Goal: Task Accomplishment & Management: Manage account settings

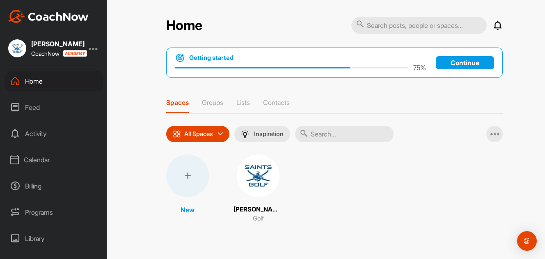
click at [40, 210] on div "Programs" at bounding box center [54, 212] width 98 height 21
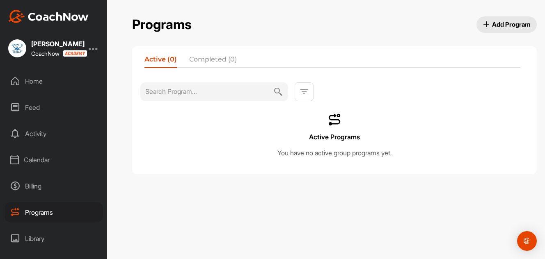
click at [35, 161] on div "Calendar" at bounding box center [54, 160] width 98 height 21
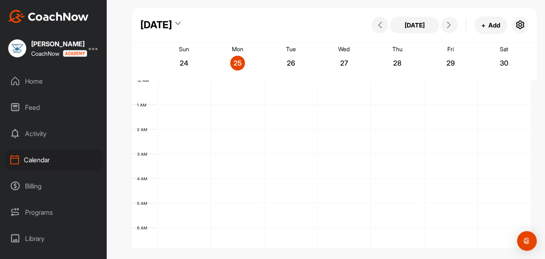
scroll to position [141, 0]
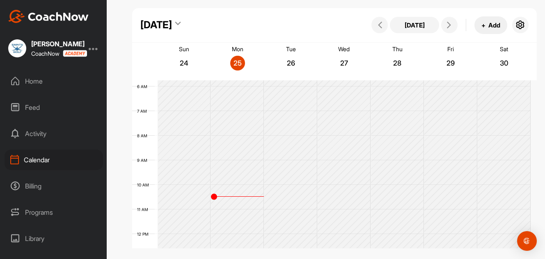
click at [486, 25] on button "+ Add" at bounding box center [490, 25] width 33 height 18
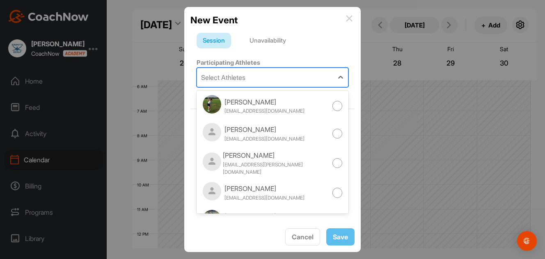
click at [245, 76] on div "Select Athletes" at bounding box center [223, 78] width 44 height 10
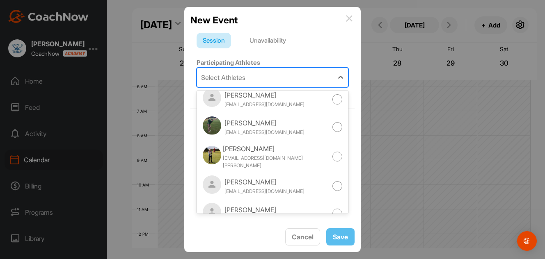
scroll to position [0, 0]
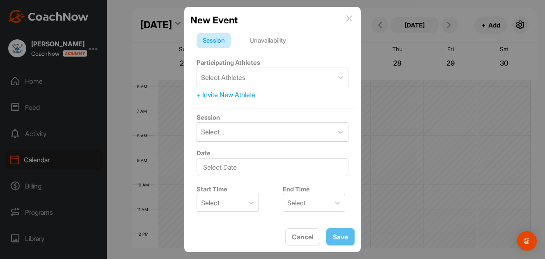
click at [283, 41] on div "Unavailability" at bounding box center [267, 41] width 49 height 16
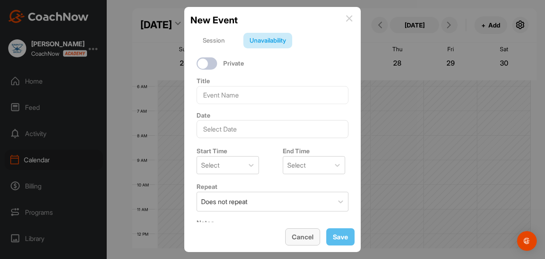
click at [304, 237] on button "Cancel" at bounding box center [302, 237] width 35 height 18
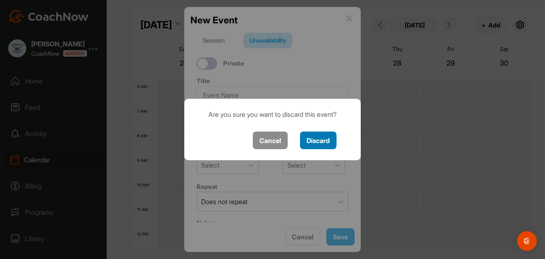
click at [321, 142] on button "Discard" at bounding box center [318, 141] width 37 height 18
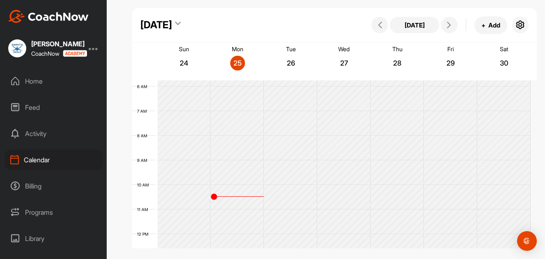
click at [37, 78] on div "Home" at bounding box center [54, 81] width 98 height 21
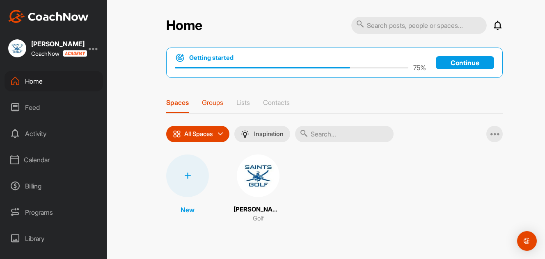
click at [212, 105] on p "Groups" at bounding box center [212, 102] width 21 height 8
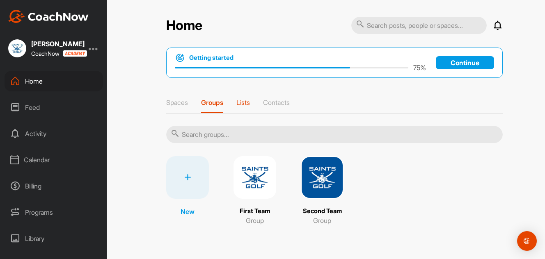
click at [246, 100] on p "Lists" at bounding box center [243, 102] width 14 height 8
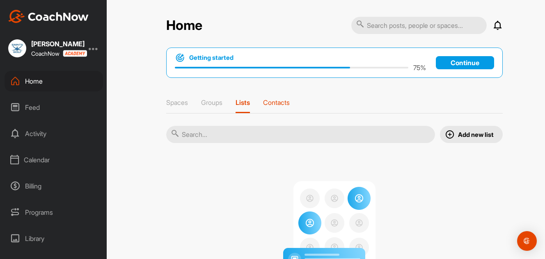
click at [272, 105] on p "Contacts" at bounding box center [276, 102] width 27 height 8
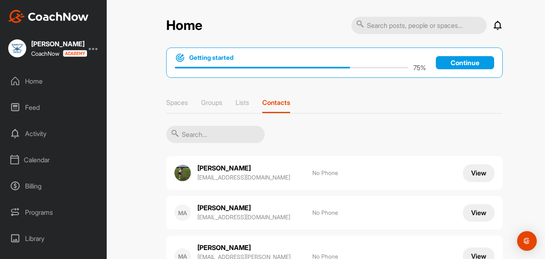
click at [472, 170] on button "View" at bounding box center [479, 173] width 32 height 18
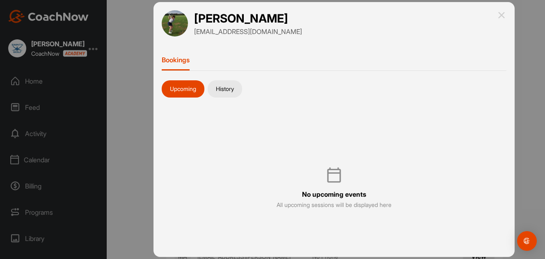
click at [225, 87] on button "History" at bounding box center [225, 88] width 34 height 17
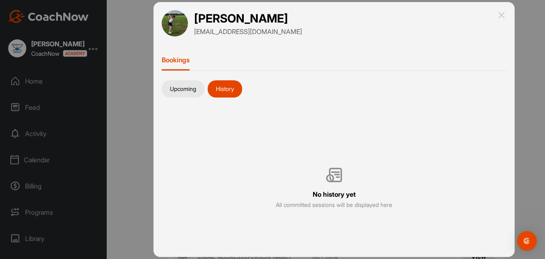
click at [181, 61] on p "Bookings" at bounding box center [176, 60] width 28 height 8
click at [182, 83] on button "Upcoming" at bounding box center [183, 88] width 43 height 17
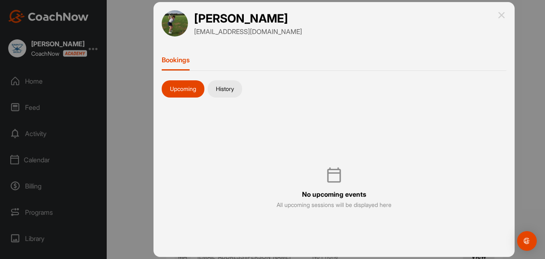
click at [503, 13] on img at bounding box center [501, 15] width 10 height 10
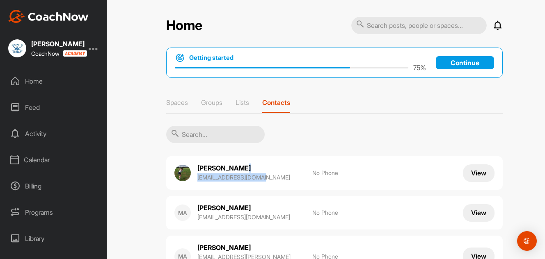
drag, startPoint x: 299, startPoint y: 174, endPoint x: 277, endPoint y: 173, distance: 21.8
click at [277, 173] on div "Megan Ashley mashley11@outlook.com" at bounding box center [250, 173] width 107 height 19
click at [278, 173] on div "Megan Ashley mashley11@outlook.com" at bounding box center [250, 173] width 107 height 19
click at [173, 101] on p "Spaces" at bounding box center [177, 102] width 22 height 8
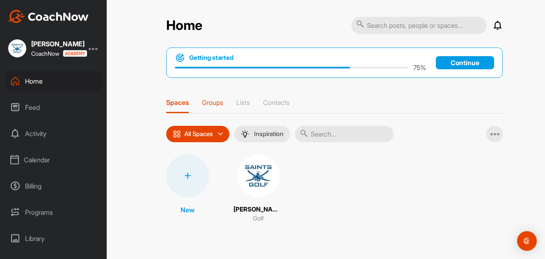
click at [221, 102] on p "Groups" at bounding box center [212, 102] width 21 height 8
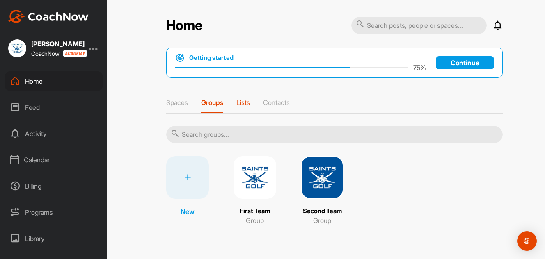
click at [243, 102] on p "Lists" at bounding box center [243, 102] width 14 height 8
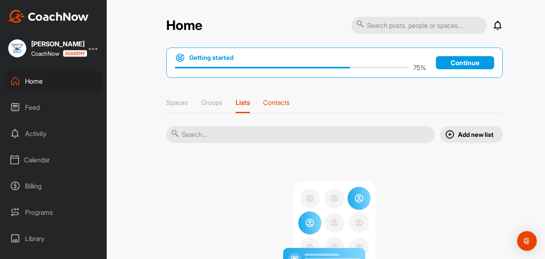
click at [272, 102] on p "Contacts" at bounding box center [276, 102] width 27 height 8
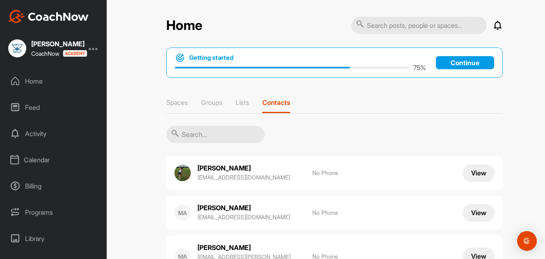
click at [475, 176] on button "View" at bounding box center [479, 173] width 32 height 18
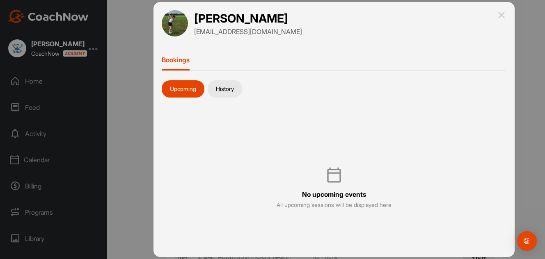
scroll to position [23, 0]
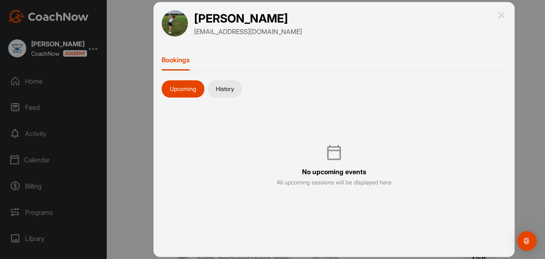
click at [502, 16] on img at bounding box center [501, 15] width 10 height 10
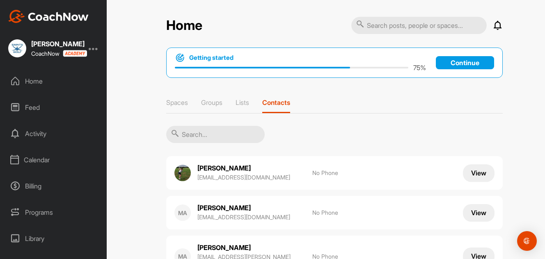
click at [45, 212] on div "Programs" at bounding box center [54, 212] width 98 height 21
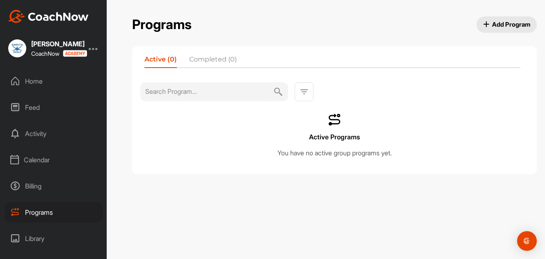
click at [45, 181] on div "Billing" at bounding box center [54, 186] width 98 height 21
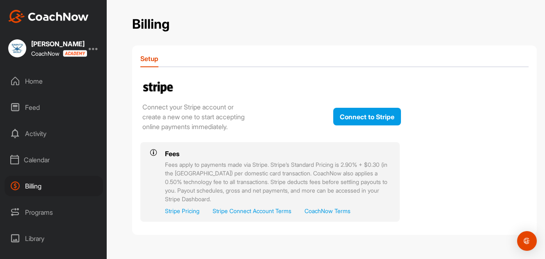
click at [41, 168] on div "Calendar" at bounding box center [54, 160] width 98 height 21
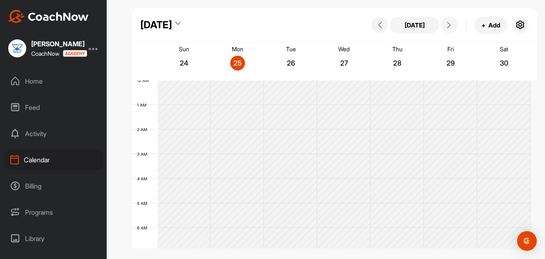
scroll to position [141, 0]
click at [517, 23] on icon "button" at bounding box center [520, 25] width 10 height 10
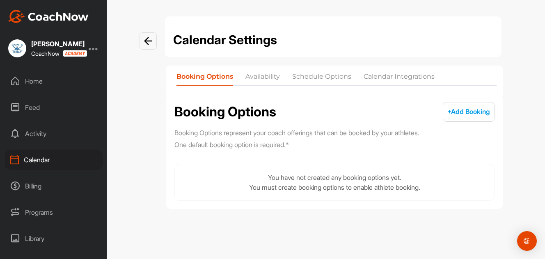
click at [251, 78] on li "Availability" at bounding box center [262, 78] width 34 height 13
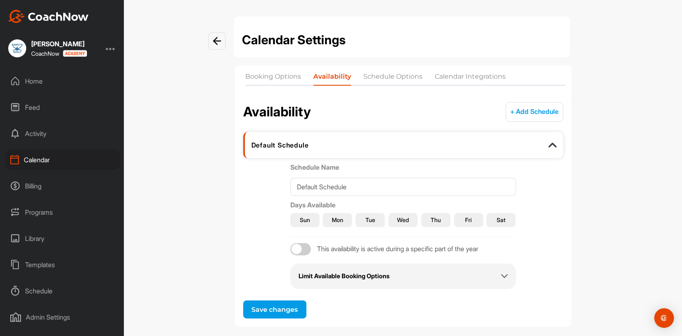
click at [393, 75] on li "Schedule Options" at bounding box center [392, 78] width 59 height 13
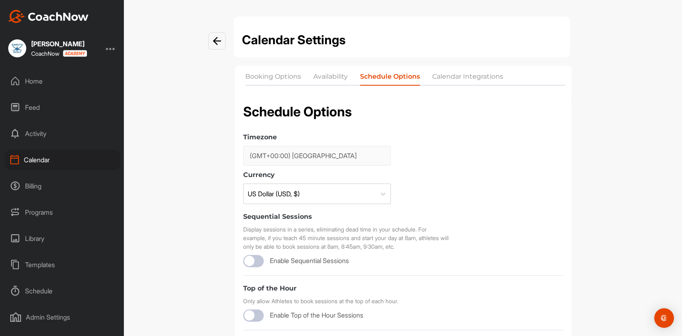
click at [454, 77] on li "Calendar Integrations" at bounding box center [467, 78] width 71 height 13
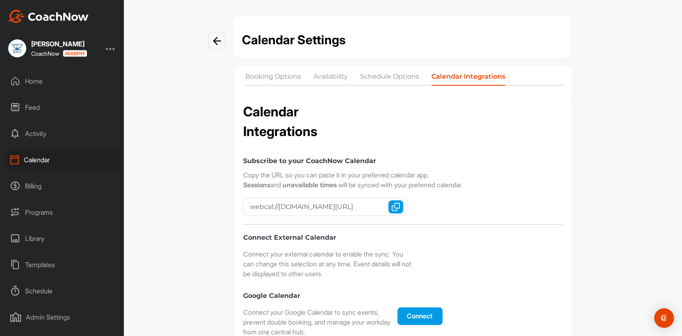
click at [404, 76] on li "Schedule Options" at bounding box center [389, 78] width 59 height 13
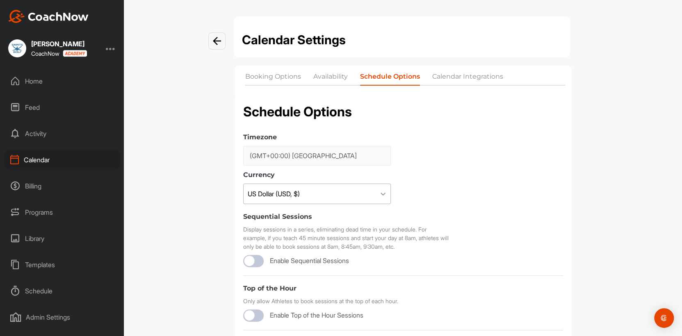
click at [380, 193] on icon at bounding box center [383, 194] width 8 height 8
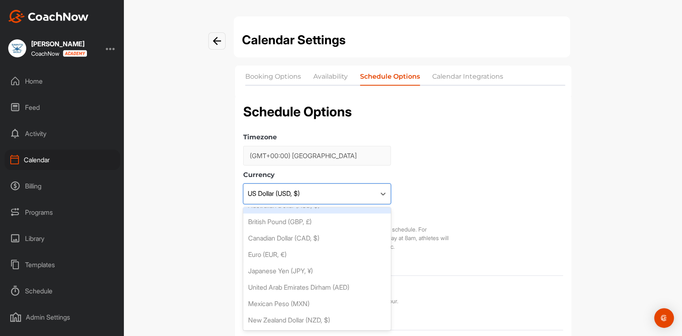
scroll to position [41, 0]
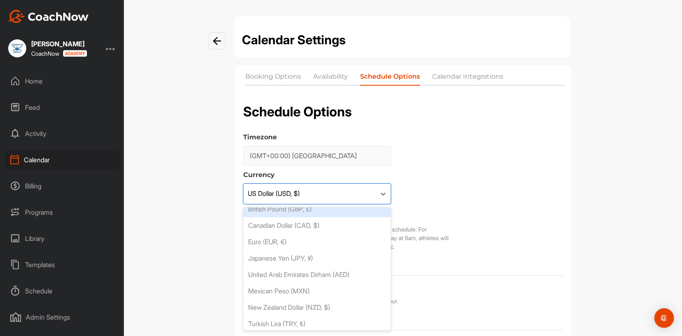
click at [317, 208] on div "British Pound (GBP, £)" at bounding box center [317, 209] width 148 height 16
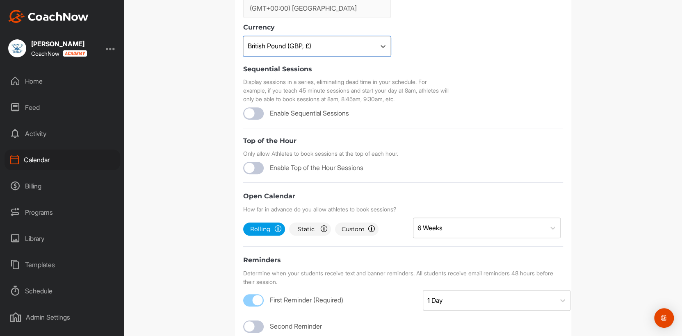
scroll to position [164, 0]
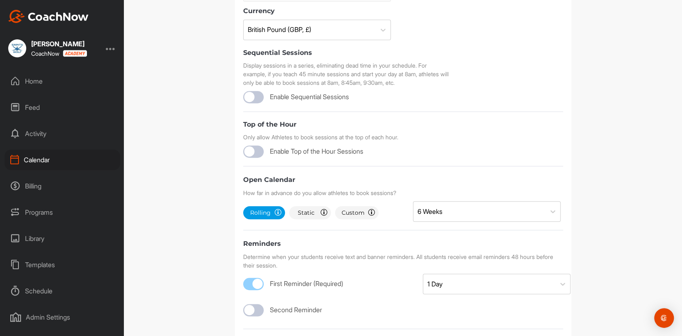
click at [356, 216] on span "Custom" at bounding box center [353, 213] width 23 height 8
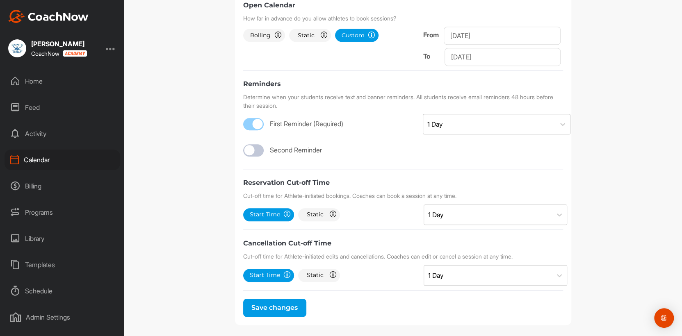
scroll to position [346, 0]
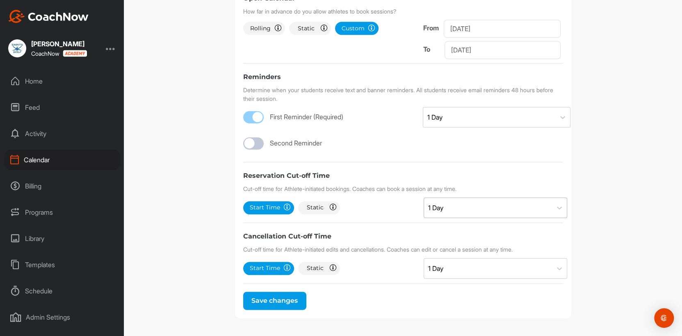
click at [475, 205] on div "1 Day" at bounding box center [488, 208] width 128 height 20
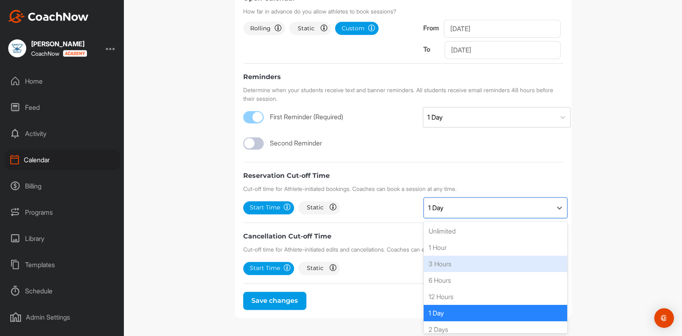
scroll to position [82, 0]
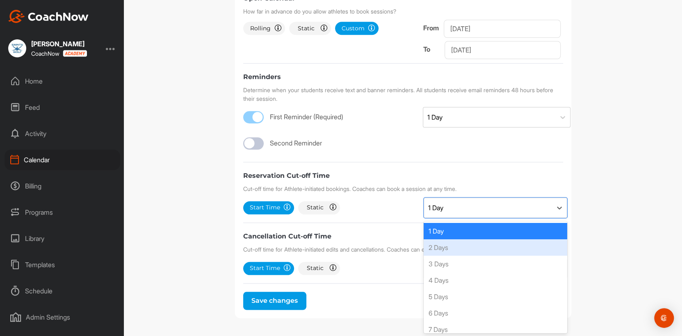
click at [447, 246] on div "2 Days" at bounding box center [496, 248] width 144 height 16
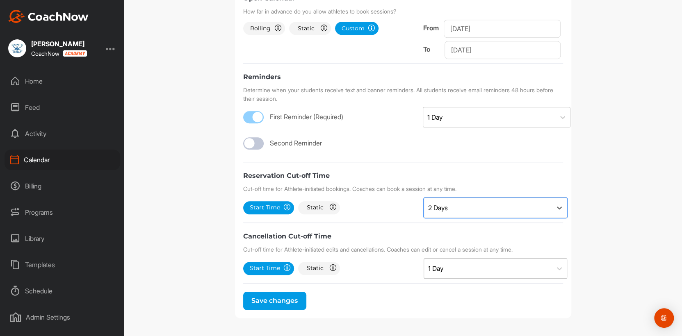
click at [471, 259] on div "1 Day" at bounding box center [488, 269] width 128 height 20
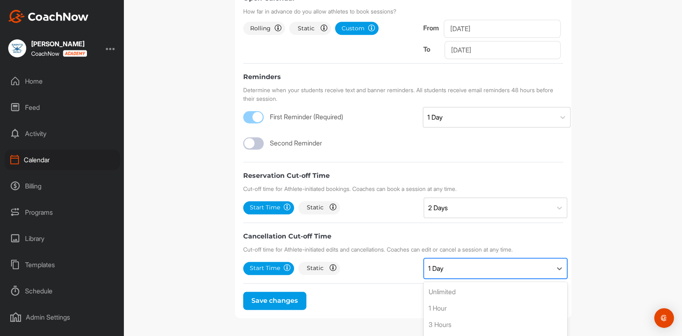
click at [471, 259] on div "1 Day" at bounding box center [488, 269] width 128 height 20
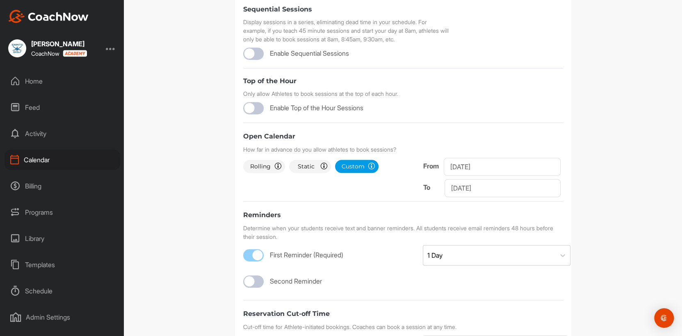
scroll to position [182, 0]
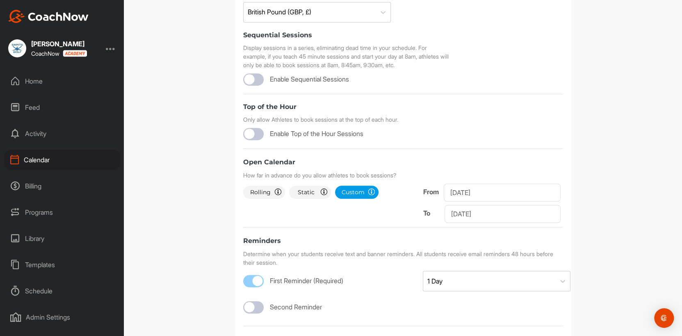
click at [258, 135] on div at bounding box center [253, 134] width 21 height 12
checkbox input "true"
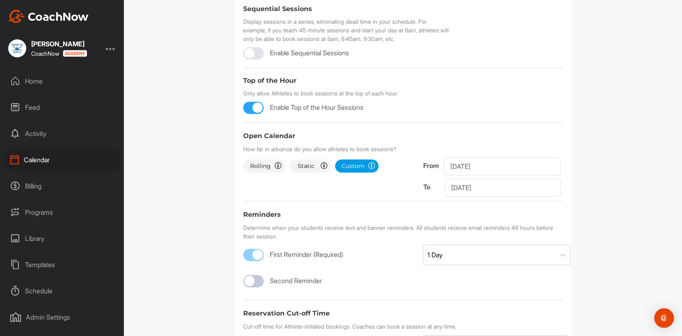
scroll to position [223, 0]
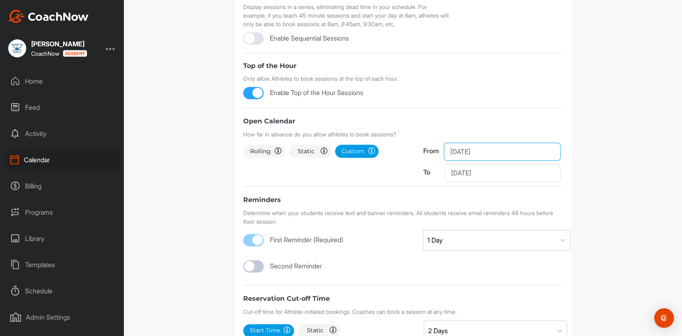
click at [496, 154] on input "Aug 25, 2025" at bounding box center [502, 152] width 117 height 18
click at [544, 176] on icon at bounding box center [577, 175] width 5 height 5
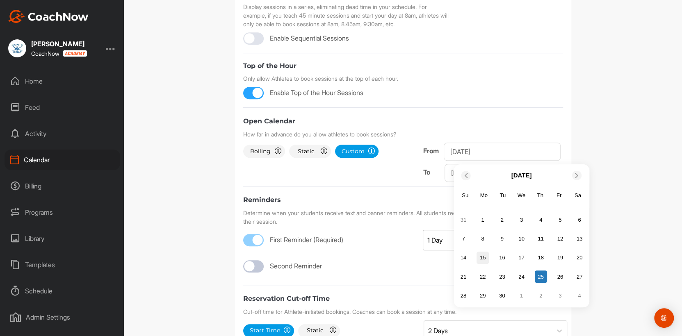
click at [480, 259] on div "15" at bounding box center [483, 258] width 12 height 12
type input "Sep 15, 2025"
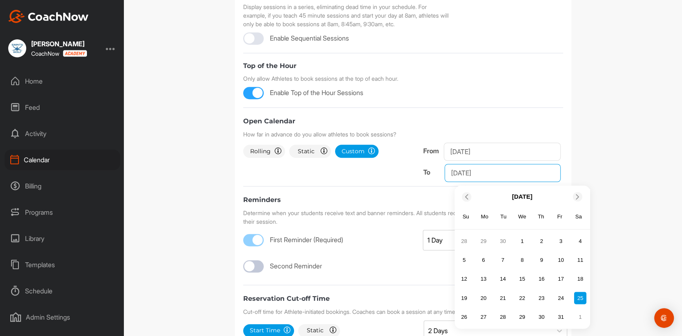
click at [490, 175] on input "Oct 25, 2025" at bounding box center [503, 173] width 116 height 18
click at [464, 199] on icon at bounding box center [466, 196] width 5 height 5
click at [544, 259] on div "19" at bounding box center [561, 279] width 12 height 12
type input "Sep 19, 2025"
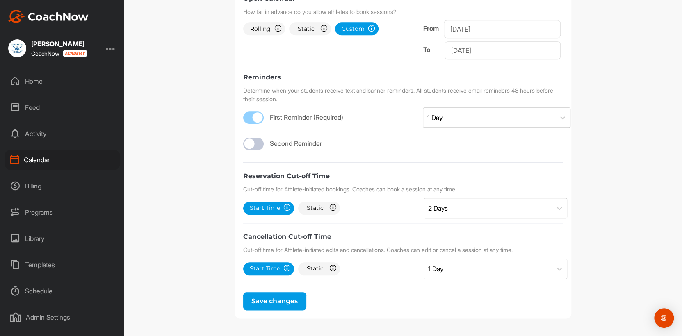
scroll to position [346, 0]
click at [287, 259] on button "Save changes" at bounding box center [274, 301] width 63 height 18
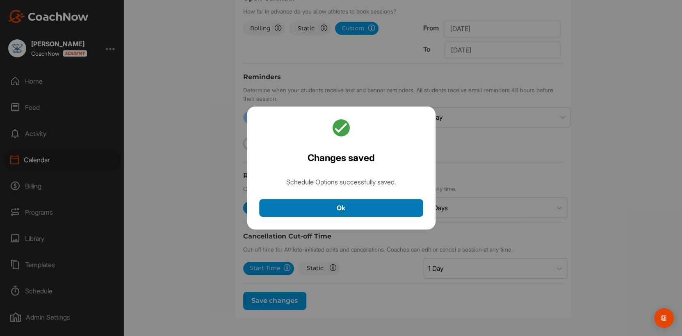
click at [349, 212] on button "Ok" at bounding box center [341, 208] width 164 height 18
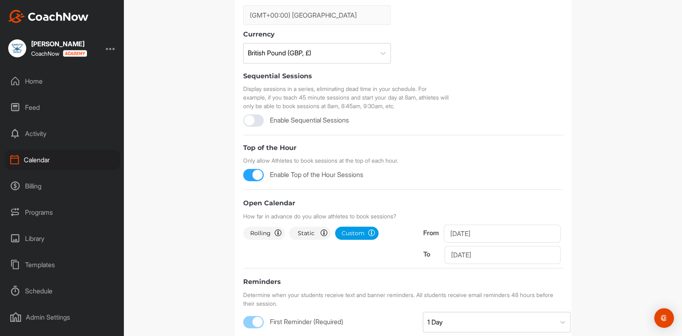
scroll to position [0, 0]
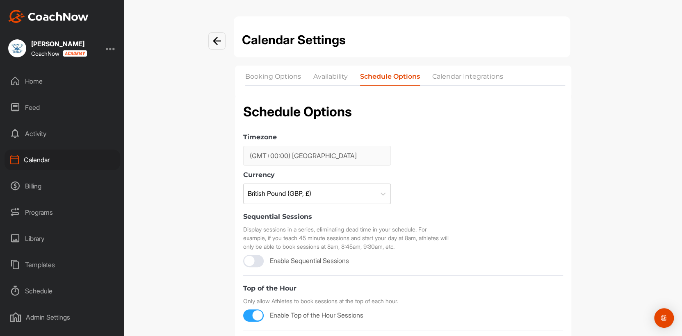
click at [333, 80] on li "Availability" at bounding box center [330, 78] width 34 height 13
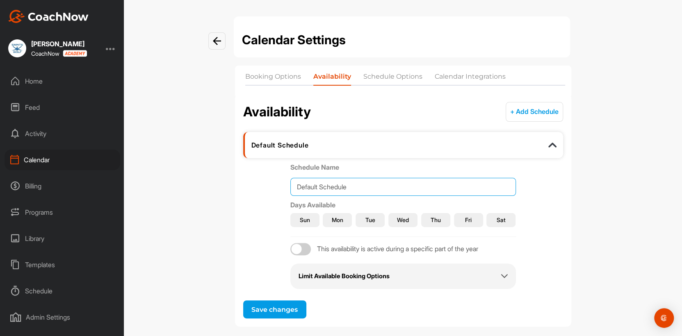
click at [345, 187] on input "Default Schedule" at bounding box center [403, 187] width 226 height 18
click at [361, 145] on div "Default Schedule" at bounding box center [380, 145] width 259 height 8
click at [518, 111] on button "+ Add Schedule" at bounding box center [534, 112] width 57 height 20
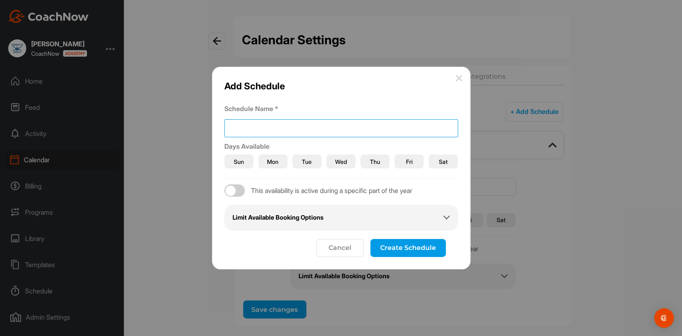
click at [253, 129] on input at bounding box center [341, 128] width 234 height 18
type input "September Week 1"
click at [272, 163] on span "Mon" at bounding box center [272, 161] width 11 height 9
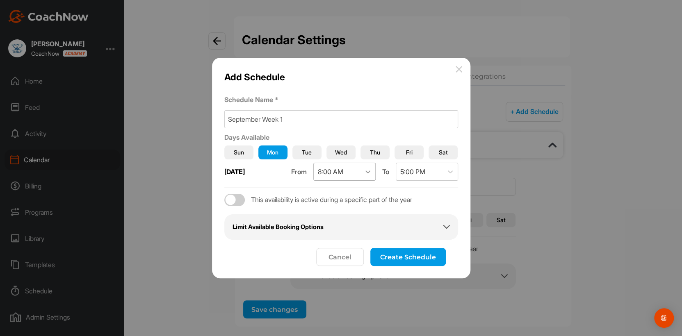
click at [367, 170] on icon at bounding box center [368, 172] width 8 height 8
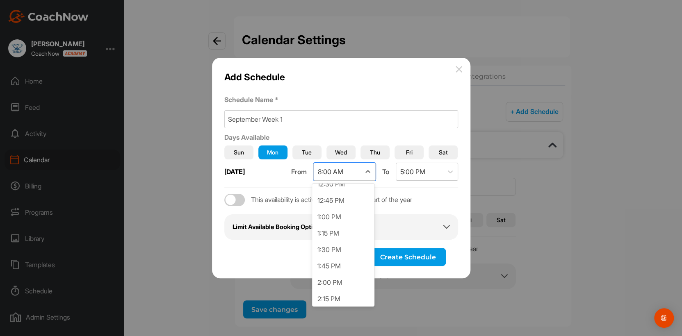
scroll to position [841, 0]
click at [338, 205] on div "1:00 PM" at bounding box center [343, 206] width 62 height 16
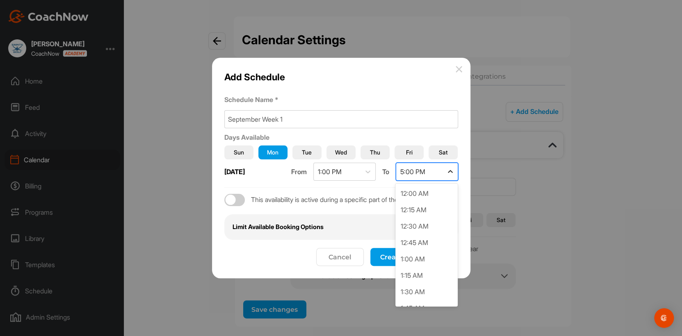
click at [450, 171] on icon at bounding box center [450, 172] width 8 height 8
click at [418, 259] on div "5:00 PM" at bounding box center [426, 293] width 62 height 16
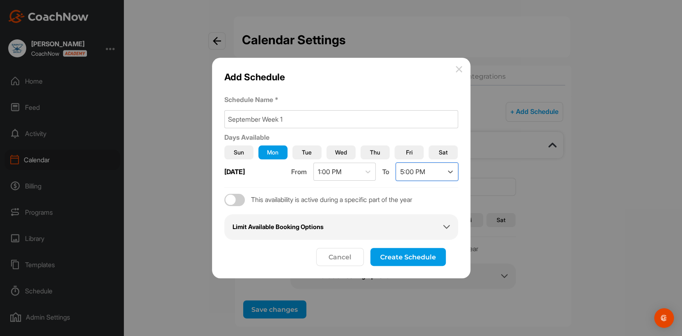
click at [307, 153] on span "Tue" at bounding box center [307, 152] width 10 height 9
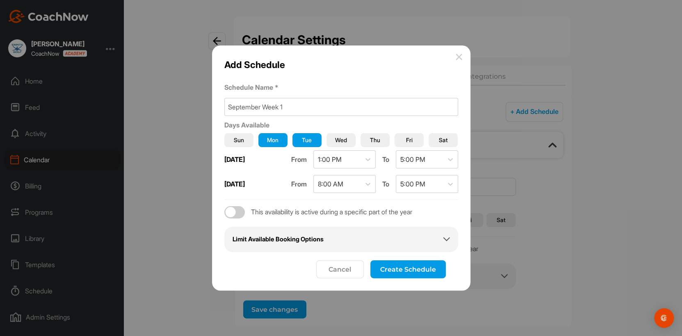
click at [348, 139] on button "Wed" at bounding box center [340, 140] width 29 height 14
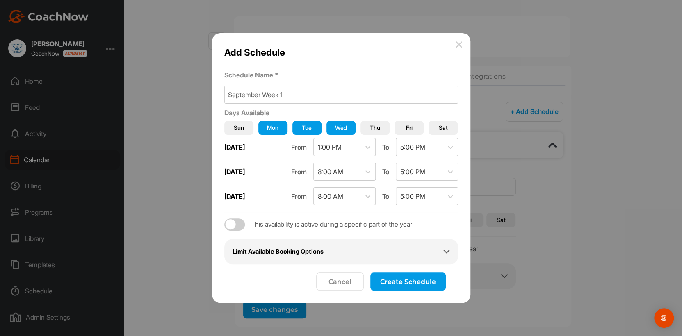
click at [372, 132] on span "Thu" at bounding box center [375, 127] width 10 height 9
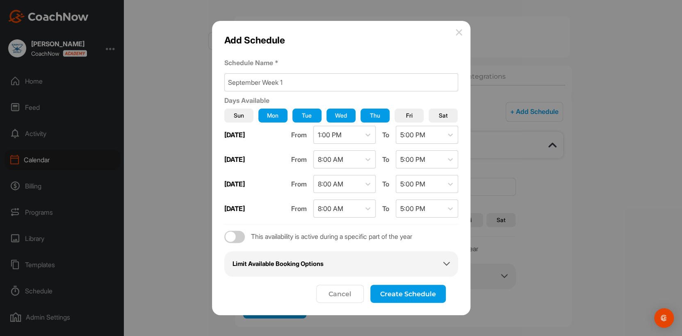
click at [410, 118] on span "Fri" at bounding box center [409, 115] width 7 height 9
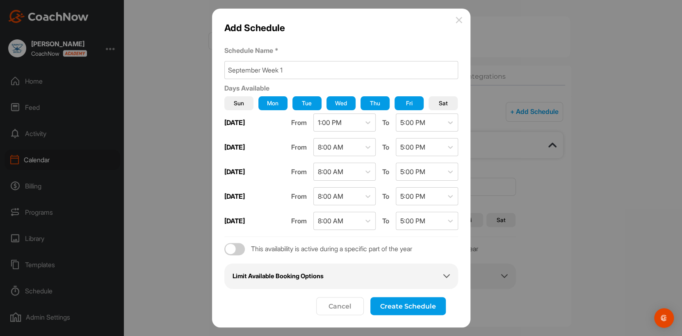
click at [374, 107] on span "Thu" at bounding box center [375, 103] width 10 height 9
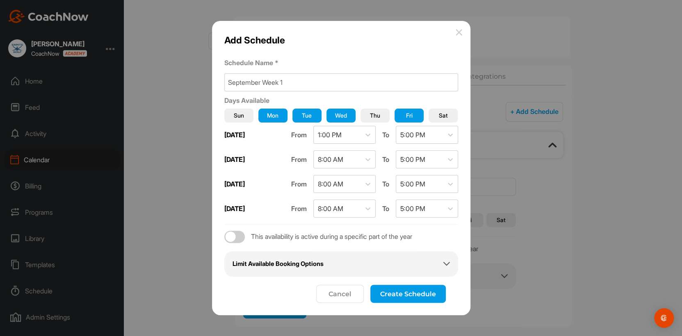
click at [308, 114] on span "Tue" at bounding box center [307, 115] width 10 height 9
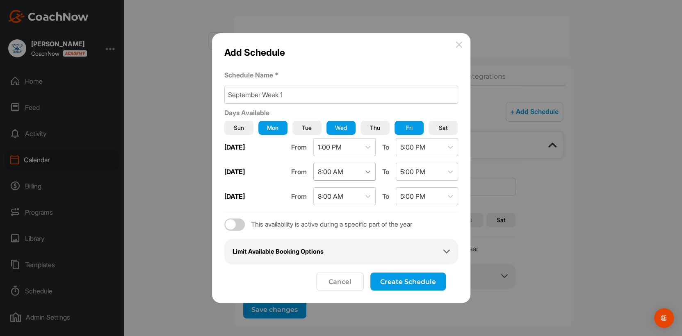
click at [365, 171] on icon at bounding box center [368, 172] width 8 height 8
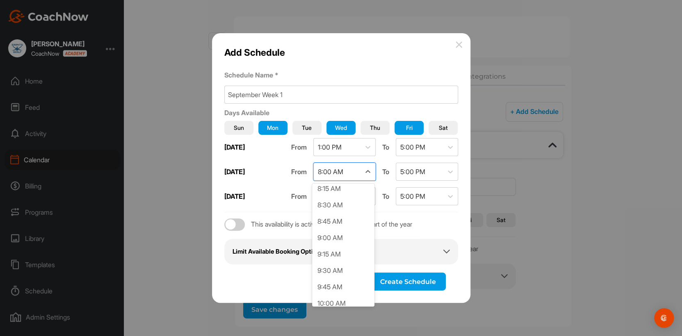
scroll to position [557, 0]
click at [342, 259] on div "10:00 AM" at bounding box center [343, 293] width 62 height 16
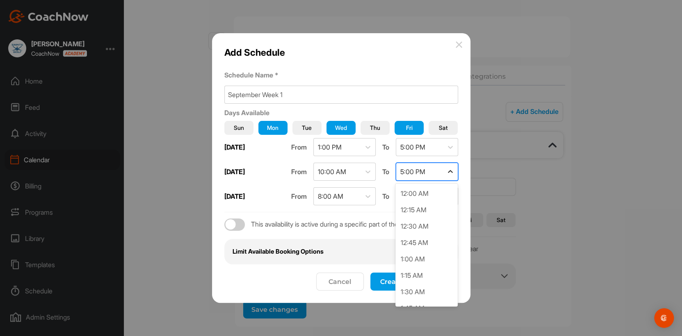
click at [450, 172] on icon at bounding box center [450, 172] width 8 height 8
click at [413, 209] on div "12:00 PM" at bounding box center [426, 211] width 62 height 16
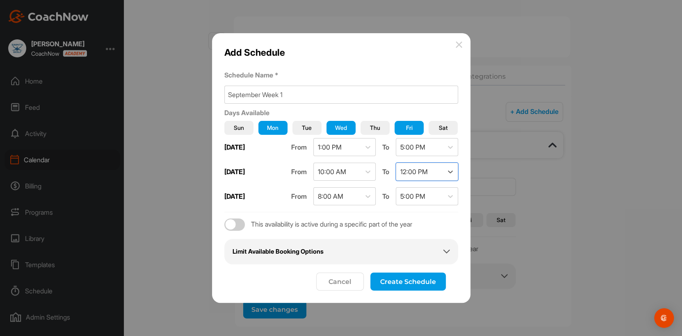
click at [240, 225] on div at bounding box center [234, 225] width 21 height 12
checkbox input "true"
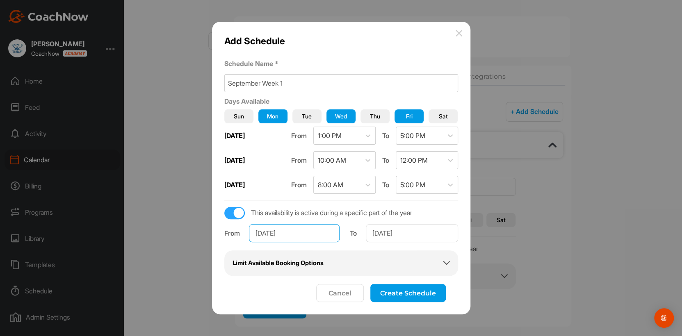
click at [292, 235] on input "Jan 1, 2025" at bounding box center [294, 233] width 91 height 18
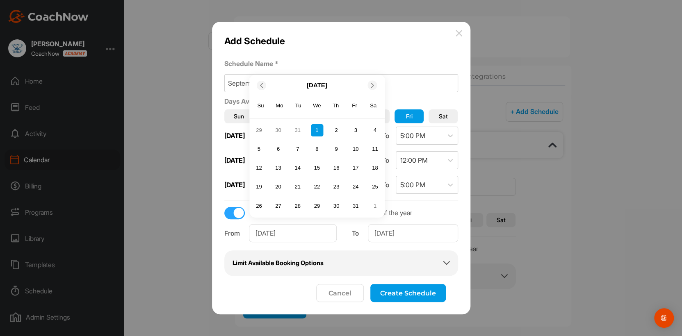
click at [374, 85] on icon at bounding box center [372, 85] width 5 height 5
click at [373, 85] on icon at bounding box center [372, 85] width 5 height 5
click at [373, 85] on div "Sa" at bounding box center [373, 87] width 11 height 11
click at [372, 66] on icon at bounding box center [372, 66] width 5 height 5
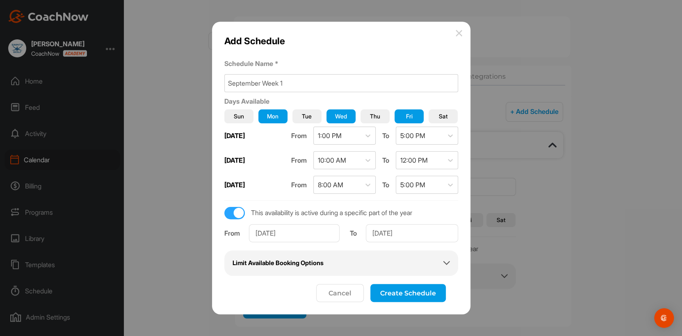
click at [372, 66] on label "Schedule Name *" at bounding box center [341, 64] width 234 height 10
click at [331, 233] on input "Jan 1, 2025" at bounding box center [294, 233] width 91 height 18
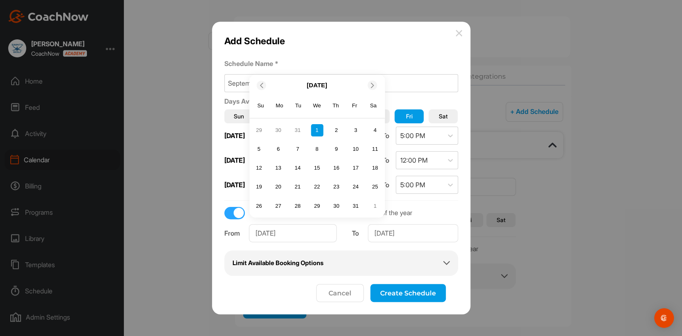
click at [372, 84] on icon at bounding box center [372, 85] width 5 height 5
click at [372, 68] on icon at bounding box center [372, 66] width 5 height 5
click at [372, 84] on icon at bounding box center [372, 85] width 5 height 5
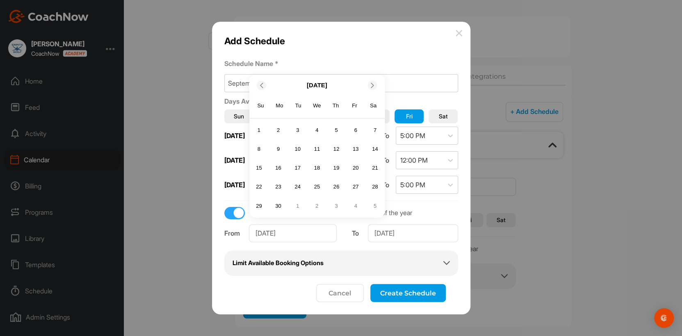
click at [372, 84] on icon at bounding box center [372, 85] width 5 height 5
click at [372, 84] on div "Sa" at bounding box center [373, 87] width 11 height 11
click at [373, 70] on div at bounding box center [372, 66] width 9 height 9
click at [276, 167] on div "15" at bounding box center [278, 168] width 12 height 12
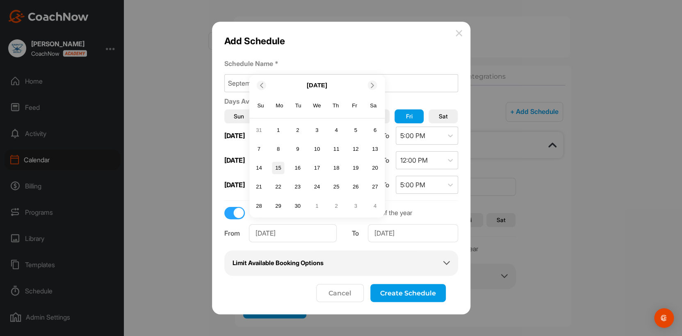
type input "Sep 15, 2025"
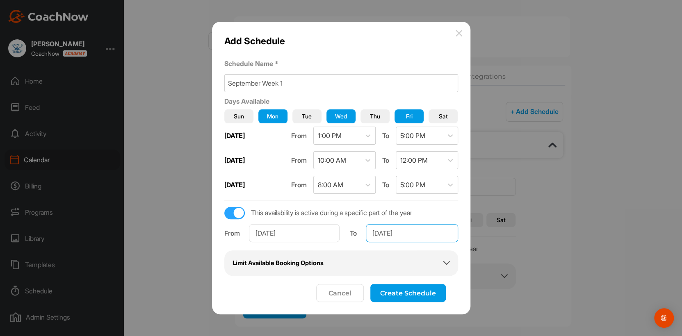
click at [395, 234] on input "Dec 31, 2025" at bounding box center [412, 233] width 92 height 18
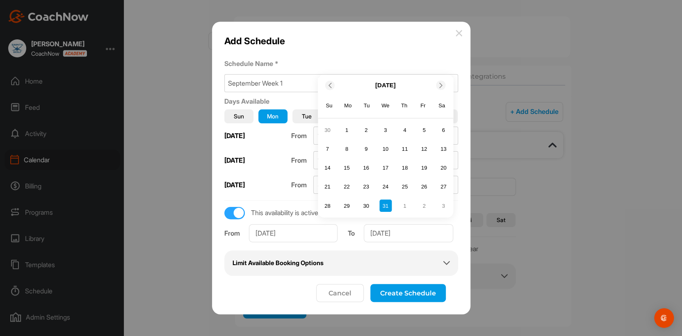
click at [328, 84] on icon at bounding box center [329, 85] width 5 height 5
click at [329, 64] on icon at bounding box center [329, 66] width 5 height 5
click at [329, 81] on div at bounding box center [330, 85] width 9 height 9
click at [439, 66] on icon at bounding box center [440, 66] width 5 height 5
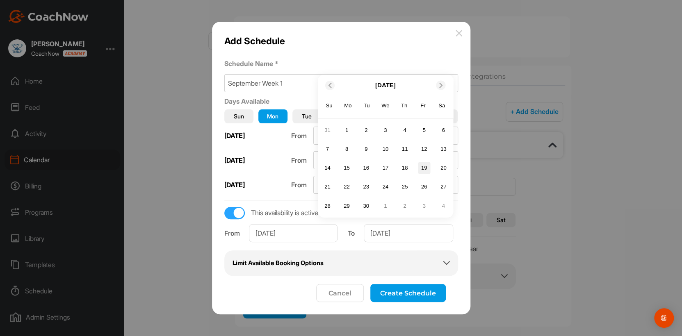
click at [422, 168] on div "19" at bounding box center [424, 168] width 12 height 12
type input "Sep 19, 2025"
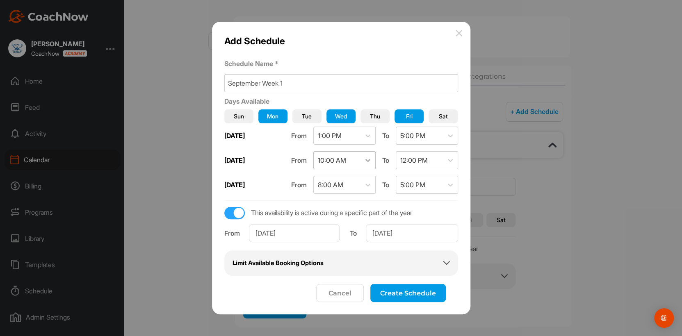
click at [366, 160] on icon at bounding box center [368, 160] width 8 height 8
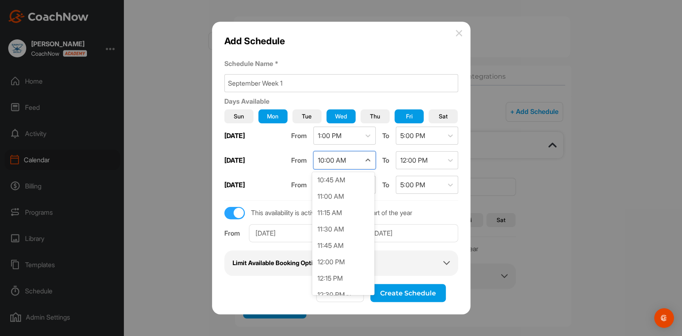
scroll to position [719, 0]
click at [343, 247] on div "12:00 PM" at bounding box center [343, 251] width 62 height 16
click at [449, 161] on icon at bounding box center [450, 160] width 8 height 8
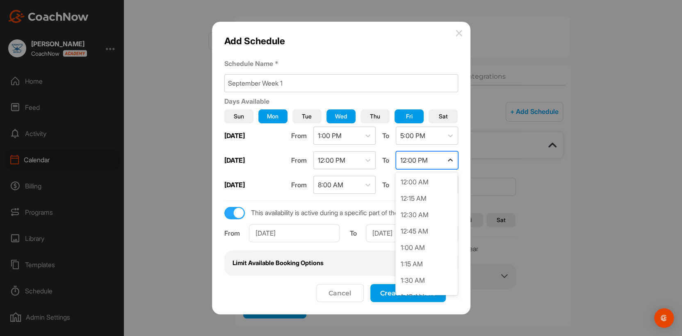
scroll to position [687, 0]
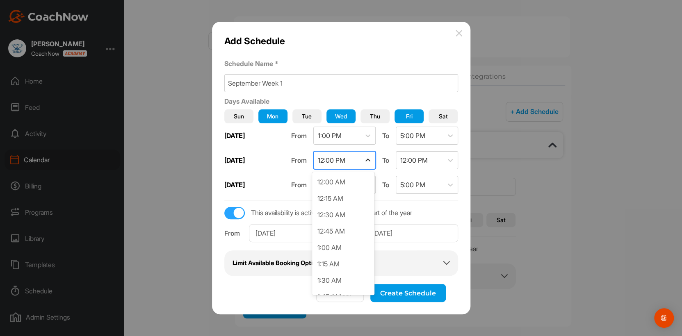
click at [368, 158] on icon at bounding box center [368, 160] width 8 height 8
click at [338, 196] on div "10:00 AM" at bounding box center [343, 200] width 62 height 16
click at [365, 184] on icon at bounding box center [368, 185] width 8 height 8
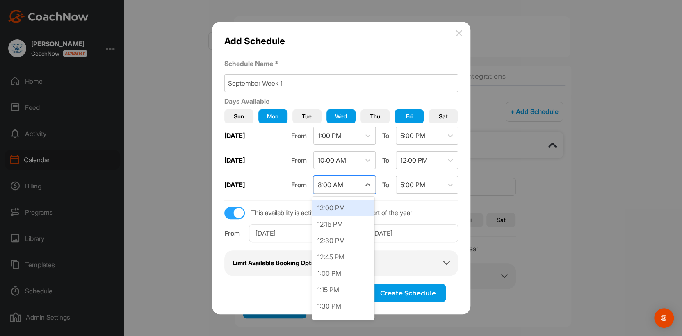
click at [345, 208] on div "12:00 PM" at bounding box center [343, 208] width 62 height 16
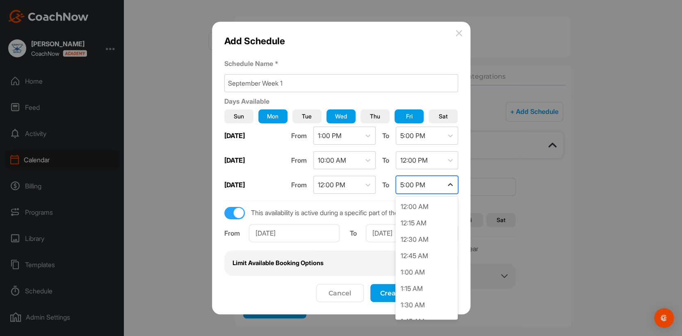
click at [450, 185] on icon at bounding box center [450, 185] width 8 height 8
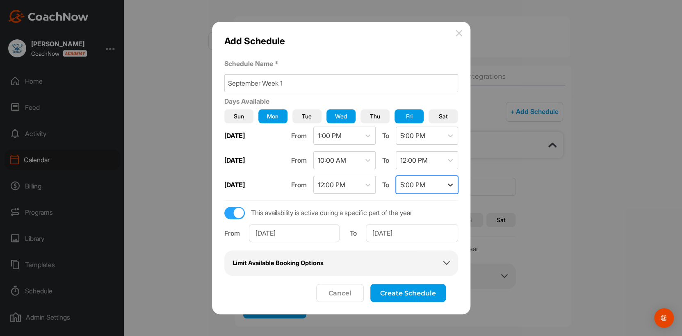
click at [450, 185] on icon at bounding box center [450, 185] width 8 height 8
click at [398, 259] on button "Create Schedule" at bounding box center [407, 293] width 75 height 18
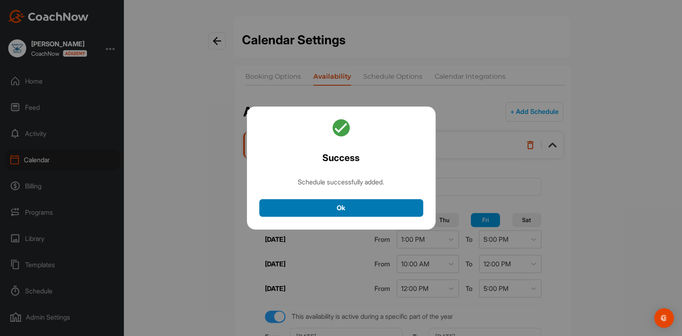
click at [353, 209] on button "Ok" at bounding box center [341, 208] width 164 height 18
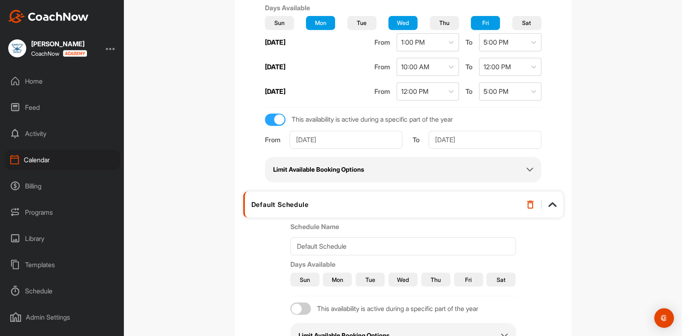
scroll to position [266, 0]
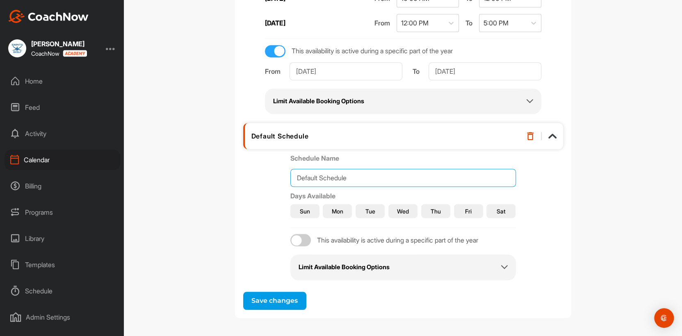
click at [528, 133] on img at bounding box center [530, 136] width 8 height 8
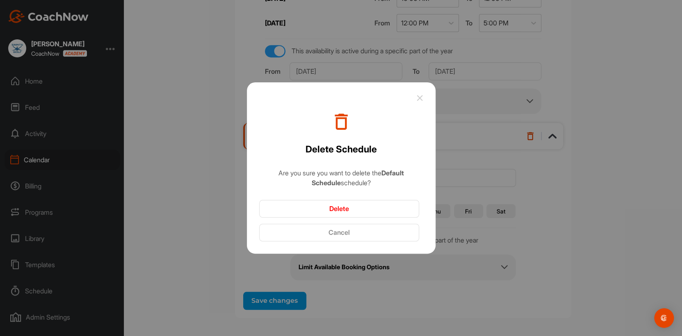
click at [340, 207] on button "Delete" at bounding box center [339, 209] width 160 height 18
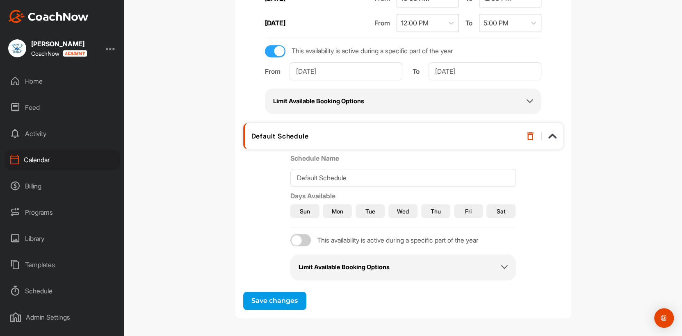
scroll to position [99, 0]
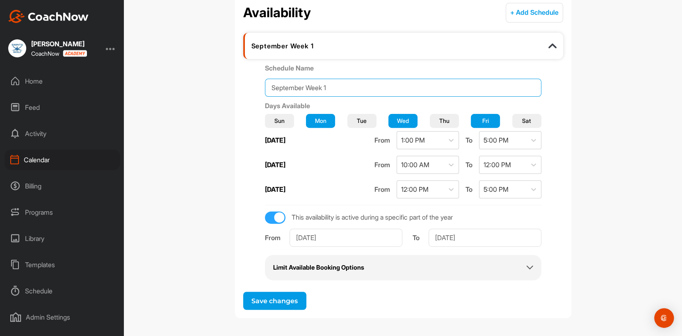
click at [347, 84] on input "September Week 1" at bounding box center [403, 88] width 276 height 18
type input "September Week 1 - 15th Sept"
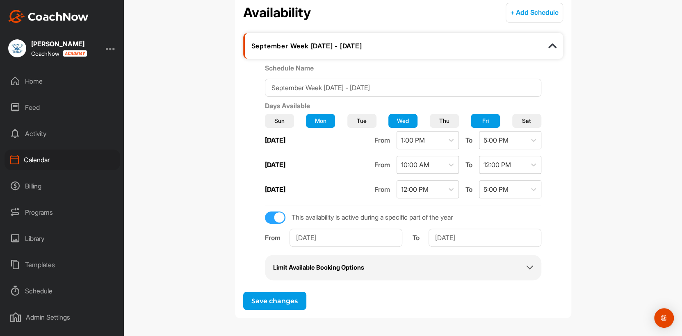
click at [515, 14] on button "+ Add Schedule" at bounding box center [534, 13] width 57 height 20
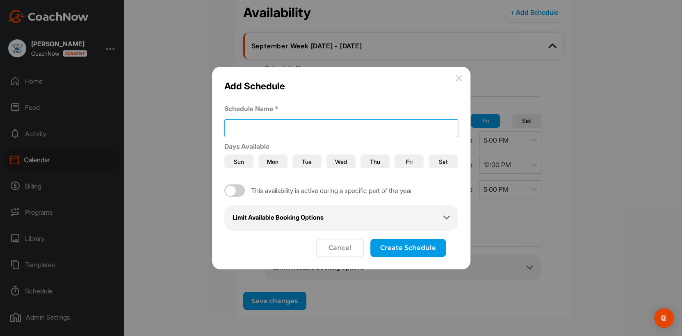
click at [246, 123] on input at bounding box center [341, 128] width 234 height 18
type input "September Week 2 -"
click at [407, 162] on span "Fri" at bounding box center [409, 161] width 7 height 9
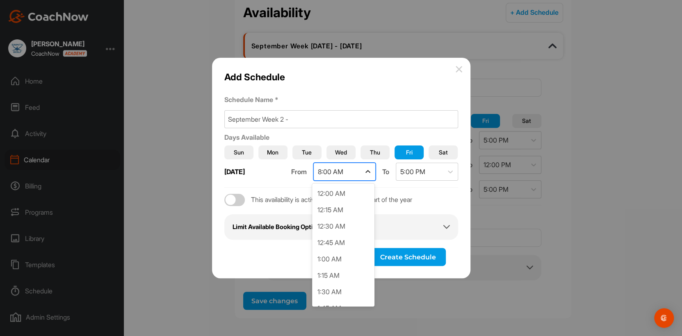
click at [365, 172] on icon at bounding box center [367, 171] width 5 height 3
click at [350, 224] on div "10:00 AM" at bounding box center [343, 225] width 62 height 16
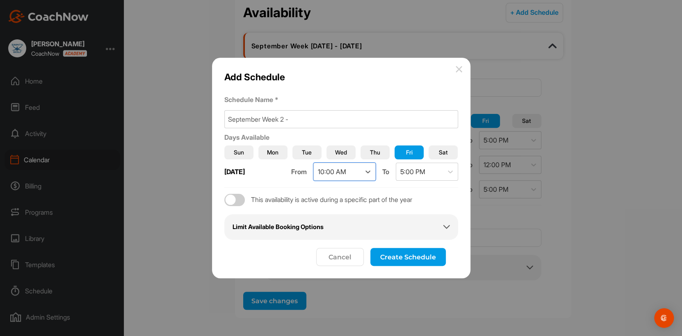
click at [240, 201] on div at bounding box center [234, 200] width 21 height 12
checkbox input "true"
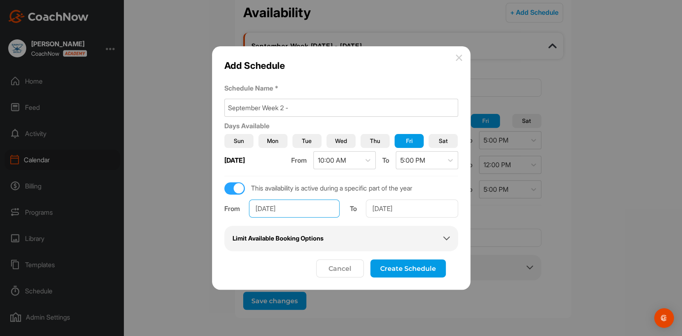
click at [301, 212] on input "Jan 1, 2025" at bounding box center [294, 209] width 91 height 18
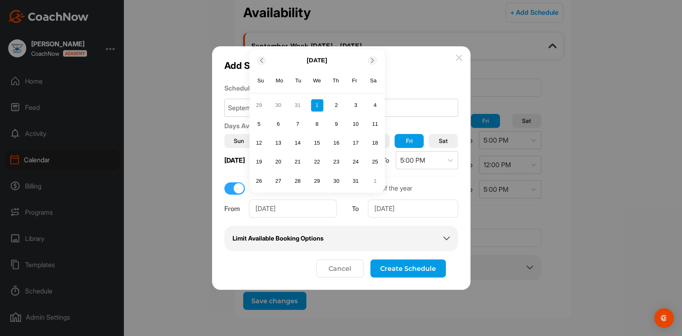
click at [370, 61] on icon at bounding box center [372, 60] width 5 height 5
click at [370, 61] on div "Sa" at bounding box center [373, 62] width 11 height 11
click at [314, 215] on input "Jan 1, 2025" at bounding box center [293, 209] width 88 height 18
click at [399, 121] on div "Days Available Sun Mon Tue Wed Thu Fri Sat Friday From 10:00 AM To 5:00 PM This…" at bounding box center [341, 186] width 234 height 131
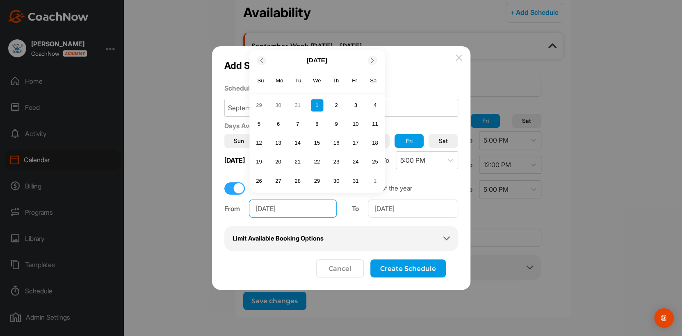
click at [331, 206] on input "Jan 1, 2025" at bounding box center [293, 209] width 88 height 18
click at [372, 59] on icon at bounding box center [372, 60] width 5 height 5
click at [371, 59] on icon at bounding box center [372, 60] width 5 height 5
click at [300, 203] on input "Jan 1, 2025" at bounding box center [293, 209] width 88 height 18
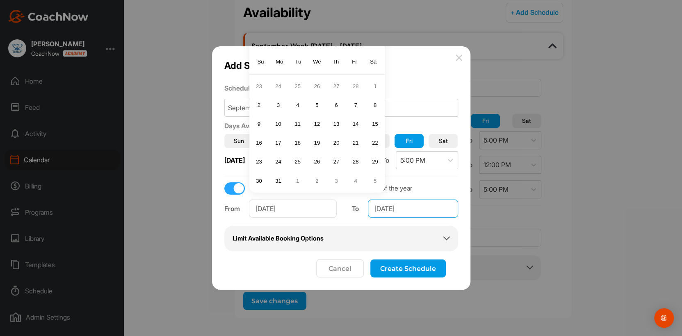
click at [411, 208] on input "Dec 31, 2025" at bounding box center [413, 209] width 90 height 18
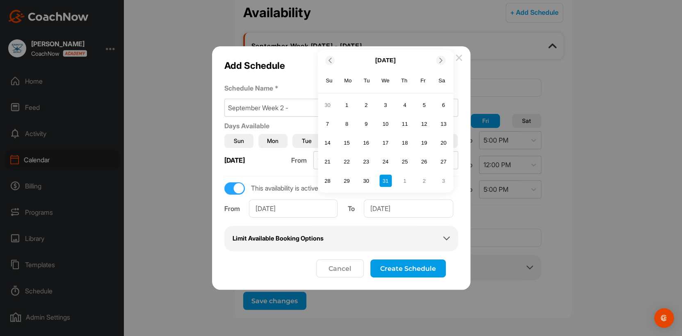
click at [329, 58] on icon at bounding box center [329, 60] width 5 height 5
click at [424, 212] on input "Dec 31, 2025" at bounding box center [408, 209] width 89 height 18
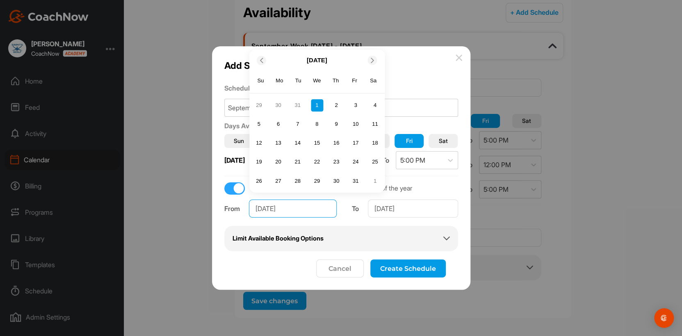
drag, startPoint x: 267, startPoint y: 210, endPoint x: 254, endPoint y: 210, distance: 12.3
click at [254, 210] on input "Jan 1, 2025" at bounding box center [293, 209] width 88 height 18
click at [277, 161] on div "22" at bounding box center [278, 162] width 12 height 12
type input "Sep 22, 2025"
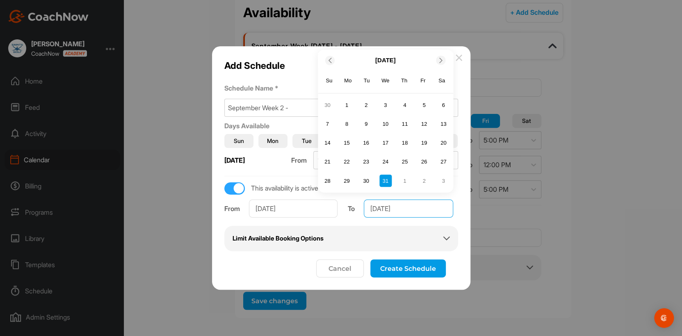
click at [395, 212] on input "Dec 31, 2025" at bounding box center [408, 209] width 89 height 18
click at [331, 62] on icon at bounding box center [329, 60] width 5 height 5
click at [382, 211] on input "Dec 31, 2025" at bounding box center [408, 209] width 89 height 18
click at [393, 207] on input "sept 31, 2025" at bounding box center [408, 209] width 89 height 18
click at [424, 162] on div "26" at bounding box center [424, 162] width 12 height 12
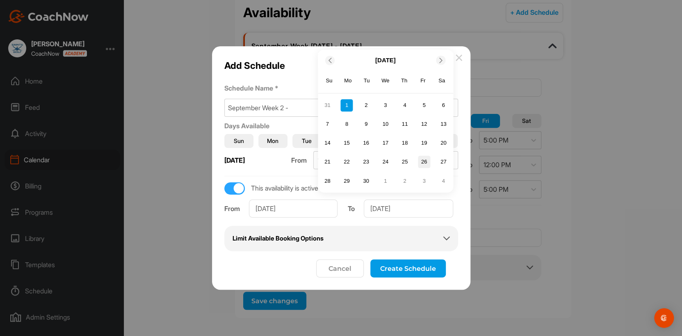
type input "Sep 26, 2025"
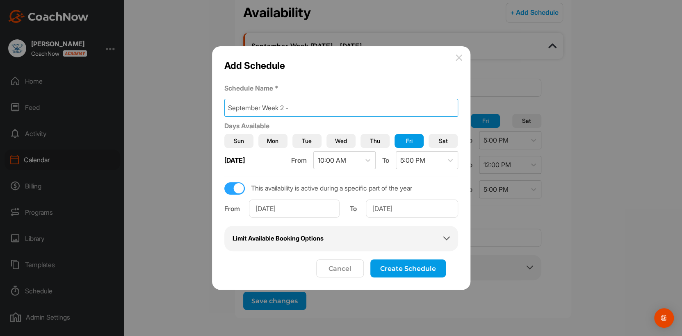
drag, startPoint x: 288, startPoint y: 106, endPoint x: 296, endPoint y: 107, distance: 7.5
click at [296, 107] on input "September Week 2 -" at bounding box center [341, 108] width 234 height 18
type input "September Week 2"
click at [403, 259] on button "Create Schedule" at bounding box center [407, 269] width 75 height 18
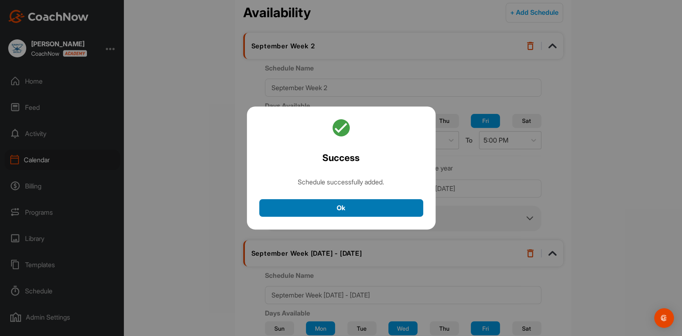
click at [361, 210] on button "Ok" at bounding box center [341, 208] width 164 height 18
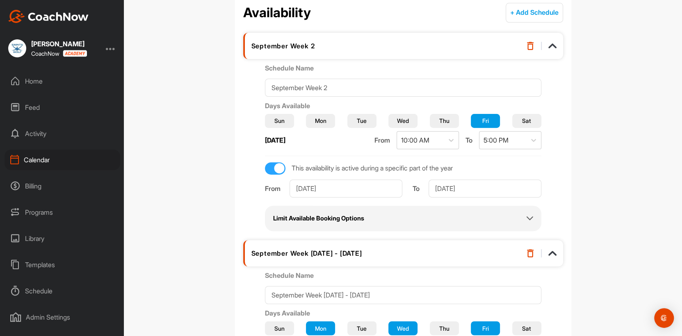
click at [354, 251] on div "September Week 1 - 15th Sept" at bounding box center [380, 253] width 259 height 8
click at [544, 254] on img at bounding box center [552, 253] width 8 height 8
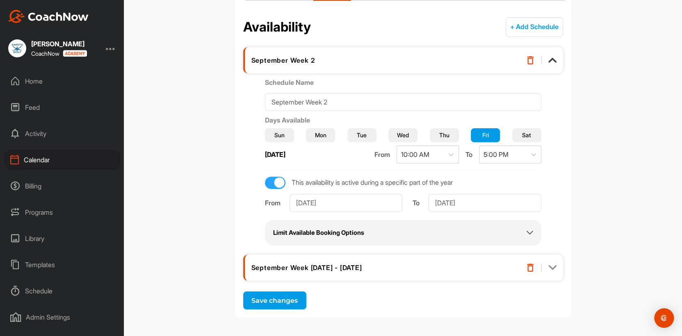
click at [544, 259] on img at bounding box center [552, 268] width 8 height 8
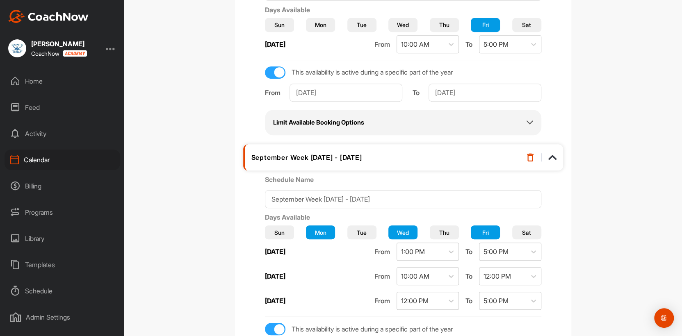
scroll to position [222, 0]
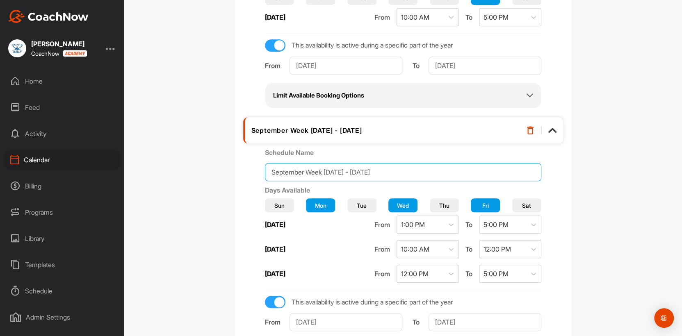
drag, startPoint x: 337, startPoint y: 172, endPoint x: 381, endPoint y: 174, distance: 43.5
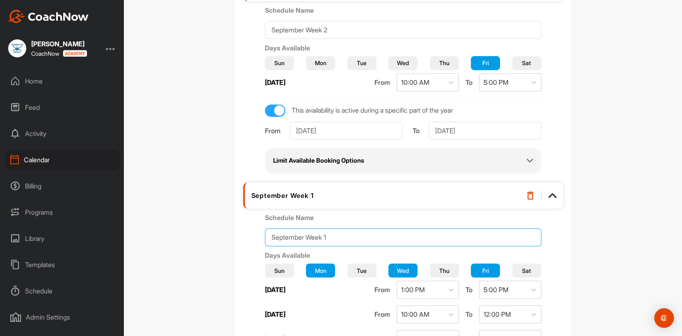
scroll to position [143, 0]
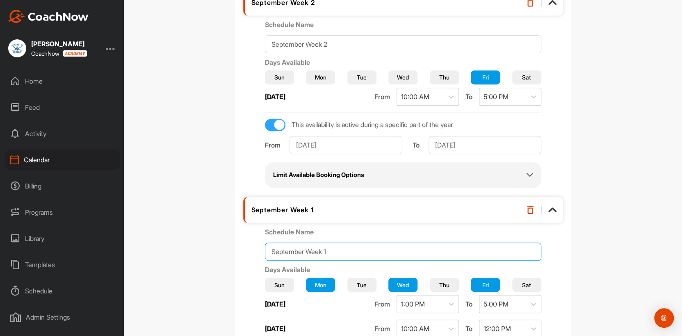
type input "September Week 1"
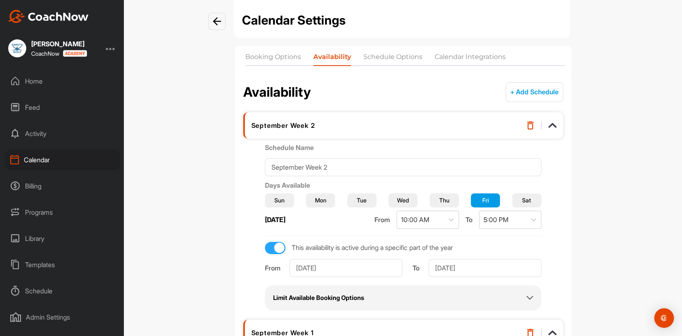
scroll to position [61, 0]
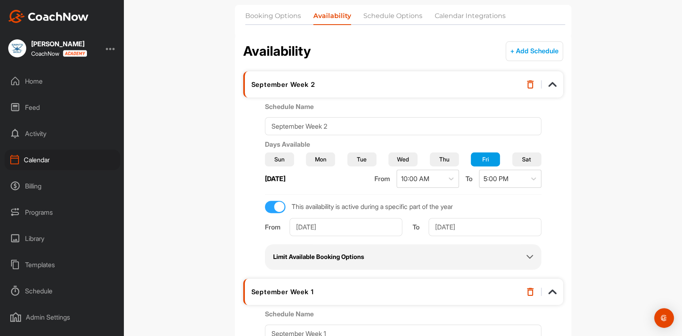
click at [523, 52] on button "+ Add Schedule" at bounding box center [534, 51] width 57 height 20
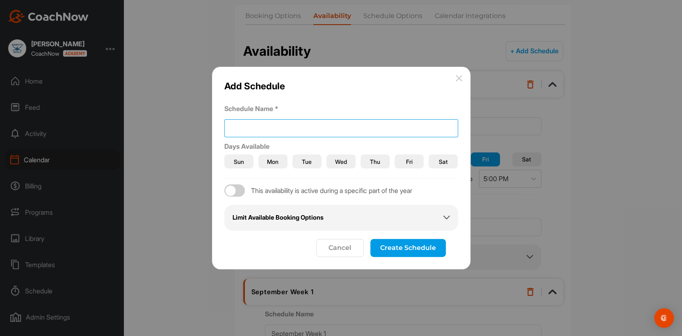
click at [242, 128] on input at bounding box center [341, 128] width 234 height 18
drag, startPoint x: 283, startPoint y: 129, endPoint x: 290, endPoint y: 129, distance: 7.8
click at [290, 129] on input "September Week 2" at bounding box center [341, 128] width 234 height 18
type input "September Week 3"
click at [274, 161] on span "Mon" at bounding box center [272, 161] width 11 height 9
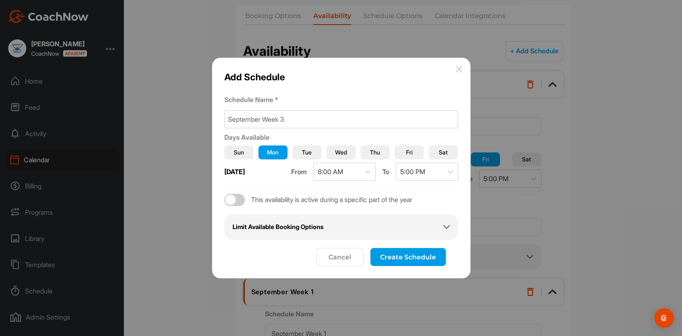
click at [343, 153] on span "Wed" at bounding box center [341, 152] width 12 height 9
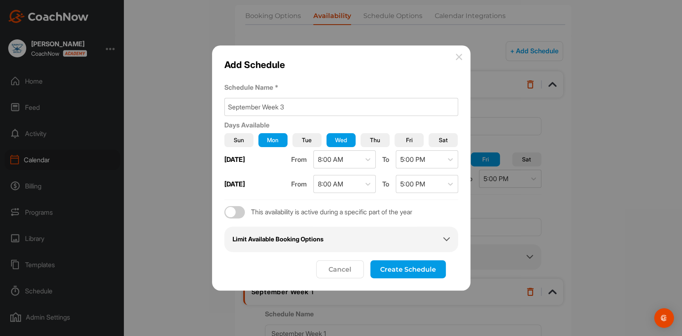
click at [411, 142] on span "Fri" at bounding box center [409, 140] width 7 height 9
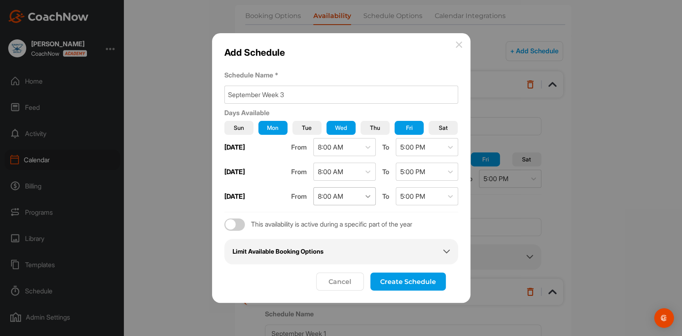
click at [367, 197] on icon at bounding box center [368, 196] width 8 height 8
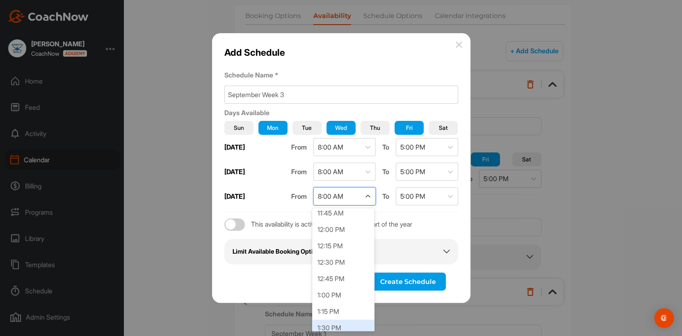
scroll to position [742, 0]
click at [354, 259] on div "12:00 PM" at bounding box center [343, 263] width 62 height 16
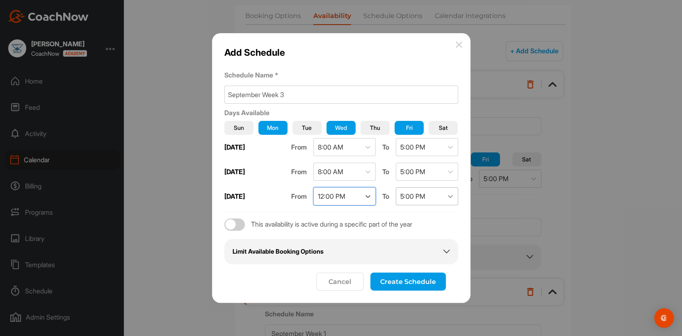
click at [452, 199] on icon at bounding box center [450, 196] width 8 height 8
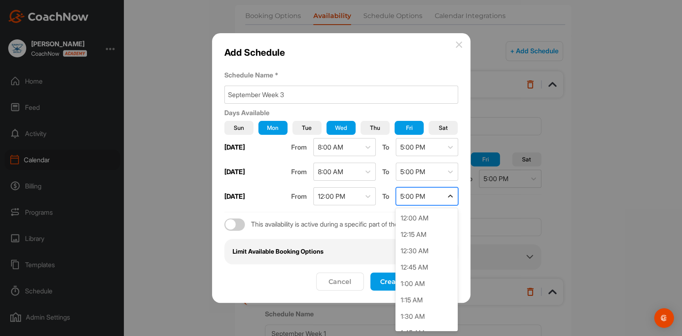
scroll to position [1016, 0]
click at [432, 259] on div "5:00 PM" at bounding box center [426, 318] width 62 height 16
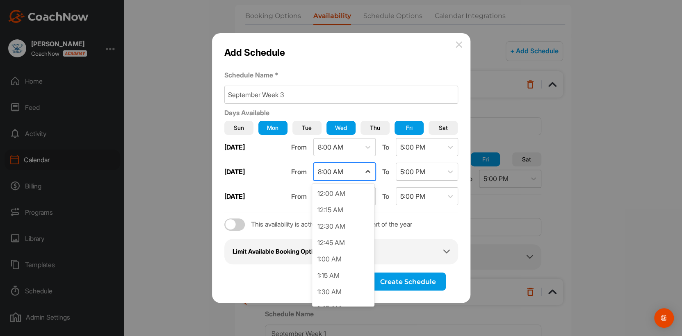
click at [368, 170] on icon at bounding box center [368, 172] width 8 height 8
click at [351, 259] on div "10:00 AM" at bounding box center [343, 260] width 62 height 16
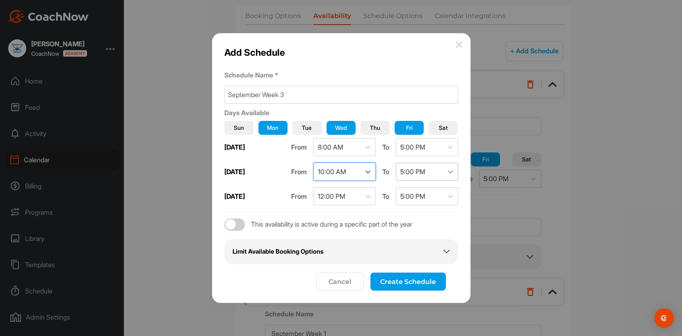
click at [451, 174] on icon at bounding box center [450, 172] width 8 height 8
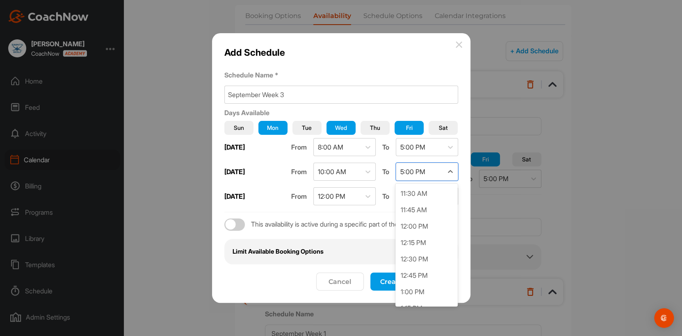
scroll to position [776, 0]
click at [426, 208] on div "12:00 PM" at bounding box center [426, 205] width 62 height 16
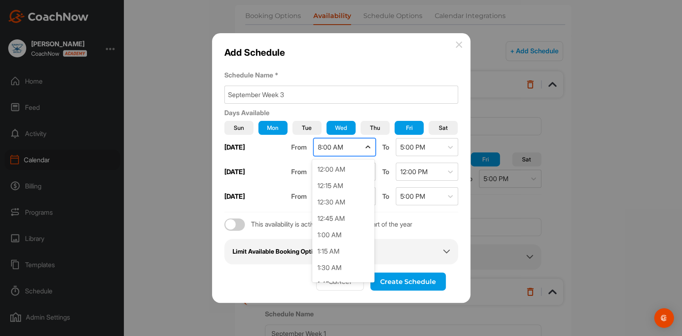
click at [369, 146] on icon at bounding box center [368, 147] width 8 height 8
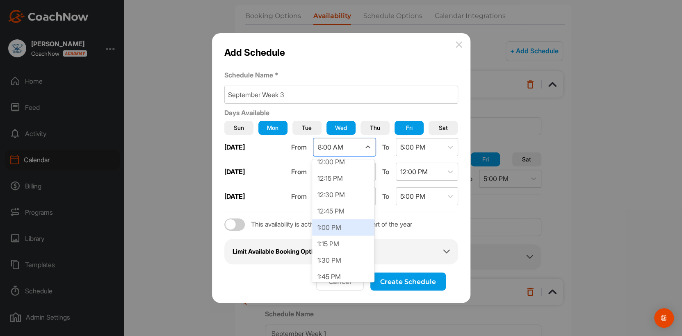
click at [331, 224] on div "1:00 PM" at bounding box center [343, 227] width 62 height 16
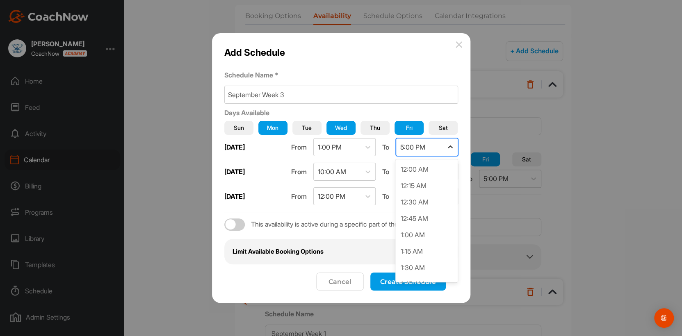
click at [448, 144] on icon at bounding box center [450, 147] width 8 height 8
click at [412, 259] on div "5:00 PM" at bounding box center [426, 269] width 62 height 16
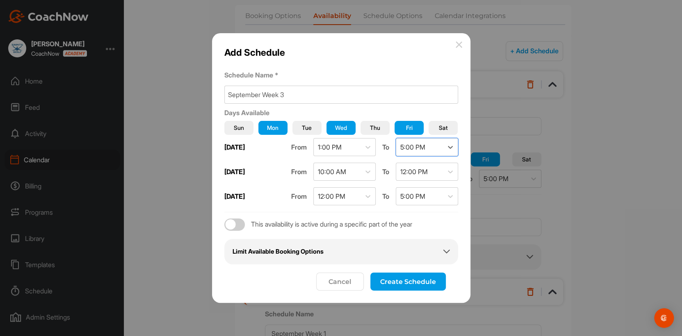
click at [242, 225] on div at bounding box center [234, 225] width 21 height 12
checkbox input "true"
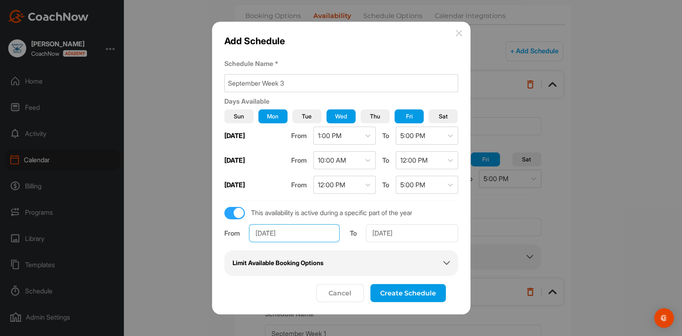
click at [269, 233] on input "Jan 1, 2025" at bounding box center [294, 233] width 91 height 18
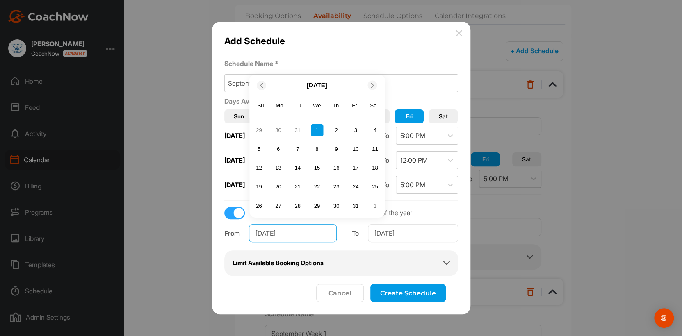
drag, startPoint x: 267, startPoint y: 233, endPoint x: 251, endPoint y: 233, distance: 15.6
click at [251, 233] on input "Jan 1, 2025" at bounding box center [293, 233] width 88 height 18
click at [276, 205] on div "29" at bounding box center [278, 206] width 12 height 12
type input "Sep 29, 2025"
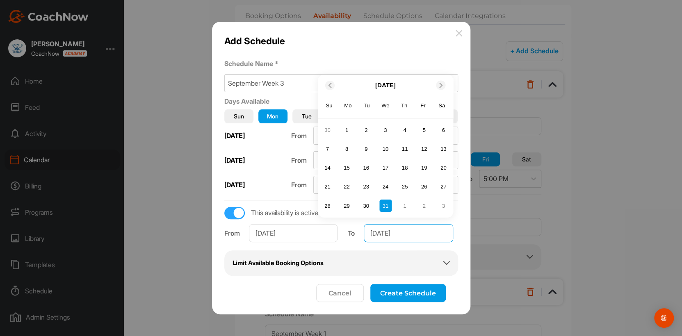
click at [381, 233] on input "Dec 31, 2025" at bounding box center [408, 233] width 89 height 18
click at [384, 232] on input "Dec 31, 2025" at bounding box center [408, 233] width 89 height 18
drag, startPoint x: 384, startPoint y: 232, endPoint x: 372, endPoint y: 234, distance: 12.4
click at [372, 234] on input "Dec 31, 2025" at bounding box center [408, 233] width 89 height 18
click at [424, 133] on div "3" at bounding box center [424, 130] width 12 height 12
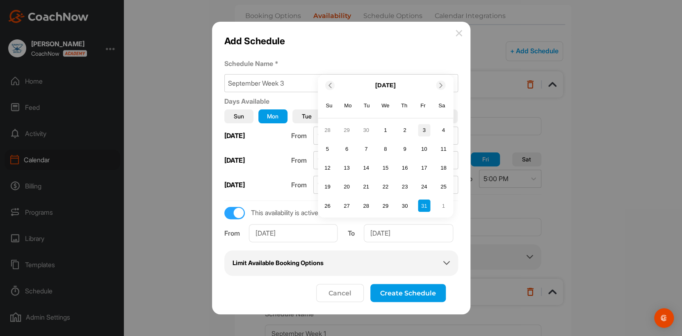
type input "Oct 3, 2025"
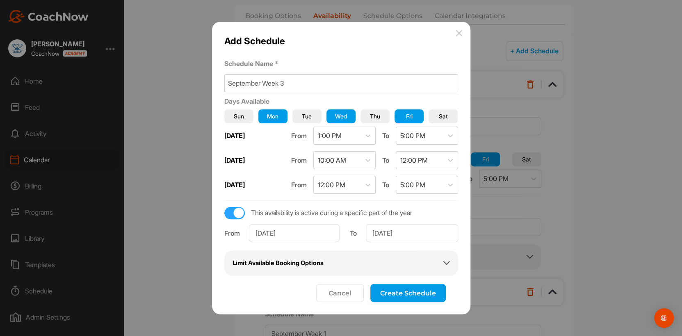
click at [393, 259] on div "Limit Available Booking Options" at bounding box center [341, 263] width 217 height 9
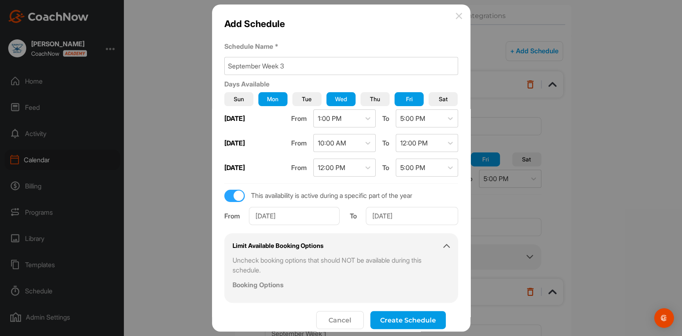
click at [394, 259] on button "Create Schedule" at bounding box center [407, 320] width 75 height 18
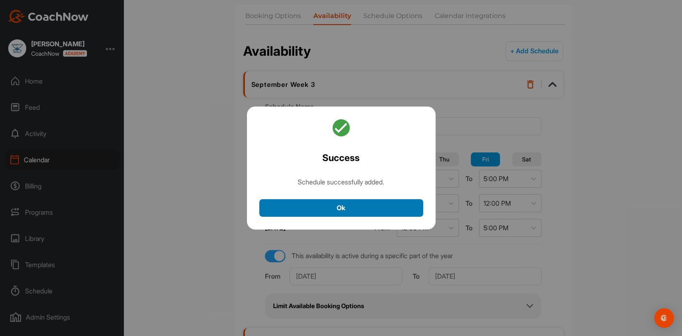
click at [367, 212] on button "Ok" at bounding box center [341, 208] width 164 height 18
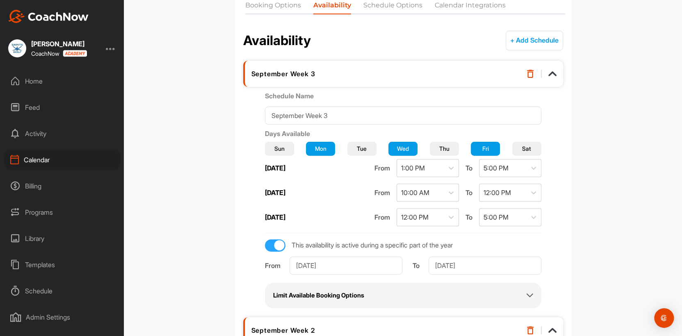
scroll to position [0, 0]
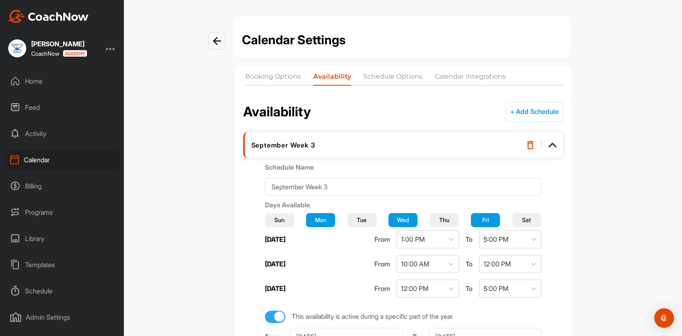
click at [532, 112] on button "+ Add Schedule" at bounding box center [534, 112] width 57 height 20
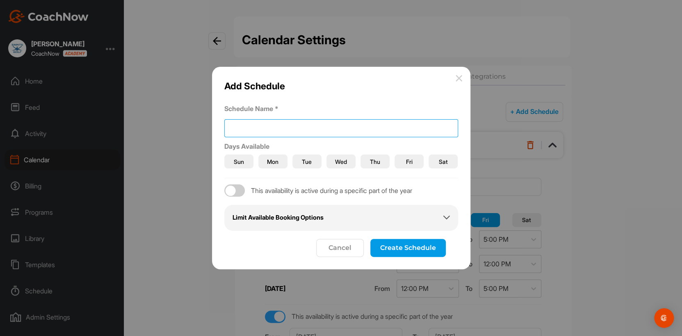
click at [261, 128] on input at bounding box center [341, 128] width 234 height 18
click at [240, 191] on div at bounding box center [234, 191] width 21 height 12
type input "October Week 4"
checkbox input "true"
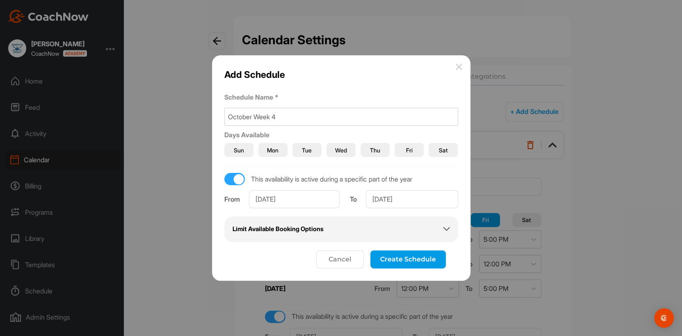
click at [280, 153] on button "Mon" at bounding box center [272, 150] width 29 height 14
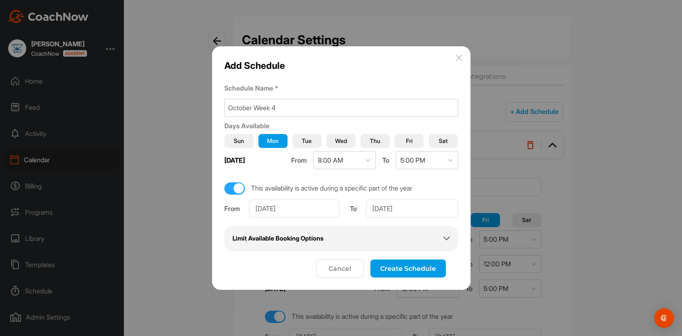
click at [336, 143] on span "Wed" at bounding box center [341, 141] width 12 height 9
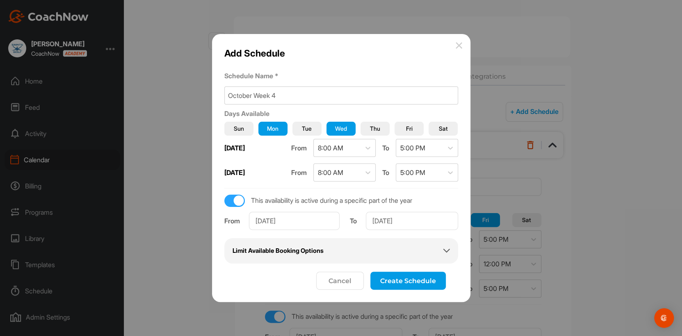
click at [406, 130] on span "Fri" at bounding box center [409, 128] width 7 height 9
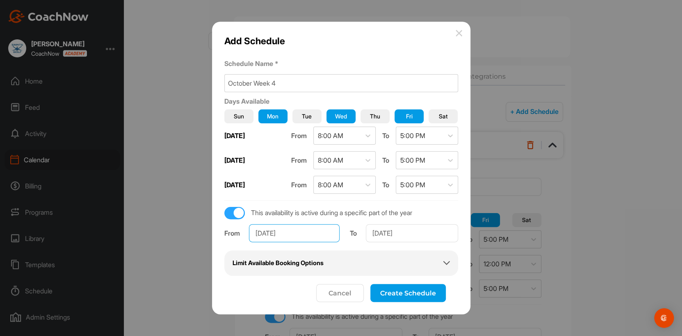
click at [272, 234] on input "Jan 1, 2025" at bounding box center [294, 233] width 91 height 18
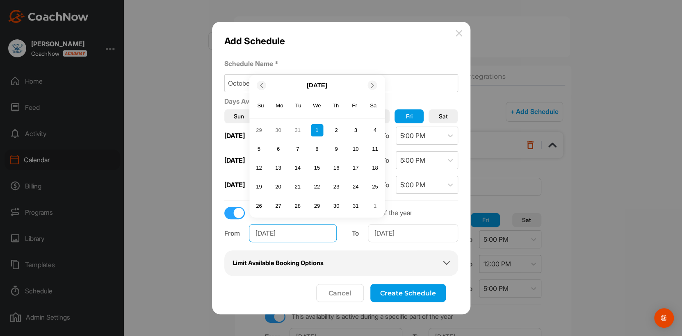
drag, startPoint x: 272, startPoint y: 234, endPoint x: 250, endPoint y: 233, distance: 21.8
click at [250, 233] on input "Jan 1, 2025" at bounding box center [293, 233] width 88 height 18
click at [278, 187] on div "20" at bounding box center [278, 187] width 12 height 12
type input "Oct 20, 2025"
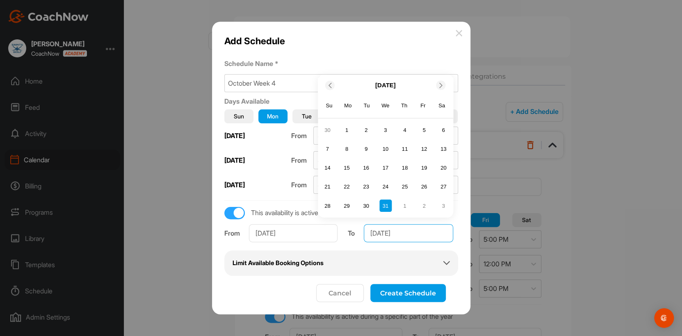
click at [383, 233] on input "Dec 31, 2025" at bounding box center [408, 233] width 89 height 18
drag, startPoint x: 383, startPoint y: 233, endPoint x: 372, endPoint y: 234, distance: 11.5
click at [372, 234] on input "Dec 31, 2025" at bounding box center [408, 233] width 89 height 18
click at [420, 185] on div "24" at bounding box center [424, 187] width 12 height 12
type input "Oct 24, 2025"
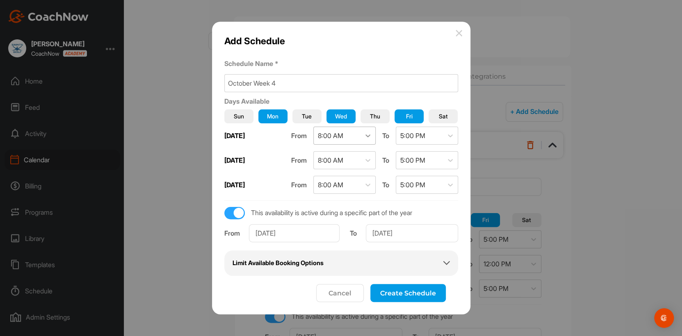
click at [370, 136] on icon at bounding box center [368, 136] width 8 height 8
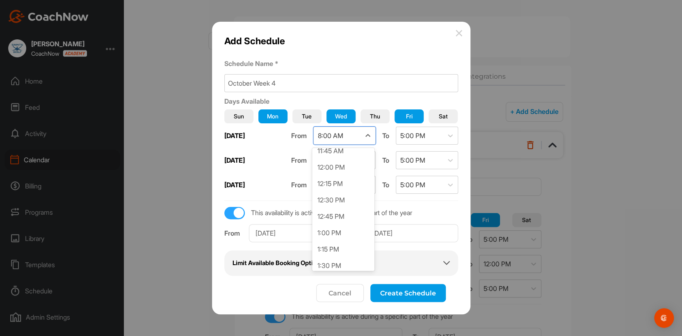
scroll to position [781, 0]
click at [344, 229] on div "1:00 PM" at bounding box center [343, 230] width 62 height 16
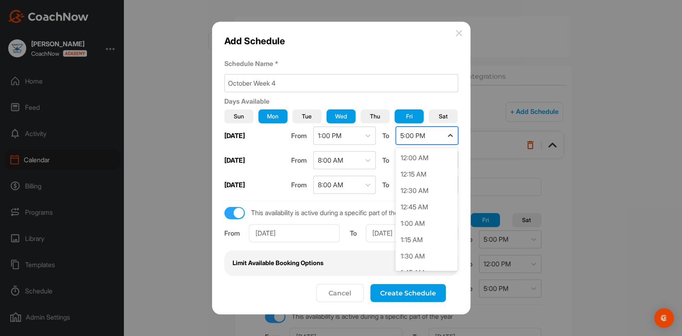
click at [450, 137] on icon at bounding box center [450, 136] width 8 height 8
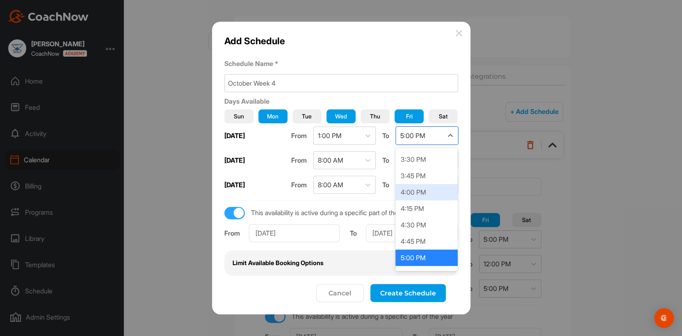
click at [435, 190] on div "4:00 PM" at bounding box center [426, 192] width 62 height 16
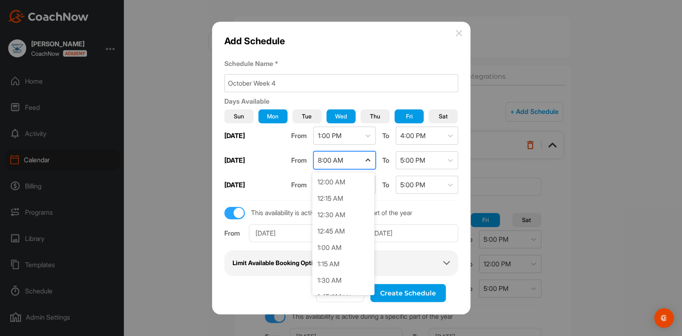
click at [368, 158] on icon at bounding box center [368, 160] width 8 height 8
click at [345, 249] on div "10:00 AM" at bounding box center [343, 249] width 62 height 16
click at [451, 159] on icon at bounding box center [450, 160] width 8 height 8
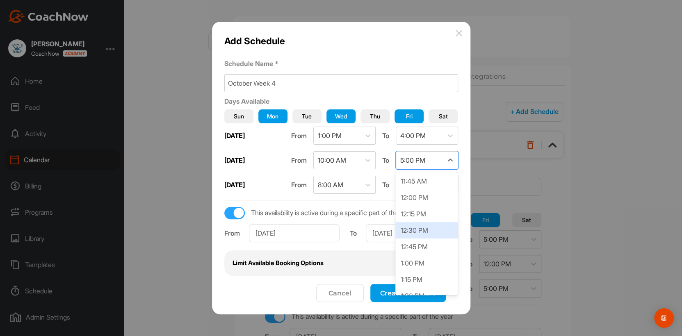
scroll to position [754, 0]
click at [428, 215] on div "12:00 PM" at bounding box center [426, 215] width 62 height 16
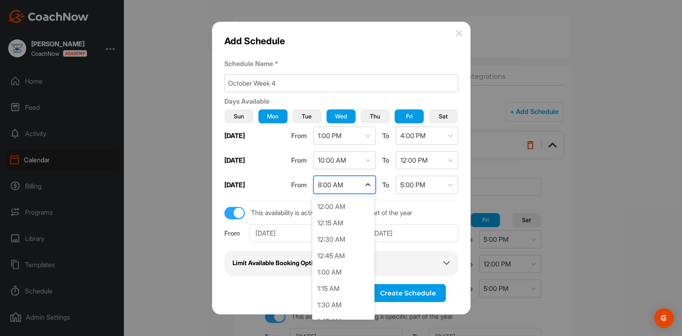
click at [368, 184] on icon at bounding box center [367, 184] width 5 height 3
click at [357, 259] on div "1:00 PM" at bounding box center [343, 257] width 62 height 16
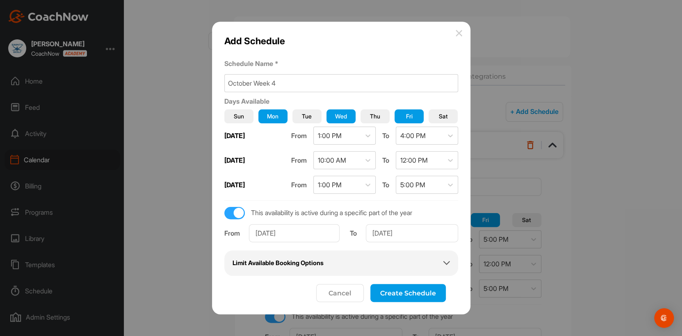
click at [400, 259] on button "Create Schedule" at bounding box center [407, 293] width 75 height 18
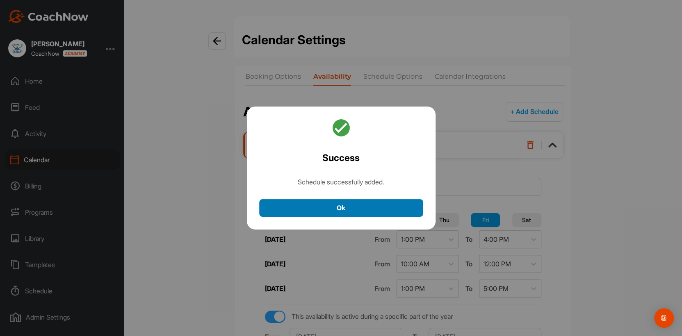
click at [340, 210] on button "Ok" at bounding box center [341, 208] width 164 height 18
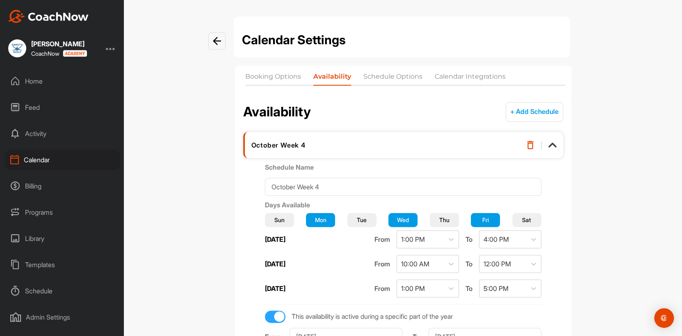
scroll to position [0, 0]
click at [533, 111] on button "+ Add Schedule" at bounding box center [534, 112] width 57 height 20
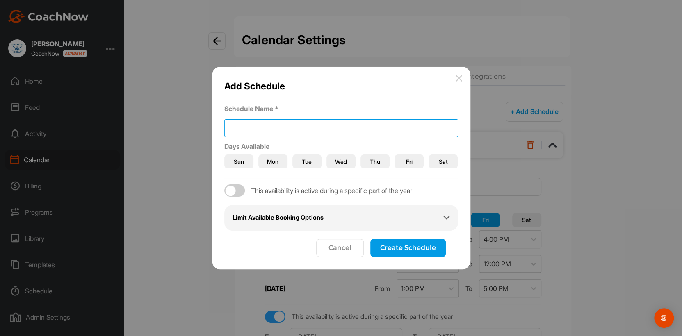
click at [238, 126] on input at bounding box center [341, 128] width 234 height 18
drag, startPoint x: 275, startPoint y: 127, endPoint x: 280, endPoint y: 128, distance: 4.6
click at [280, 128] on input "October Week 4" at bounding box center [341, 128] width 234 height 18
drag, startPoint x: 252, startPoint y: 128, endPoint x: 226, endPoint y: 128, distance: 25.4
click at [226, 128] on input "October Week 4" at bounding box center [341, 128] width 234 height 18
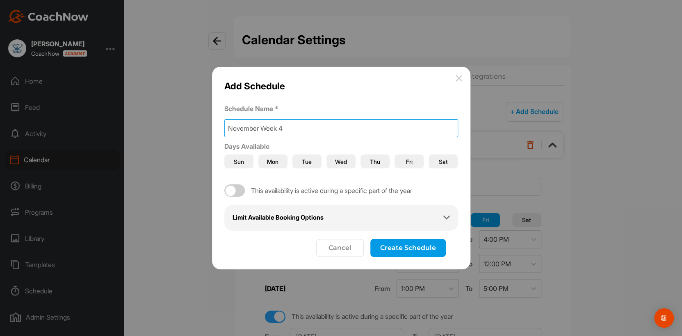
type input "November Week 4"
click at [272, 163] on span "Mon" at bounding box center [272, 161] width 11 height 9
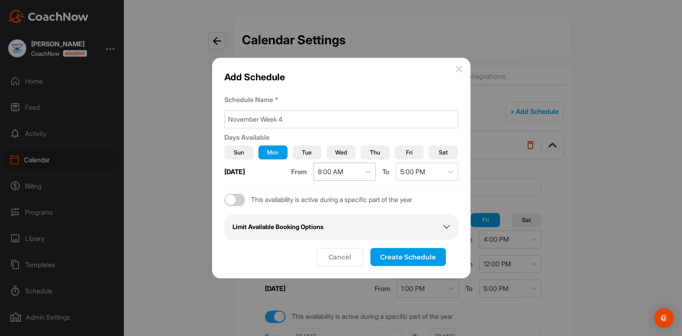
drag, startPoint x: 339, startPoint y: 154, endPoint x: 345, endPoint y: 154, distance: 5.3
click at [342, 154] on span "Wed" at bounding box center [341, 152] width 12 height 9
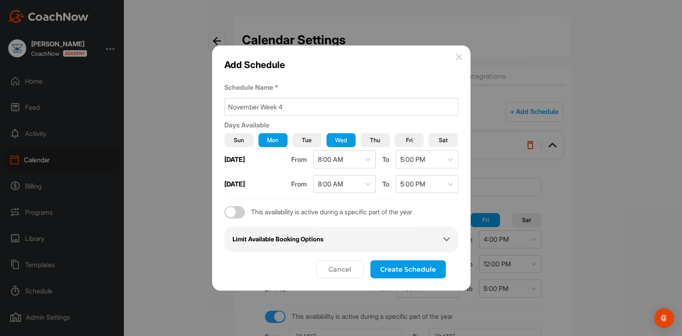
click at [407, 144] on span "Fri" at bounding box center [409, 140] width 7 height 9
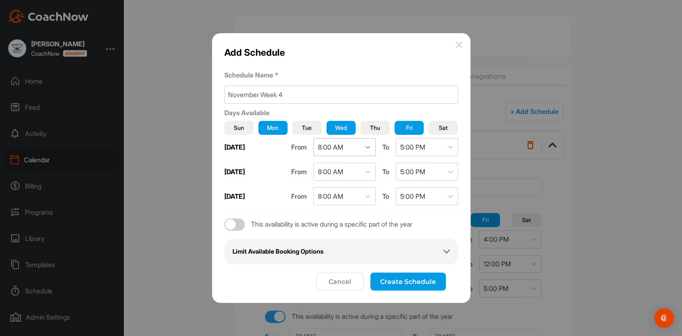
click at [365, 148] on icon at bounding box center [368, 147] width 8 height 8
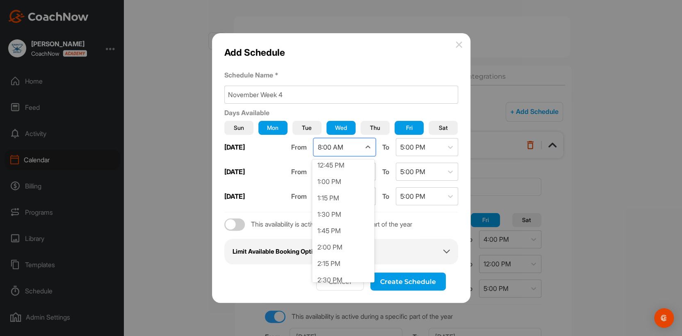
scroll to position [819, 0]
click at [345, 205] on div "1:00 PM" at bounding box center [343, 203] width 62 height 16
click at [450, 149] on icon at bounding box center [450, 147] width 8 height 8
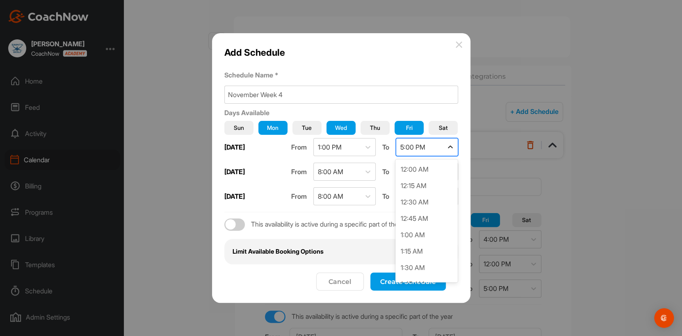
scroll to position [1016, 0]
click at [411, 259] on div "5:00 PM" at bounding box center [426, 269] width 62 height 16
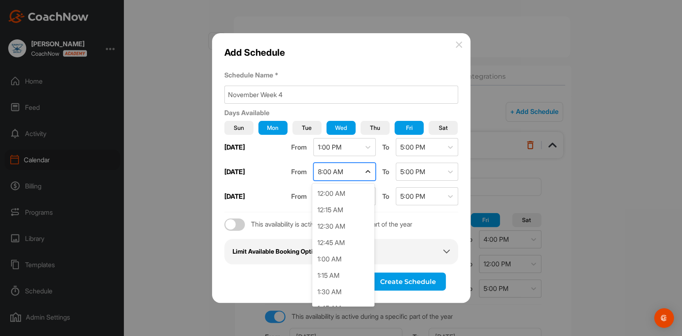
scroll to position [425, 0]
click at [368, 171] on icon at bounding box center [368, 172] width 8 height 8
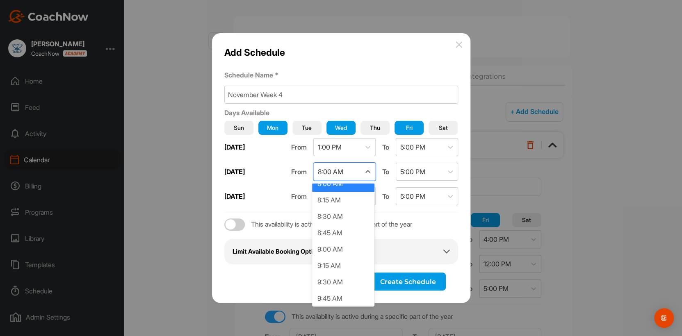
scroll to position [573, 0]
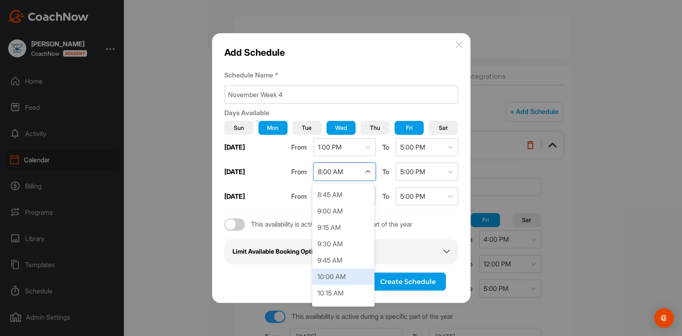
click at [351, 259] on div "10:00 AM" at bounding box center [343, 277] width 62 height 16
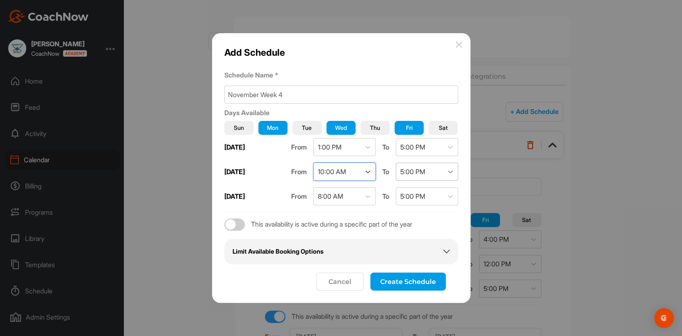
click at [450, 169] on icon at bounding box center [450, 172] width 8 height 8
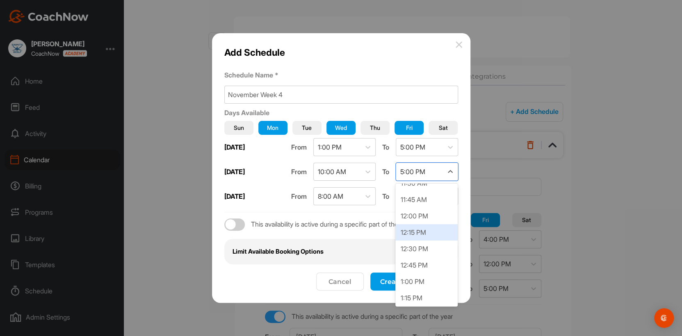
scroll to position [720, 0]
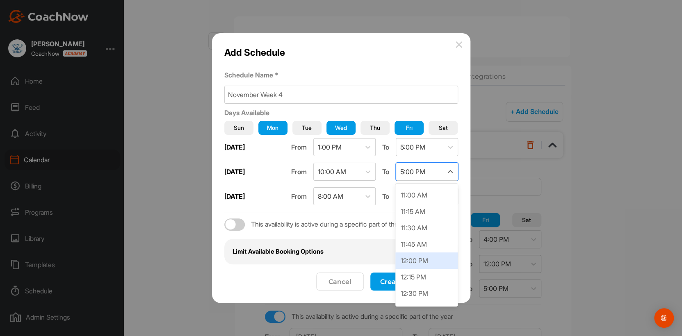
click at [420, 259] on div "12:00 PM" at bounding box center [426, 261] width 62 height 16
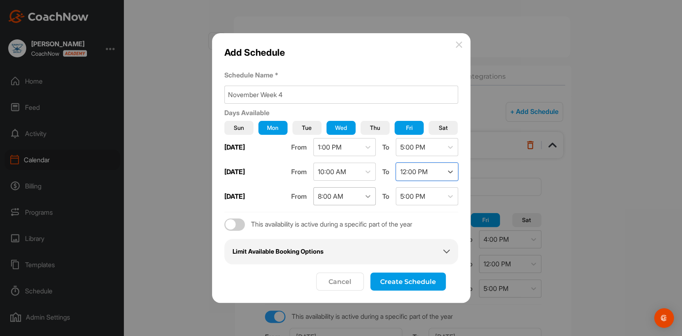
click at [367, 196] on icon at bounding box center [368, 196] width 8 height 8
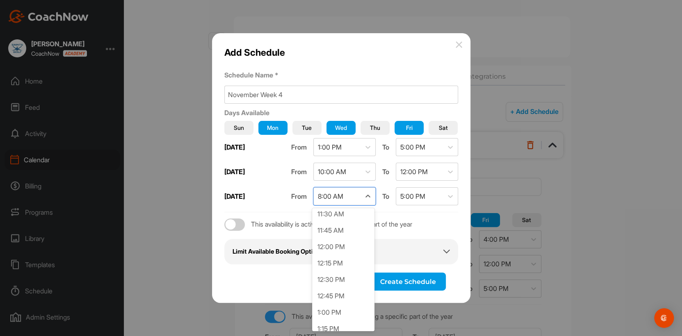
scroll to position [775, 0]
click at [346, 259] on div "1:00 PM" at bounding box center [343, 296] width 62 height 16
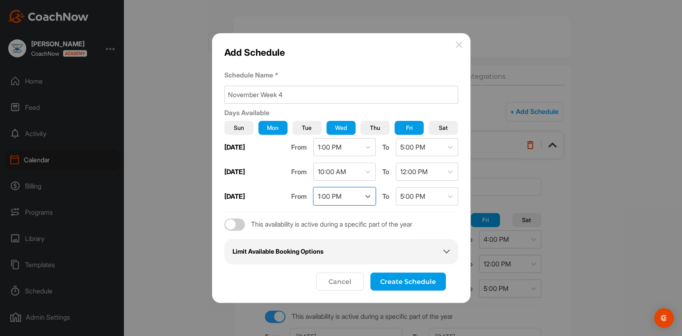
click at [238, 224] on div at bounding box center [234, 225] width 21 height 12
checkbox input "true"
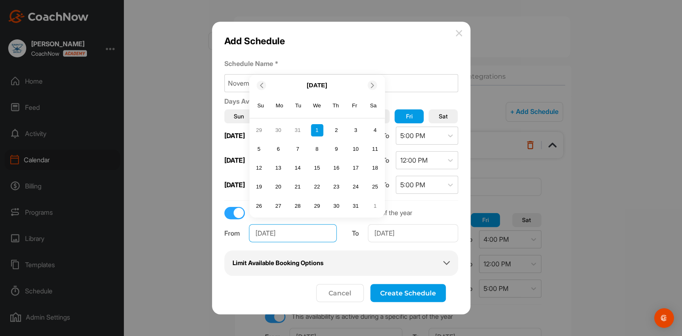
drag, startPoint x: 271, startPoint y: 233, endPoint x: 255, endPoint y: 233, distance: 15.6
click at [255, 233] on input "Jan 1, 2025" at bounding box center [293, 233] width 88 height 18
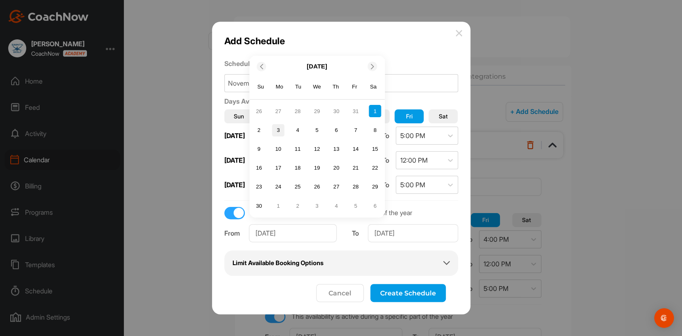
click at [277, 129] on div "3" at bounding box center [278, 130] width 12 height 12
type input "Nov 3, 2025"
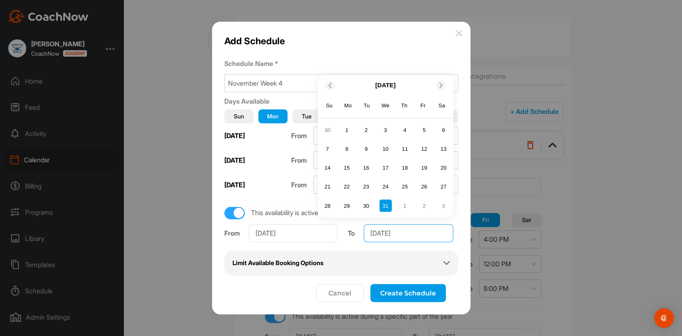
drag, startPoint x: 386, startPoint y: 234, endPoint x: 367, endPoint y: 233, distance: 19.3
click at [367, 233] on input "Dec 31, 2025" at bounding box center [408, 233] width 89 height 18
drag, startPoint x: 388, startPoint y: 233, endPoint x: 382, endPoint y: 233, distance: 5.8
click at [382, 233] on input "nov31, 2025" at bounding box center [408, 233] width 89 height 18
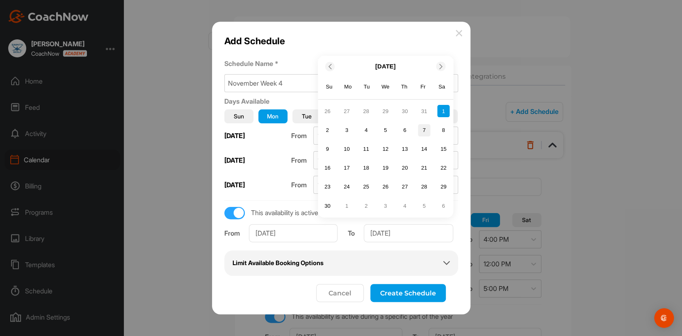
click at [420, 130] on div "7" at bounding box center [424, 130] width 12 height 12
type input "Nov 7, 2025"
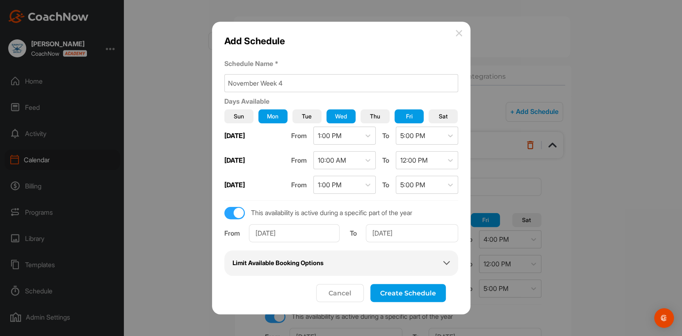
click at [348, 259] on div "Limit Available Booking Options" at bounding box center [341, 263] width 217 height 9
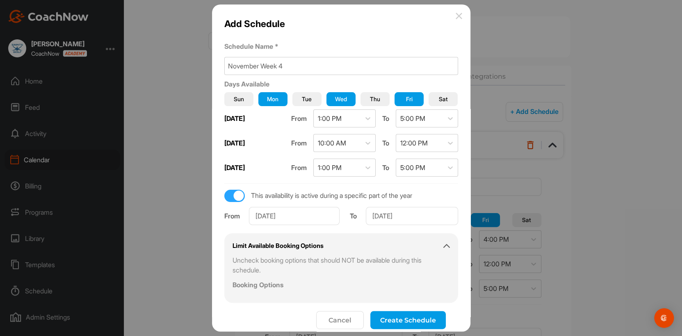
click at [405, 259] on button "Create Schedule" at bounding box center [407, 320] width 75 height 18
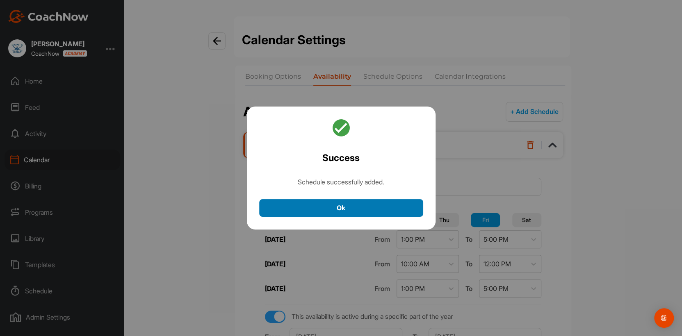
click at [374, 214] on button "Ok" at bounding box center [341, 208] width 164 height 18
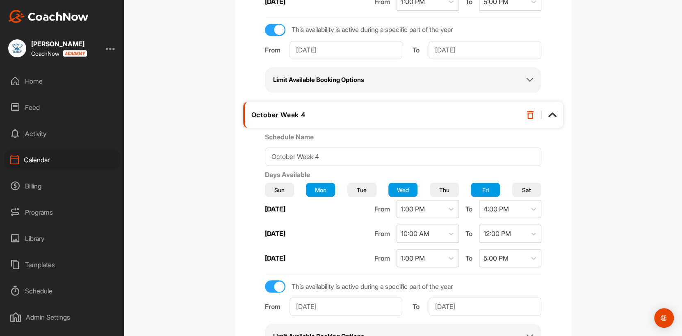
scroll to position [246, 0]
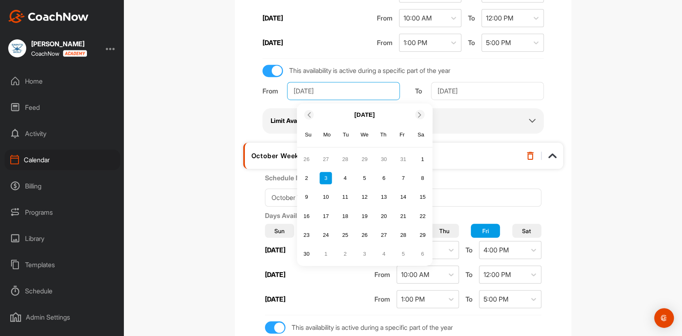
click at [321, 91] on input "Nov 3, 2025" at bounding box center [343, 91] width 113 height 18
drag, startPoint x: 312, startPoint y: 90, endPoint x: 295, endPoint y: 90, distance: 16.4
click at [295, 90] on input "Nov 3, 2025" at bounding box center [343, 91] width 113 height 18
click at [321, 234] on div "27" at bounding box center [326, 235] width 12 height 12
type input "Oct 27, 2025"
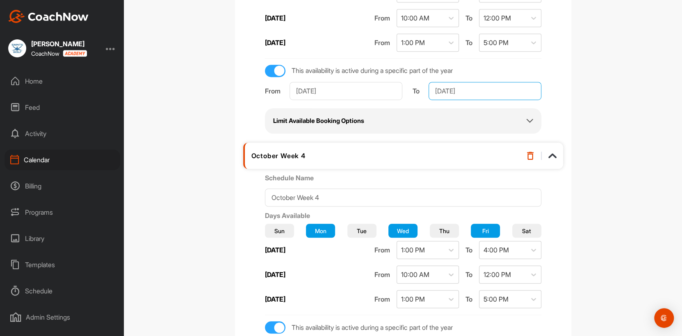
click at [444, 91] on input "Nov 7, 2025" at bounding box center [485, 91] width 113 height 18
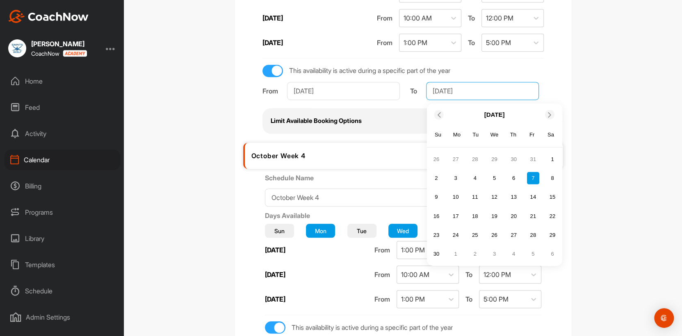
drag, startPoint x: 444, startPoint y: 91, endPoint x: 430, endPoint y: 91, distance: 13.5
click at [430, 91] on input "Nov 7, 2025" at bounding box center [482, 91] width 113 height 18
click at [529, 236] on div "31" at bounding box center [533, 235] width 12 height 12
type input "Oct 31, 2025"
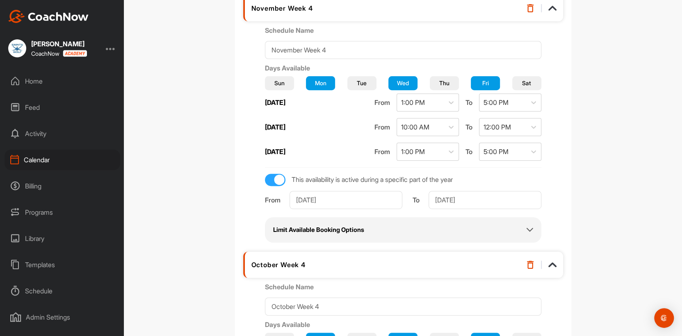
scroll to position [123, 0]
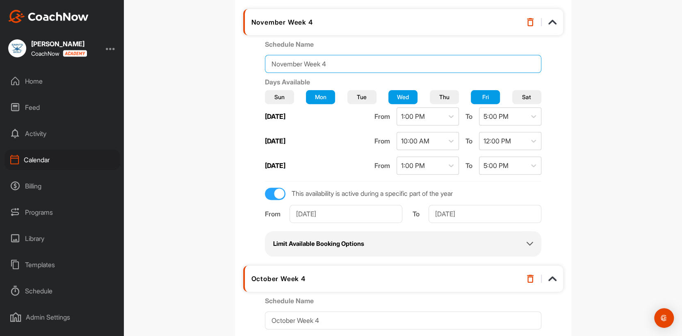
click at [308, 64] on input "November Week 4" at bounding box center [403, 64] width 276 height 18
drag, startPoint x: 308, startPoint y: 64, endPoint x: 277, endPoint y: 62, distance: 31.2
click at [277, 62] on input "November Week 4" at bounding box center [403, 64] width 276 height 18
type input "October Week 4"
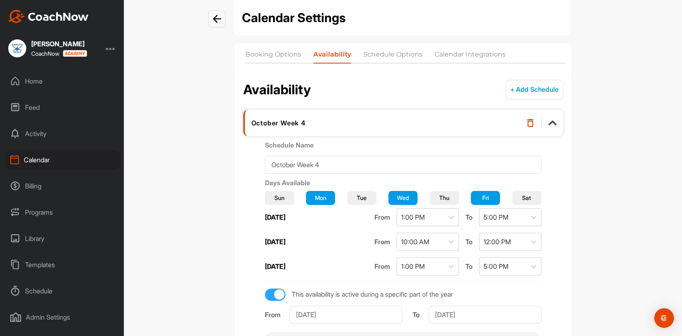
scroll to position [0, 0]
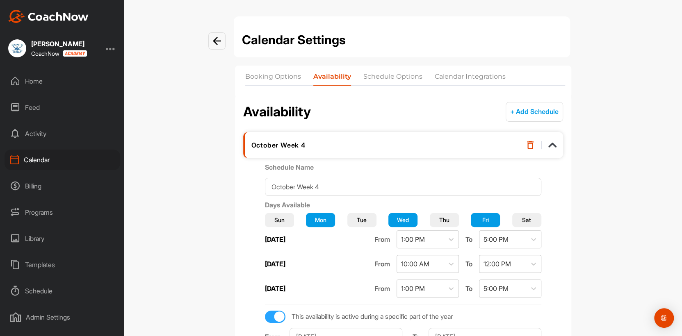
click at [526, 116] on button "+ Add Schedule" at bounding box center [534, 112] width 57 height 20
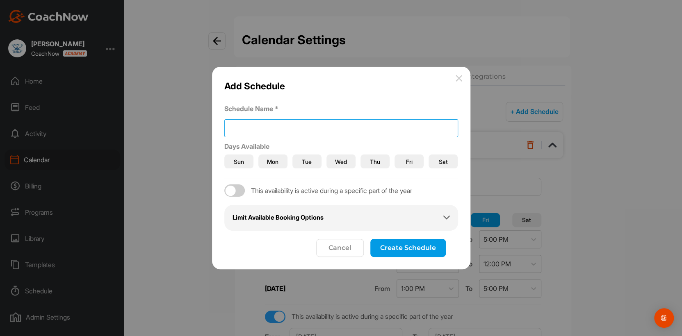
click at [233, 127] on input at bounding box center [341, 128] width 234 height 18
type input "November Week 4"
click at [285, 127] on input "November Week 4" at bounding box center [341, 128] width 234 height 18
type input "November Week 5"
click at [273, 161] on span "Mon" at bounding box center [272, 161] width 11 height 9
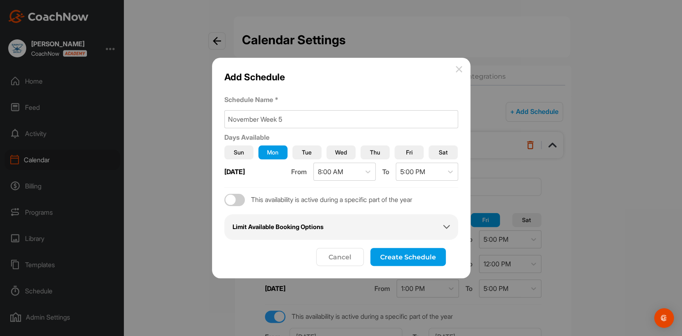
click at [336, 152] on span "Wed" at bounding box center [341, 152] width 12 height 9
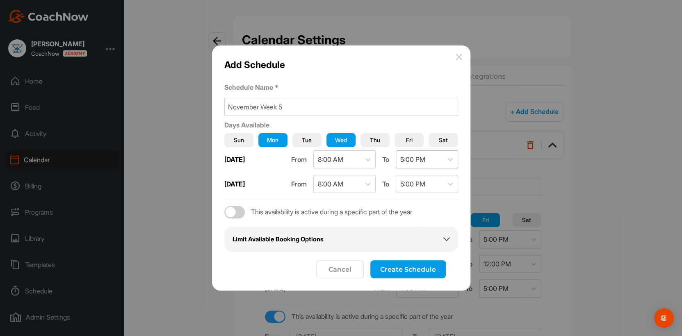
click at [403, 143] on button "Fri" at bounding box center [409, 140] width 29 height 14
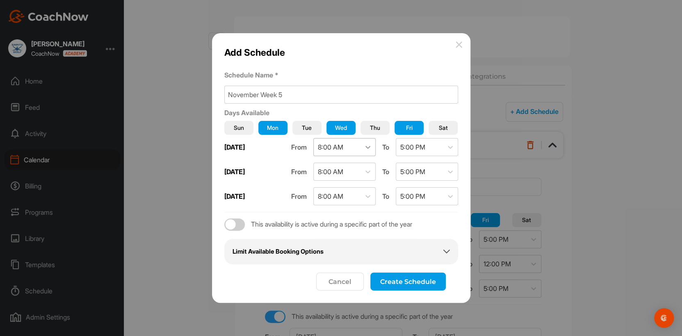
click at [366, 149] on icon at bounding box center [368, 147] width 8 height 8
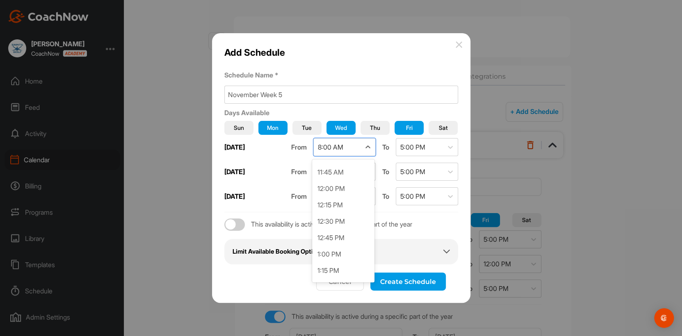
scroll to position [775, 0]
click at [348, 244] on div "1:00 PM" at bounding box center [343, 247] width 62 height 16
click at [455, 147] on div at bounding box center [450, 147] width 15 height 15
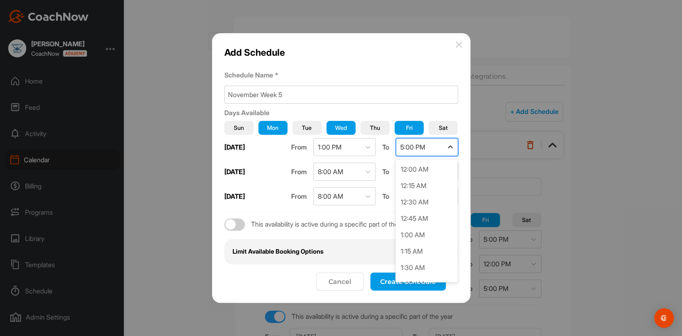
scroll to position [1016, 0]
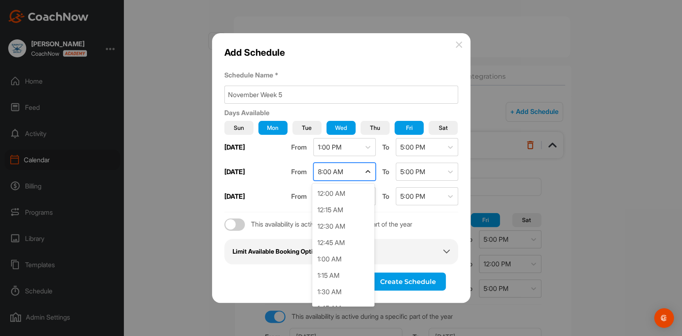
click at [371, 173] on div at bounding box center [368, 171] width 15 height 15
click at [352, 259] on div "10:00 AM" at bounding box center [343, 277] width 62 height 16
click at [452, 169] on icon at bounding box center [450, 172] width 8 height 8
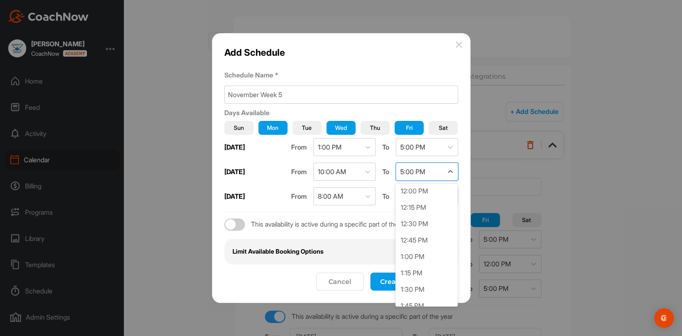
scroll to position [779, 0]
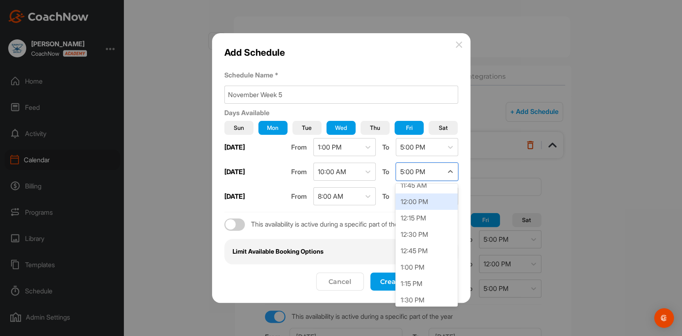
click at [433, 205] on div "12:00 PM" at bounding box center [426, 202] width 62 height 16
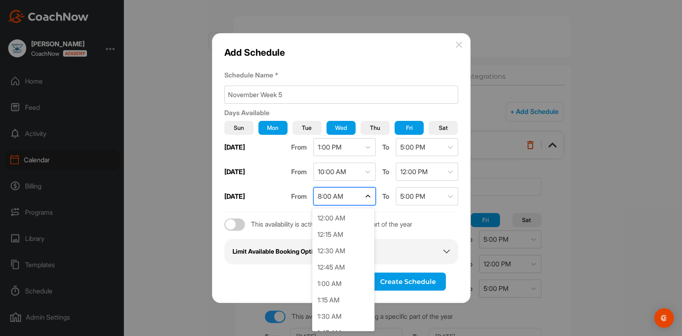
click at [369, 196] on icon at bounding box center [368, 196] width 8 height 8
click at [345, 259] on div "1:00 PM" at bounding box center [343, 284] width 62 height 16
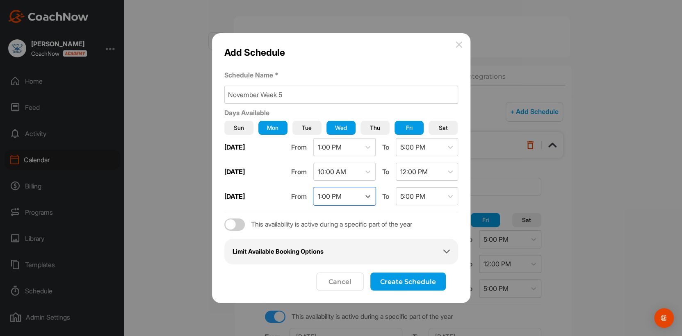
click at [445, 254] on icon at bounding box center [446, 252] width 7 height 7
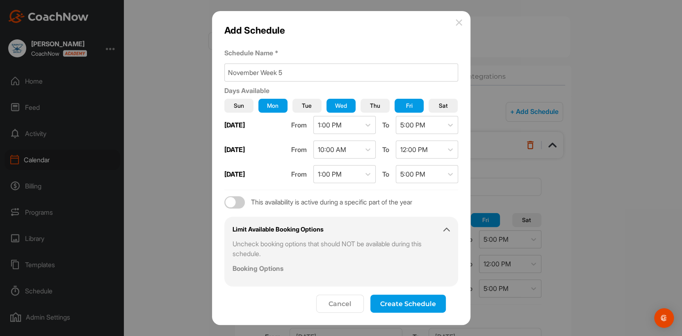
click at [237, 202] on div at bounding box center [234, 202] width 21 height 12
checkbox input "true"
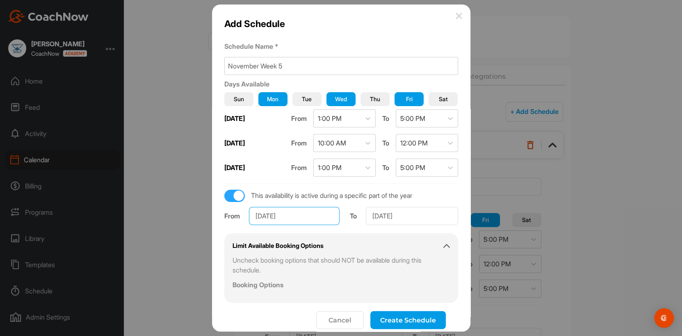
click at [271, 213] on input "Jan 1, 2025" at bounding box center [294, 216] width 91 height 18
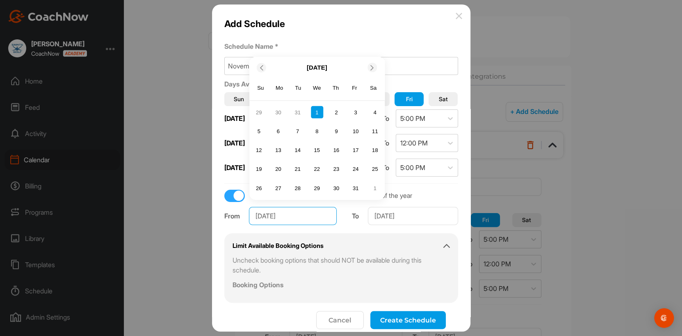
drag, startPoint x: 267, startPoint y: 216, endPoint x: 250, endPoint y: 216, distance: 17.2
click at [250, 216] on input "Jan 1, 2025" at bounding box center [293, 216] width 88 height 18
click at [277, 114] on div "3" at bounding box center [278, 112] width 12 height 12
type input "Nov 3, 2025"
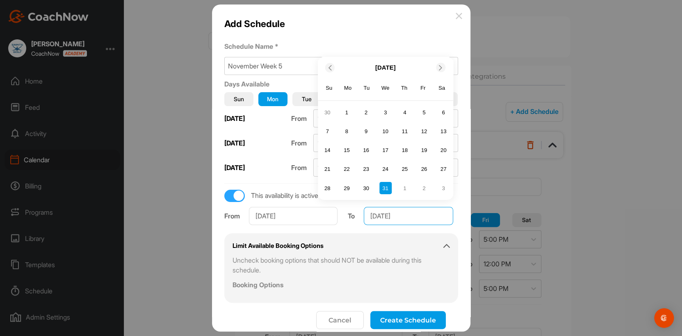
click at [379, 215] on input "Dec 31, 2025" at bounding box center [408, 216] width 89 height 18
drag, startPoint x: 384, startPoint y: 216, endPoint x: 354, endPoint y: 214, distance: 30.8
click at [354, 214] on div "To Dec 31, 2025 December 2025 Su Mo Tu We Th Fr Sa 30 1 2 3 4 5 6 7 8 9 10 11 1…" at bounding box center [403, 213] width 110 height 23
click at [418, 114] on div "7" at bounding box center [424, 112] width 12 height 12
type input "Nov 7, 2025"
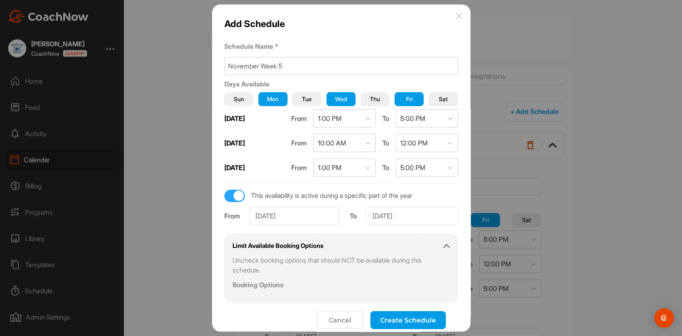
scroll to position [9, 0]
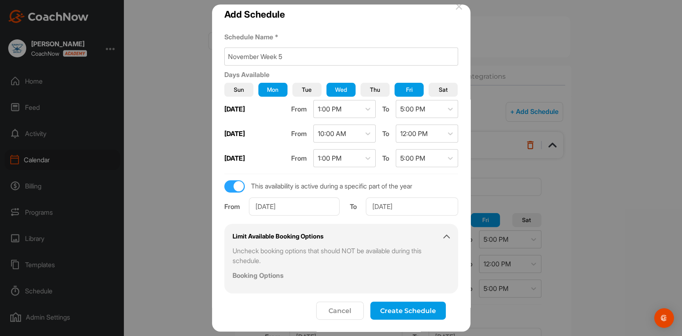
click at [392, 259] on button "Create Schedule" at bounding box center [407, 311] width 75 height 18
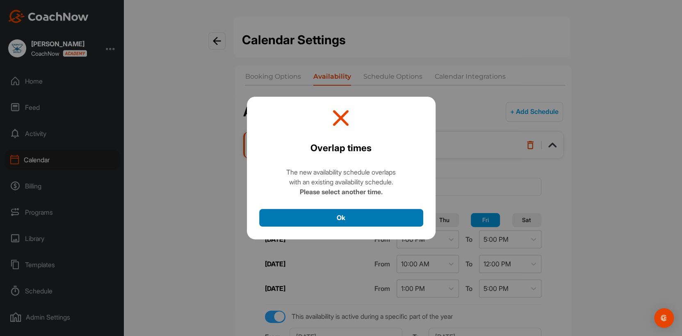
click at [340, 219] on button "Ok" at bounding box center [341, 218] width 164 height 18
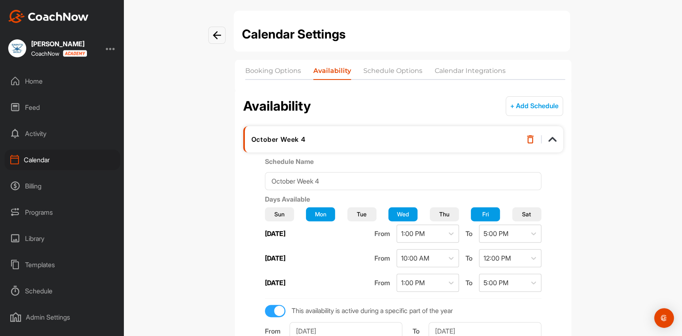
scroll to position [0, 0]
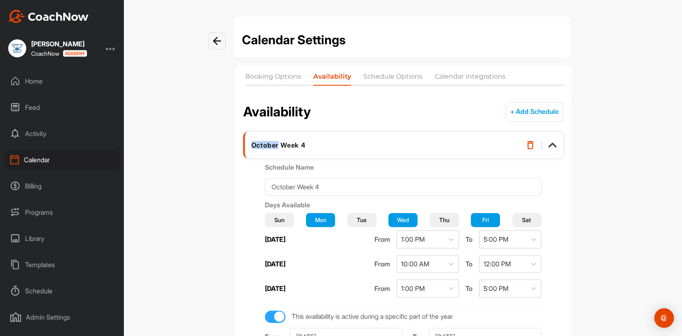
drag, startPoint x: 276, startPoint y: 147, endPoint x: 244, endPoint y: 144, distance: 31.7
click at [244, 144] on div "October Week 4" at bounding box center [403, 145] width 320 height 26
drag, startPoint x: 244, startPoint y: 144, endPoint x: 356, endPoint y: 134, distance: 112.1
click at [356, 133] on div "October Week 4" at bounding box center [403, 145] width 320 height 26
drag, startPoint x: 274, startPoint y: 144, endPoint x: 250, endPoint y: 144, distance: 24.2
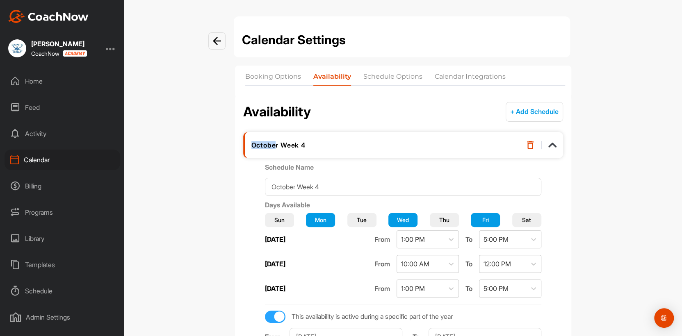
click at [251, 144] on div "October Week 4" at bounding box center [380, 145] width 259 height 8
drag, startPoint x: 250, startPoint y: 144, endPoint x: 398, endPoint y: 141, distance: 148.5
click at [398, 141] on div "October Week 4" at bounding box center [403, 145] width 320 height 26
drag, startPoint x: 276, startPoint y: 145, endPoint x: 242, endPoint y: 147, distance: 34.1
click at [243, 147] on div "October Week 4" at bounding box center [403, 145] width 320 height 26
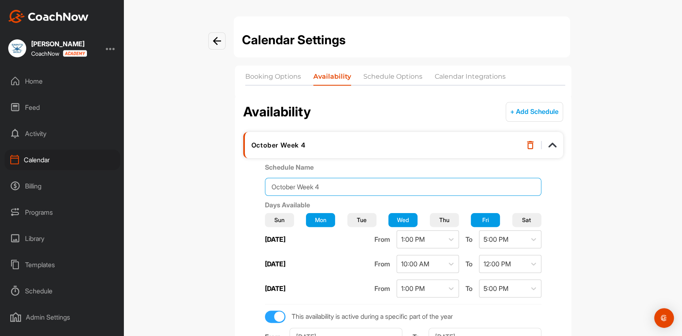
drag, startPoint x: 302, startPoint y: 187, endPoint x: 261, endPoint y: 187, distance: 40.6
click at [261, 187] on div "Schedule Name October Week 4 Days Available Sun Mon Tue Wed Thu Fri Sat Monday …" at bounding box center [403, 271] width 320 height 218
click at [544, 218] on div "Schedule Name November Week 4 Days Available Sun Mon Tue Wed Thu Fri Sat Monday…" at bounding box center [403, 271] width 320 height 218
drag, startPoint x: 307, startPoint y: 144, endPoint x: 317, endPoint y: 144, distance: 10.3
click at [317, 144] on div "November Week 4" at bounding box center [380, 145] width 259 height 8
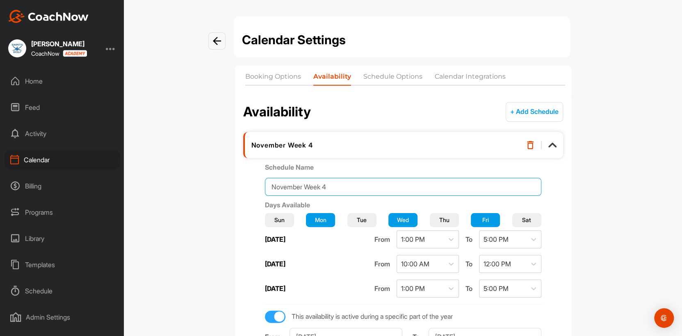
drag, startPoint x: 317, startPoint y: 144, endPoint x: 331, endPoint y: 185, distance: 43.5
click at [331, 185] on input "November Week 4" at bounding box center [403, 187] width 276 height 18
click at [333, 185] on input "November Week 4" at bounding box center [403, 187] width 276 height 18
drag, startPoint x: 309, startPoint y: 185, endPoint x: 272, endPoint y: 186, distance: 37.3
click at [272, 186] on input "November Week 5" at bounding box center [403, 187] width 276 height 18
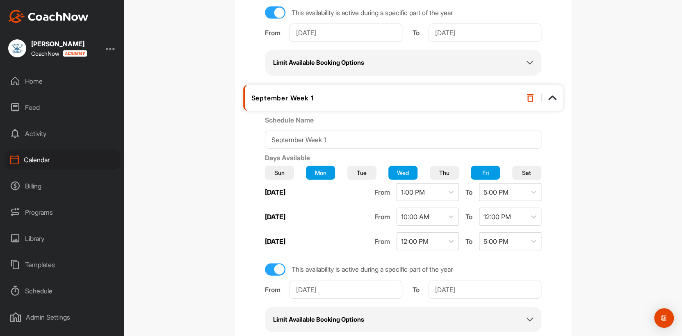
scroll to position [1077, 0]
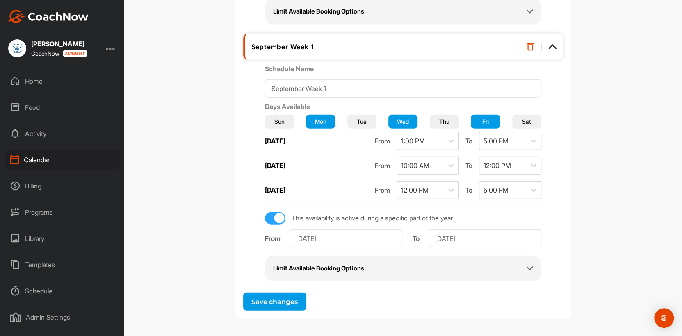
type input "October Week 5"
click at [276, 259] on button "Save changes" at bounding box center [274, 302] width 63 height 18
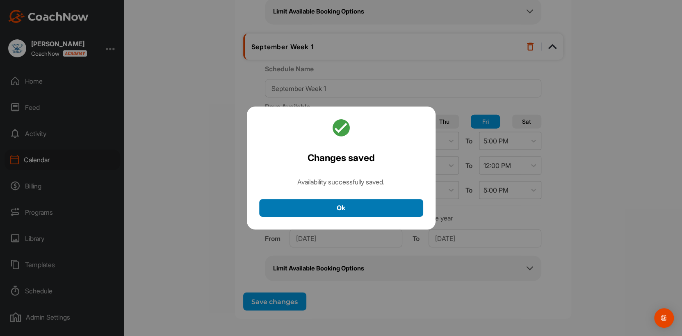
click at [318, 208] on button "Ok" at bounding box center [341, 208] width 164 height 18
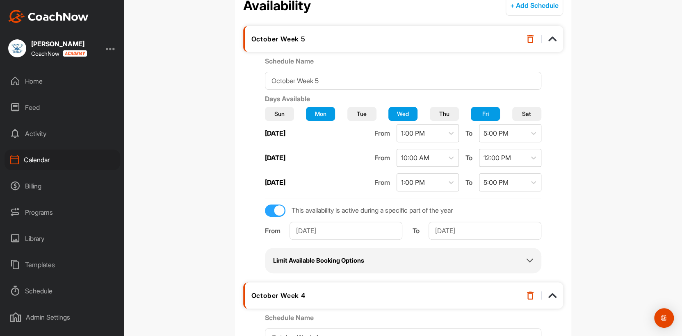
scroll to position [0, 0]
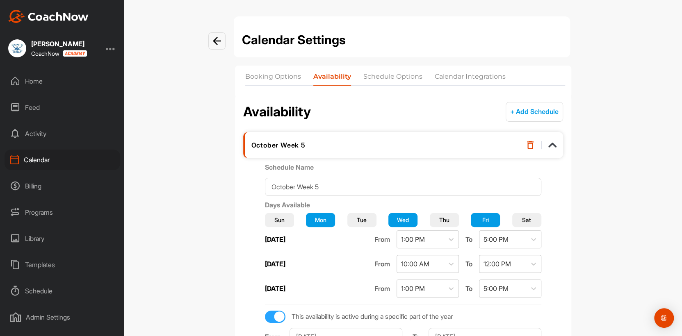
click at [520, 112] on button "+ Add Schedule" at bounding box center [534, 112] width 57 height 20
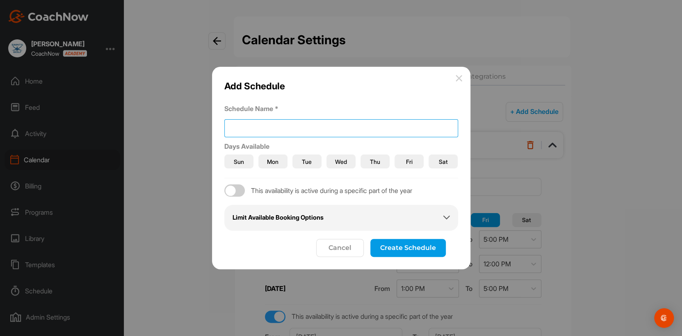
click at [267, 131] on input at bounding box center [341, 128] width 234 height 18
drag, startPoint x: 281, startPoint y: 127, endPoint x: 287, endPoint y: 128, distance: 6.2
click at [287, 128] on input "November Week 5" at bounding box center [341, 128] width 234 height 18
type input "November Week 6"
click at [269, 160] on span "Mon" at bounding box center [272, 161] width 11 height 9
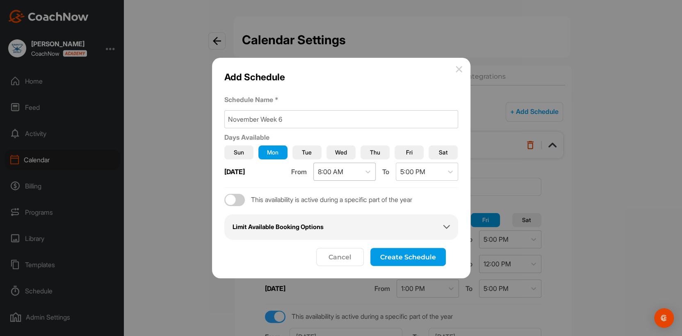
click at [337, 151] on span "Wed" at bounding box center [341, 152] width 12 height 9
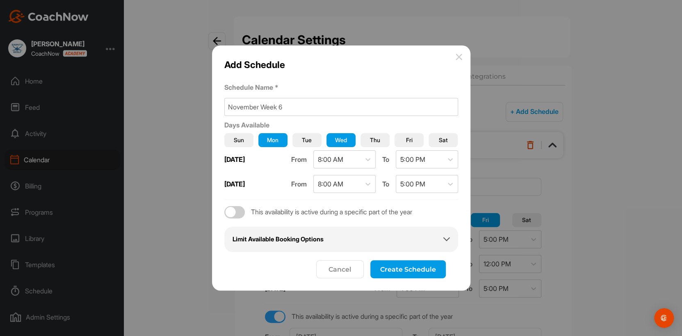
click at [406, 142] on span "Fri" at bounding box center [409, 140] width 7 height 9
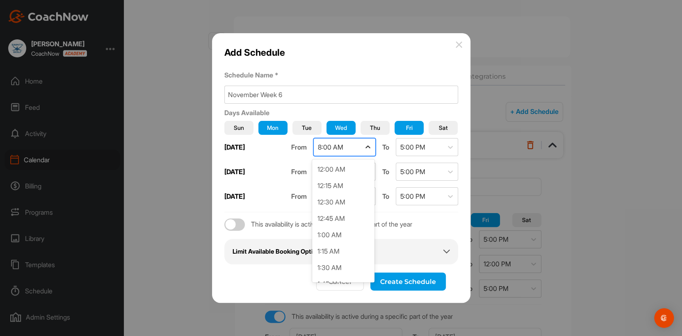
click at [367, 148] on icon at bounding box center [368, 147] width 8 height 8
click at [343, 237] on div "12:00 PM" at bounding box center [343, 236] width 62 height 16
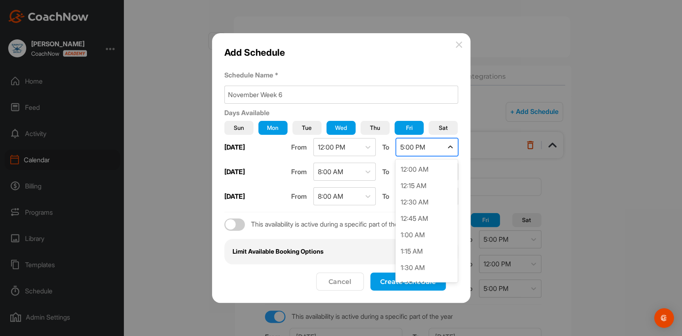
click at [448, 146] on icon at bounding box center [450, 147] width 8 height 8
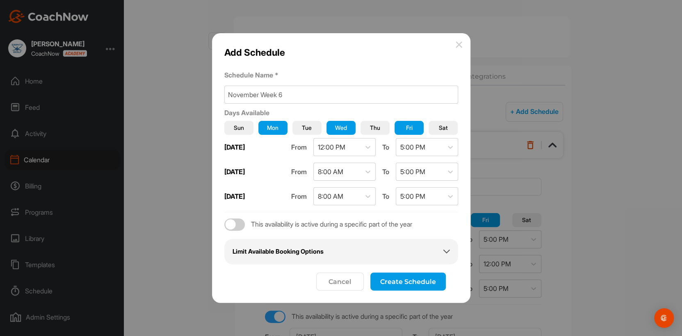
click at [383, 159] on div "Sun Mon Tue Wed Thu Fri Sat Monday From 12:00 PM To 5:00 PM Wednesday From 8:00…" at bounding box center [341, 165] width 234 height 95
click at [364, 173] on icon at bounding box center [368, 172] width 8 height 8
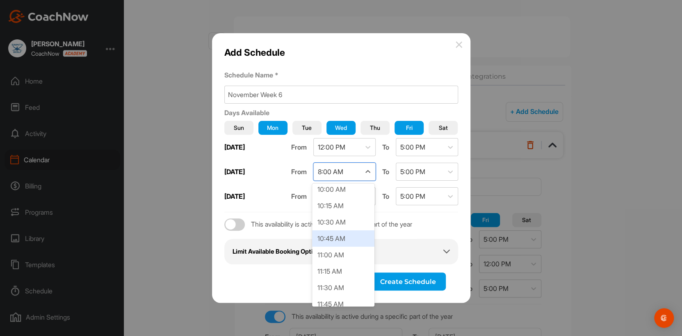
scroll to position [644, 0]
click at [345, 203] on div "10:00 AM" at bounding box center [343, 206] width 62 height 16
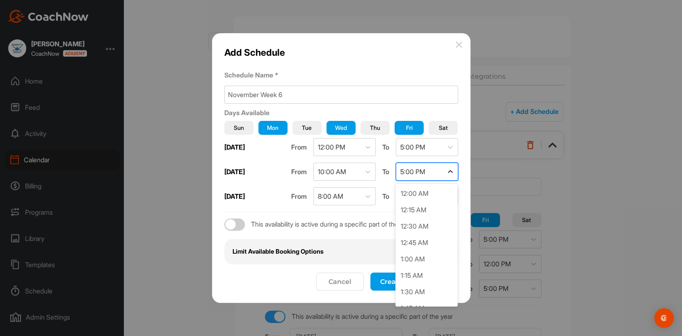
click at [448, 171] on icon at bounding box center [450, 172] width 8 height 8
click at [424, 213] on div "12:00 PM" at bounding box center [426, 211] width 62 height 16
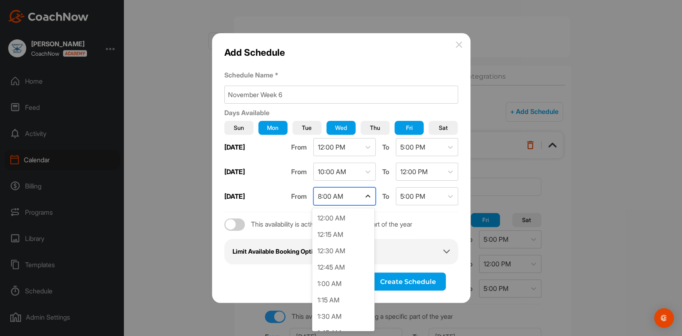
click at [368, 197] on icon at bounding box center [368, 196] width 8 height 8
click at [349, 259] on div "1:00 PM" at bounding box center [343, 301] width 62 height 16
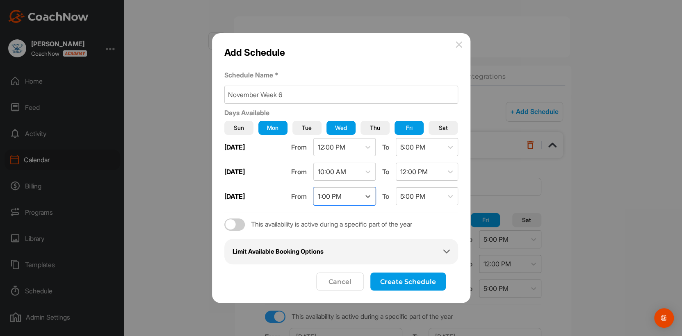
click at [239, 223] on div at bounding box center [234, 225] width 21 height 12
checkbox input "true"
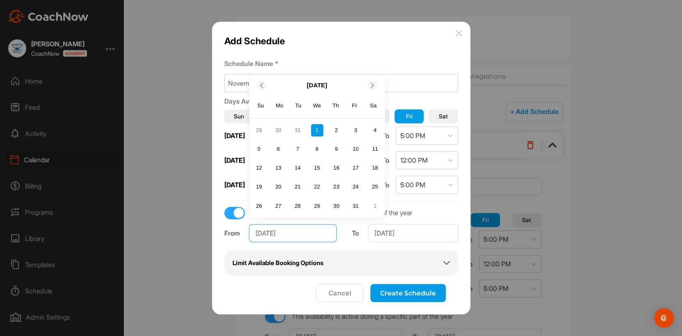
drag, startPoint x: 266, startPoint y: 231, endPoint x: 253, endPoint y: 232, distance: 12.4
click at [253, 232] on input "Jan 1, 2025" at bounding box center [293, 233] width 88 height 18
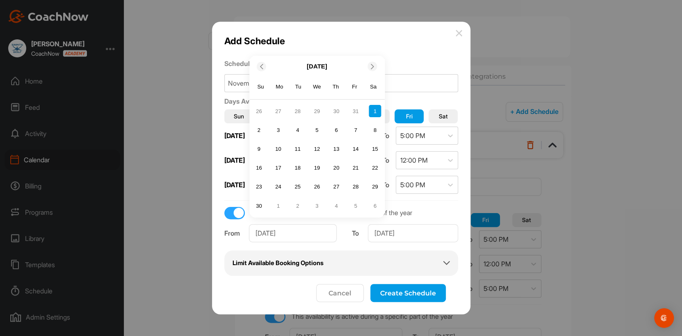
type input "Nov 1, 2025"
click at [399, 59] on label "Schedule Name *" at bounding box center [341, 64] width 234 height 10
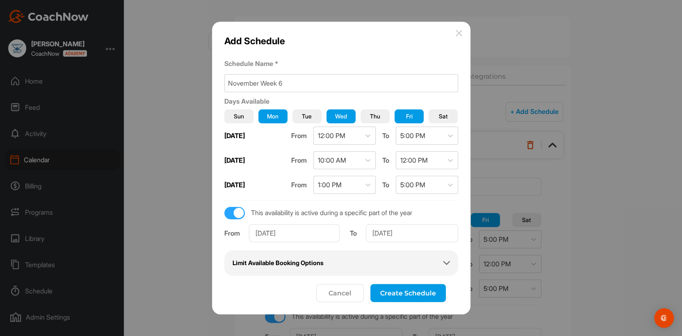
click at [341, 259] on button "Cancel" at bounding box center [340, 293] width 48 height 18
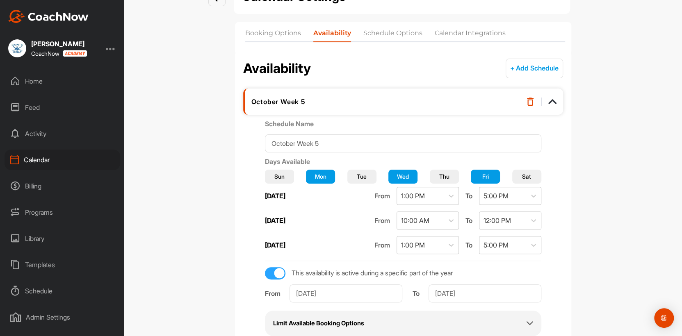
scroll to position [41, 0]
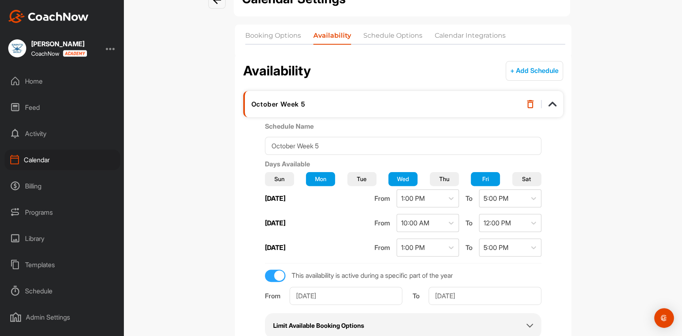
click at [516, 73] on button "+ Add Schedule" at bounding box center [534, 71] width 57 height 20
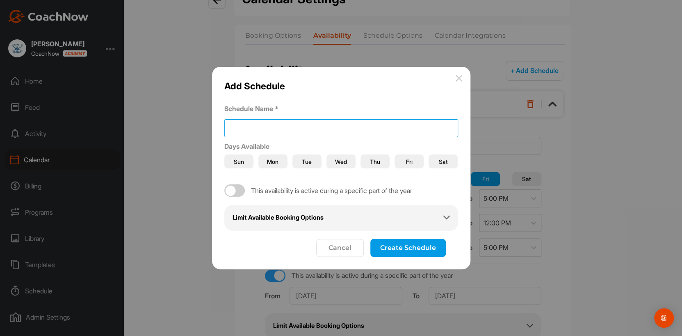
click at [233, 128] on input at bounding box center [341, 128] width 234 height 18
type input "November Week 6"
click at [269, 162] on span "Mon" at bounding box center [272, 161] width 11 height 9
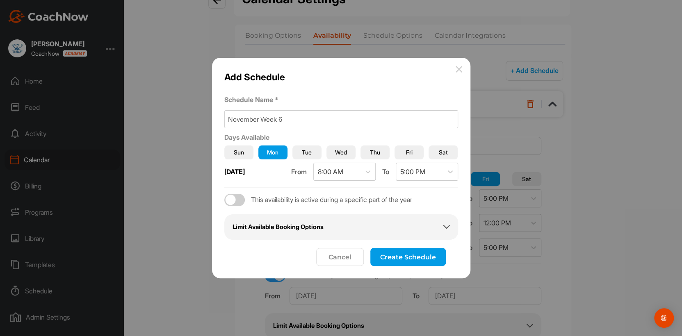
click at [329, 153] on button "Wed" at bounding box center [340, 153] width 29 height 14
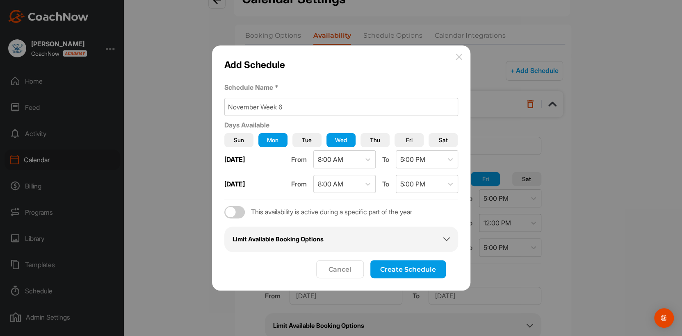
click at [406, 142] on span "Fri" at bounding box center [409, 140] width 7 height 9
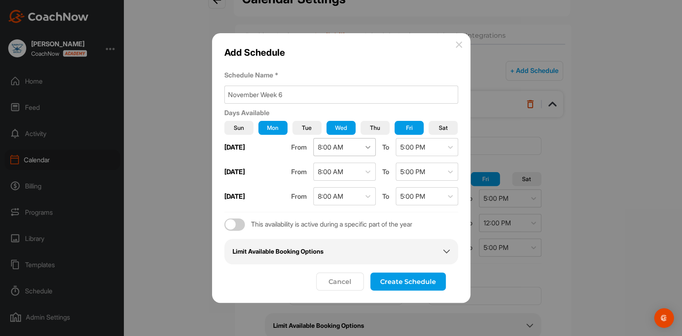
click at [370, 147] on icon at bounding box center [368, 147] width 8 height 8
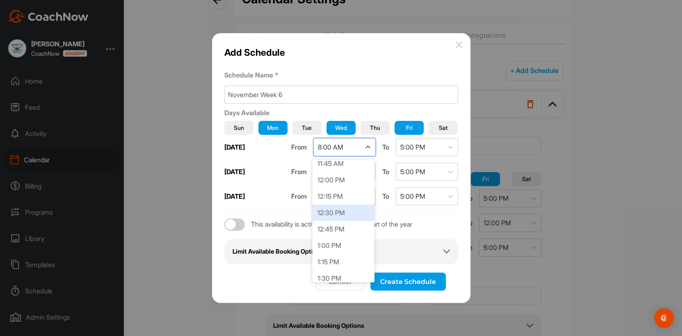
scroll to position [786, 0]
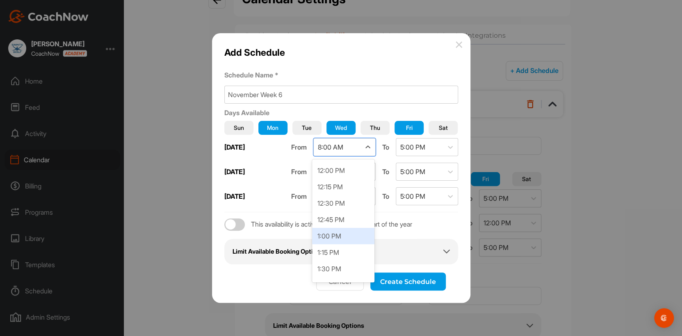
click at [348, 236] on div "1:00 PM" at bounding box center [343, 236] width 62 height 16
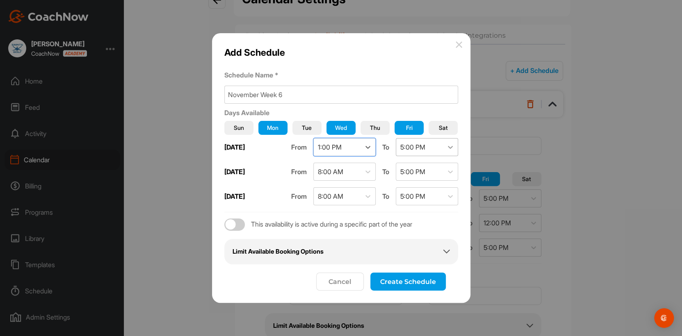
click at [454, 148] on div at bounding box center [450, 147] width 15 height 15
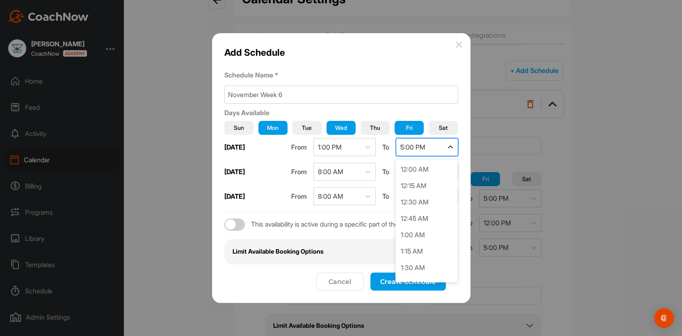
scroll to position [1016, 0]
click at [431, 259] on div "5:00 PM" at bounding box center [426, 269] width 62 height 16
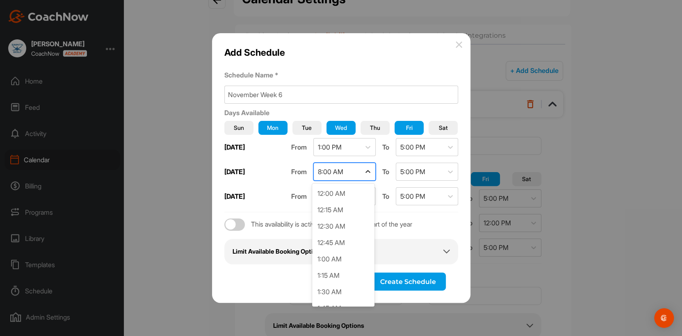
click at [367, 172] on icon at bounding box center [368, 172] width 8 height 8
click at [351, 255] on div "10:00 AM" at bounding box center [343, 255] width 62 height 16
click at [455, 171] on div at bounding box center [450, 171] width 15 height 15
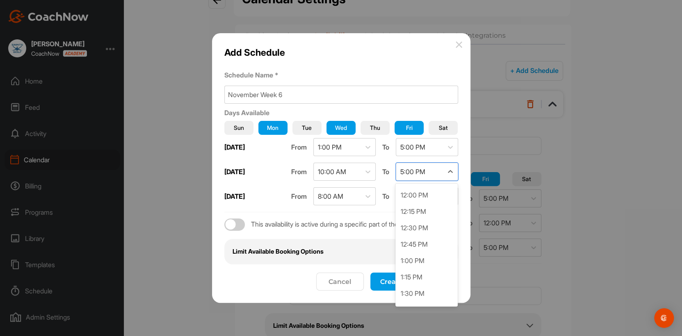
scroll to position [769, 0]
click at [421, 208] on div "12:00 PM" at bounding box center [426, 211] width 62 height 16
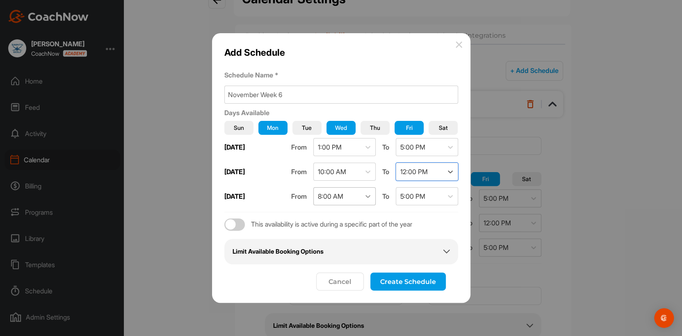
click at [369, 197] on icon at bounding box center [368, 196] width 8 height 8
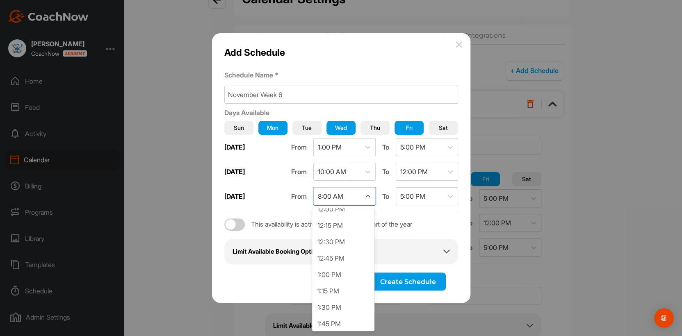
scroll to position [808, 0]
click at [343, 259] on div "1:00 PM" at bounding box center [343, 263] width 62 height 16
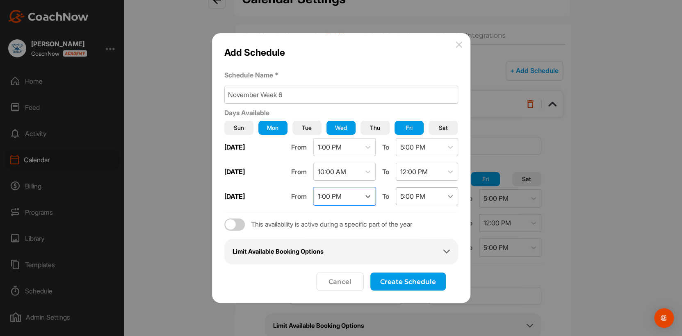
click at [452, 195] on icon at bounding box center [450, 196] width 8 height 8
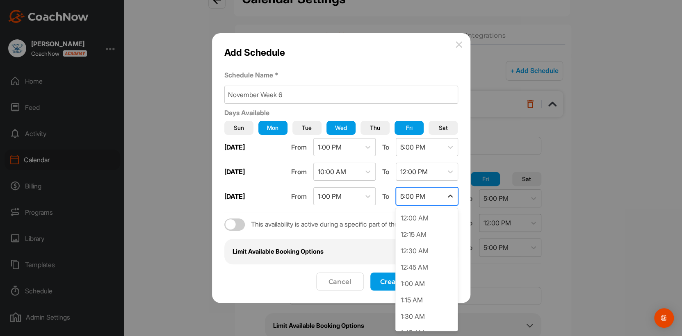
scroll to position [1016, 0]
click at [452, 195] on icon at bounding box center [450, 196] width 8 height 8
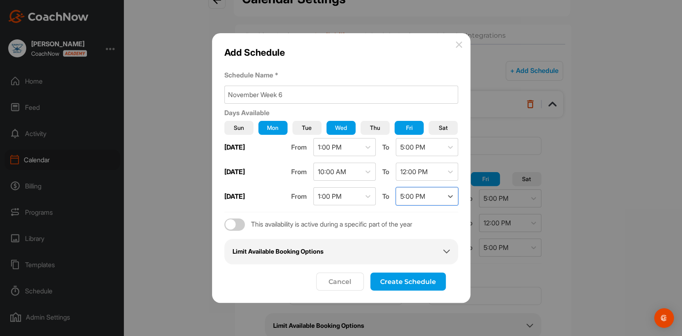
click at [241, 224] on div at bounding box center [234, 225] width 21 height 12
checkbox input "true"
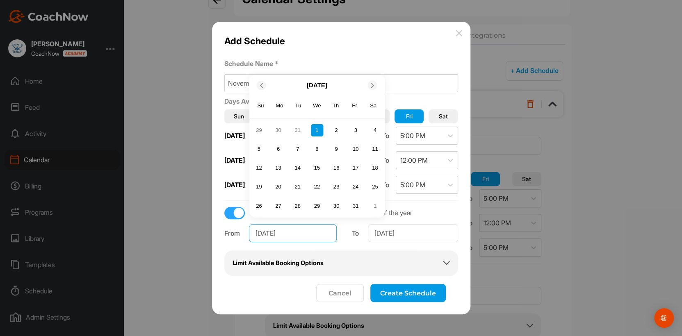
drag, startPoint x: 265, startPoint y: 232, endPoint x: 254, endPoint y: 231, distance: 11.5
click at [254, 231] on input "Jan 1, 2025" at bounding box center [293, 233] width 88 height 18
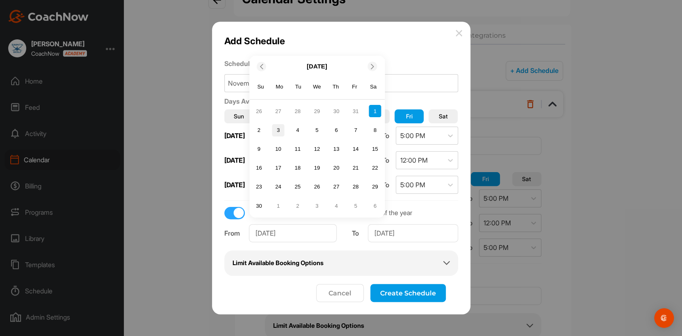
click at [276, 130] on div "3" at bounding box center [278, 130] width 12 height 12
type input "Nov 3, 2025"
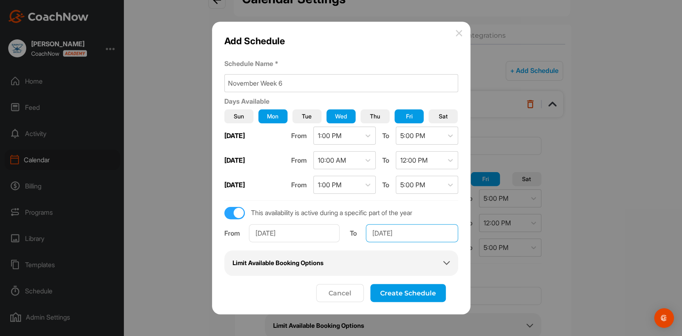
click at [386, 233] on input "Dec 31, 2025" at bounding box center [412, 233] width 92 height 18
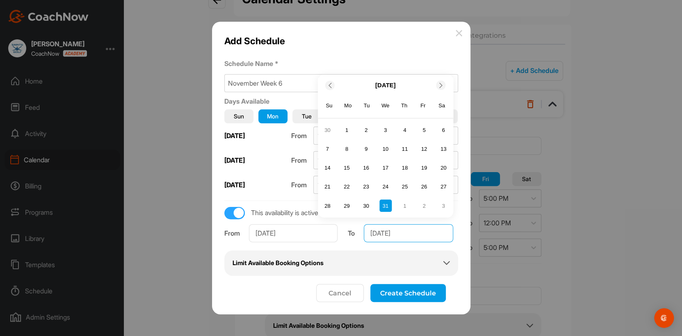
drag, startPoint x: 383, startPoint y: 233, endPoint x: 366, endPoint y: 232, distance: 16.8
click at [366, 232] on input "Dec 31, 2025" at bounding box center [408, 233] width 89 height 18
click at [388, 235] on input "nov 31, 2025" at bounding box center [408, 233] width 89 height 18
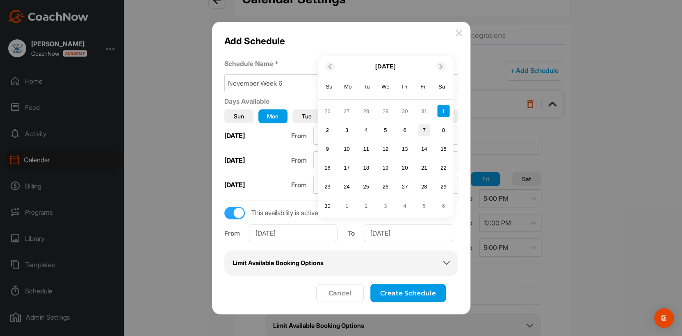
click at [422, 129] on div "7" at bounding box center [424, 130] width 12 height 12
type input "Nov 7, 2025"
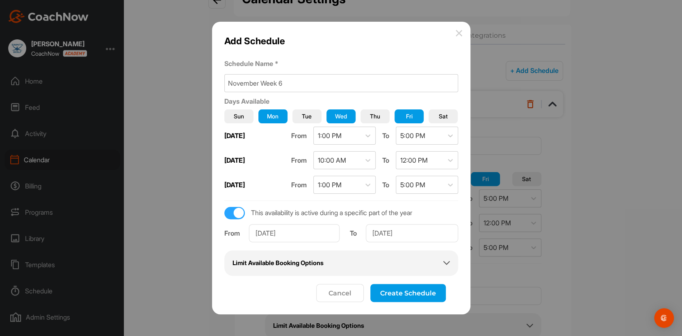
click at [413, 259] on button "Create Schedule" at bounding box center [407, 293] width 75 height 18
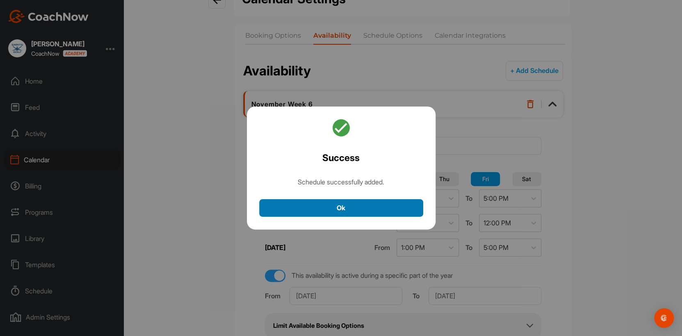
click at [364, 212] on button "Ok" at bounding box center [341, 208] width 164 height 18
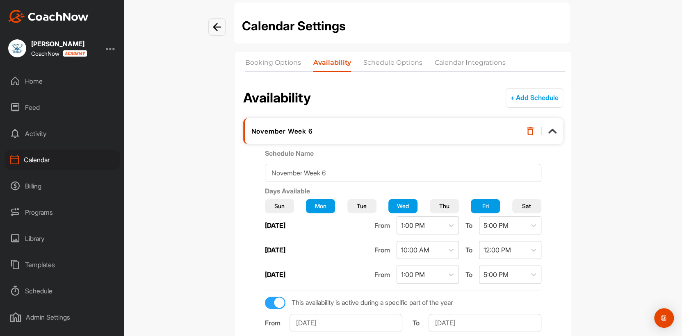
scroll to position [0, 0]
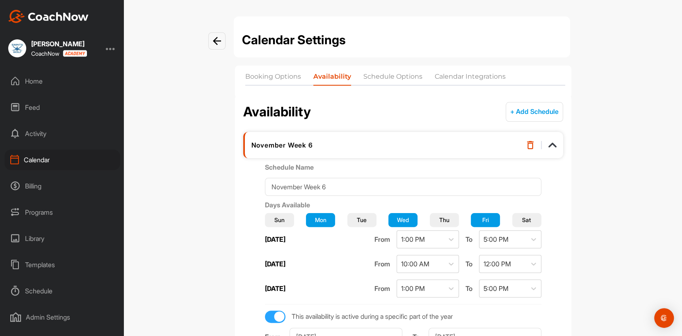
click at [527, 107] on button "+ Add Schedule" at bounding box center [534, 112] width 57 height 20
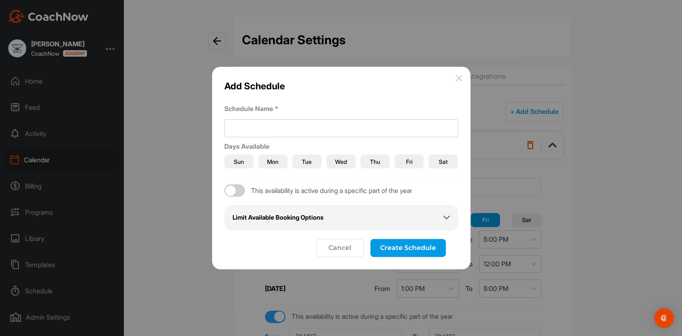
click at [279, 161] on button "Mon" at bounding box center [272, 162] width 29 height 14
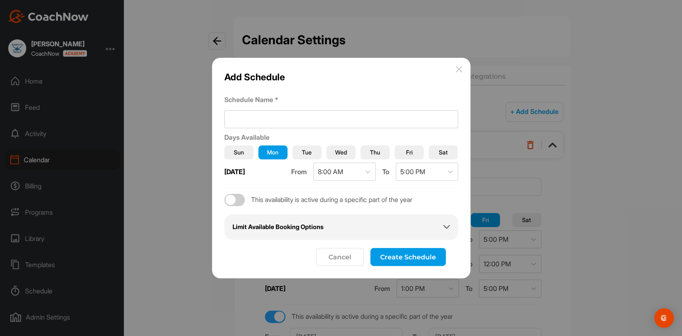
click at [348, 154] on button "Wed" at bounding box center [340, 153] width 29 height 14
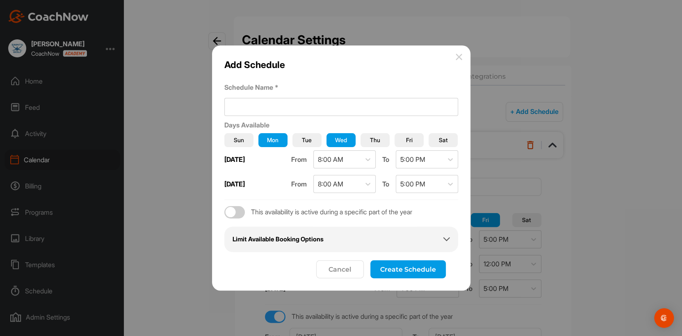
click at [404, 142] on button "Fri" at bounding box center [409, 140] width 29 height 14
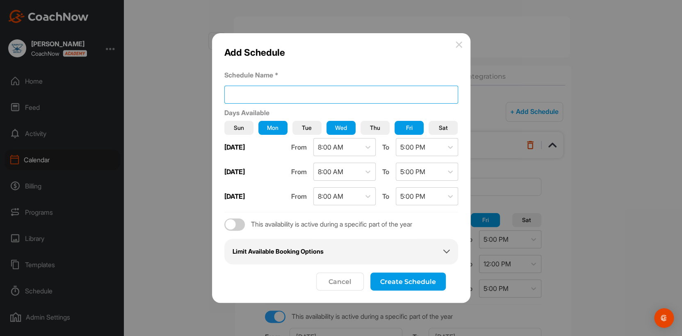
click at [258, 92] on input at bounding box center [341, 95] width 234 height 18
click at [285, 93] on input "November Week 6" at bounding box center [341, 95] width 234 height 18
type input "November Week 7"
click at [366, 148] on icon at bounding box center [368, 147] width 8 height 8
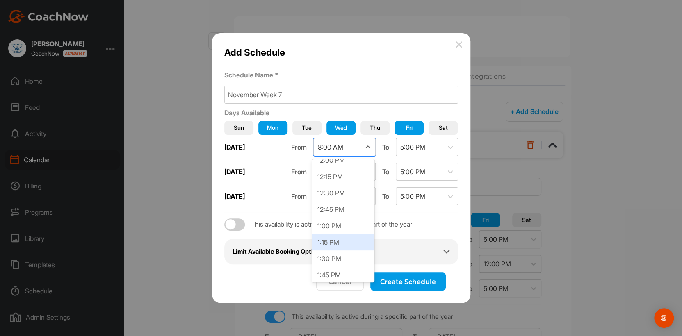
scroll to position [797, 0]
click at [345, 223] on div "1:00 PM" at bounding box center [343, 225] width 62 height 16
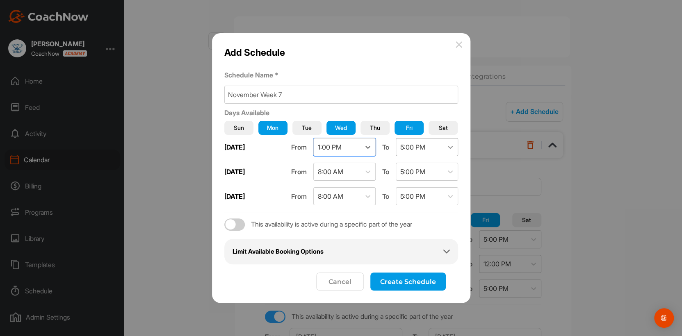
click at [450, 149] on icon at bounding box center [450, 147] width 8 height 8
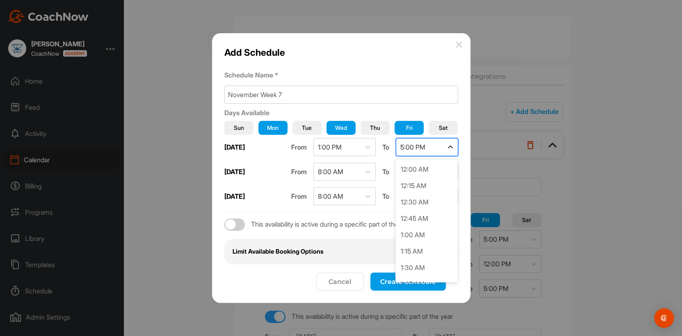
scroll to position [1016, 0]
click at [425, 259] on div "5:00 PM" at bounding box center [426, 269] width 62 height 16
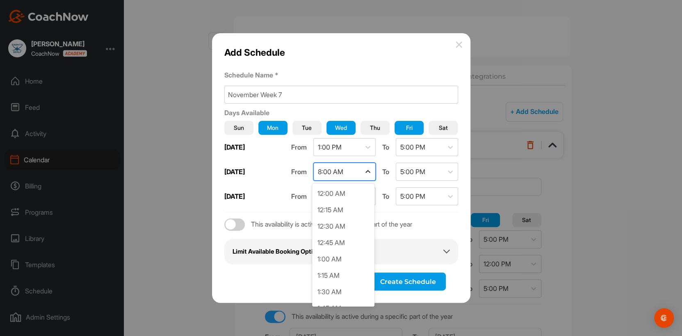
click at [366, 170] on icon at bounding box center [368, 172] width 8 height 8
click at [351, 221] on div "10:00 AM" at bounding box center [343, 219] width 62 height 16
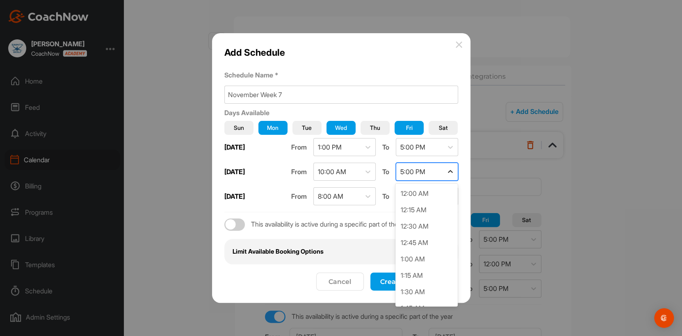
click at [452, 173] on icon at bounding box center [450, 172] width 8 height 8
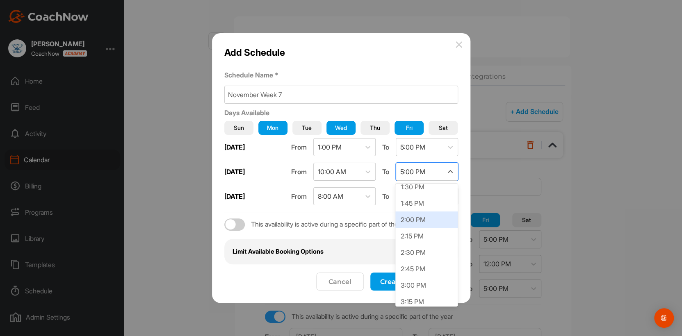
scroll to position [851, 0]
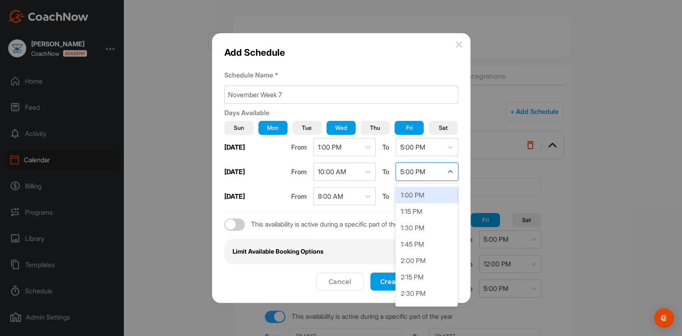
click at [427, 195] on div "1:00 PM" at bounding box center [426, 195] width 62 height 16
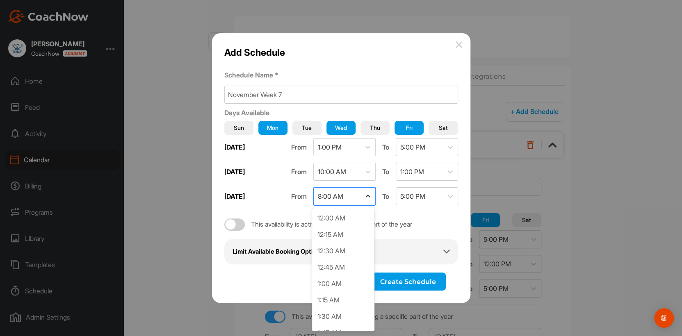
click at [369, 197] on icon at bounding box center [368, 196] width 8 height 8
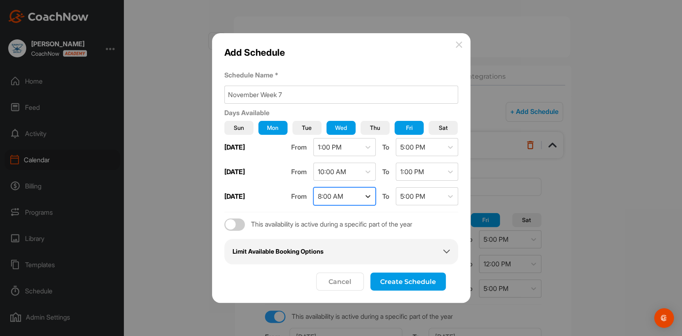
click at [370, 195] on icon at bounding box center [368, 196] width 8 height 8
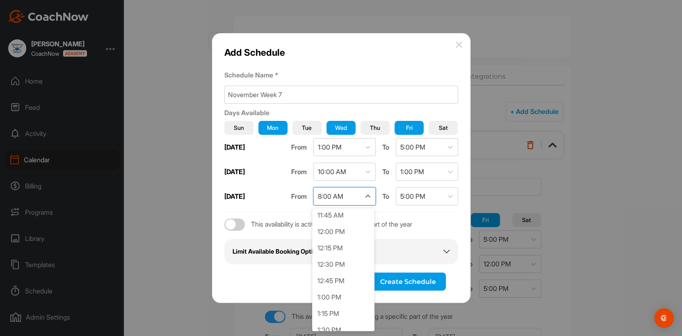
scroll to position [786, 0]
click at [349, 259] on div "1:00 PM" at bounding box center [343, 285] width 62 height 16
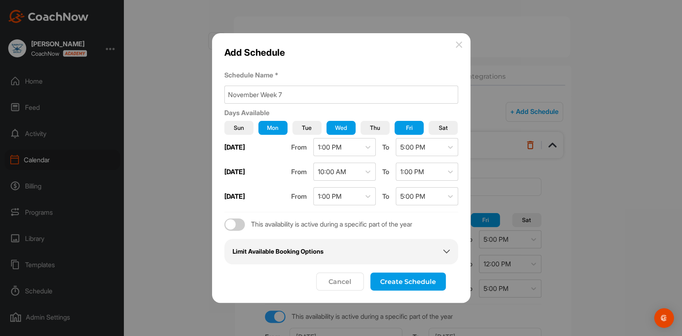
click at [310, 254] on h2 "Limit Available Booking Options" at bounding box center [278, 251] width 91 height 9
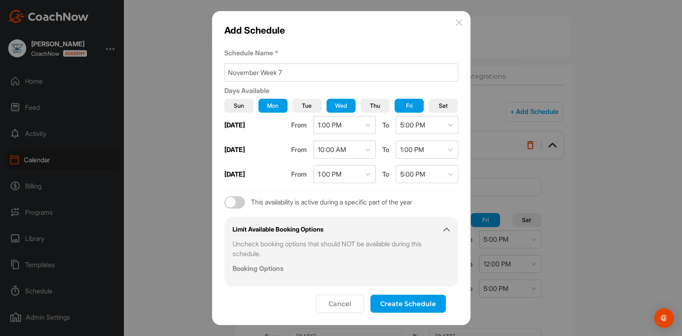
click at [242, 202] on div at bounding box center [234, 202] width 21 height 12
checkbox input "true"
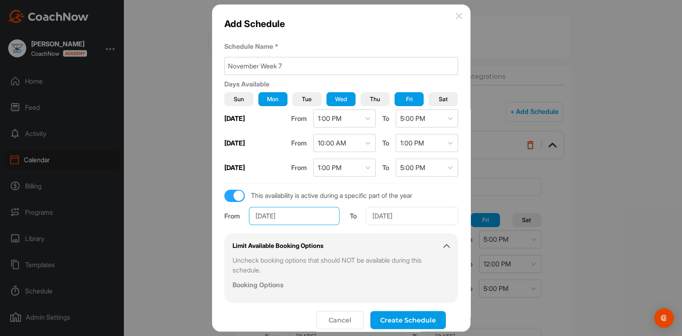
click at [267, 213] on input "Jan 1, 2025" at bounding box center [294, 216] width 91 height 18
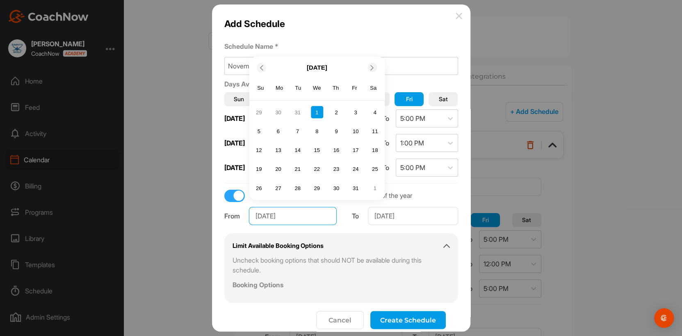
drag, startPoint x: 267, startPoint y: 213, endPoint x: 250, endPoint y: 213, distance: 16.4
click at [250, 213] on input "Jan 1, 2025" at bounding box center [293, 216] width 88 height 18
click at [275, 130] on div "10" at bounding box center [278, 131] width 12 height 12
type input "Nov 10, 2025"
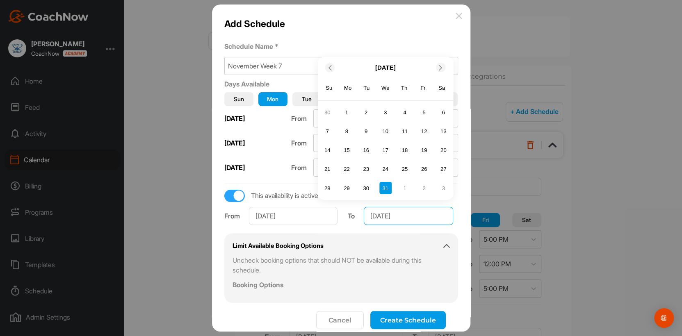
drag, startPoint x: 386, startPoint y: 215, endPoint x: 351, endPoint y: 213, distance: 35.3
click at [351, 213] on div "To Dec 31, 2025 December 2025 Su Mo Tu We Th Fr Sa 30 1 2 3 4 5 6 7 8 9 10 11 1…" at bounding box center [403, 213] width 110 height 23
click at [420, 128] on div "14" at bounding box center [424, 131] width 12 height 12
type input "Nov 14, 2025"
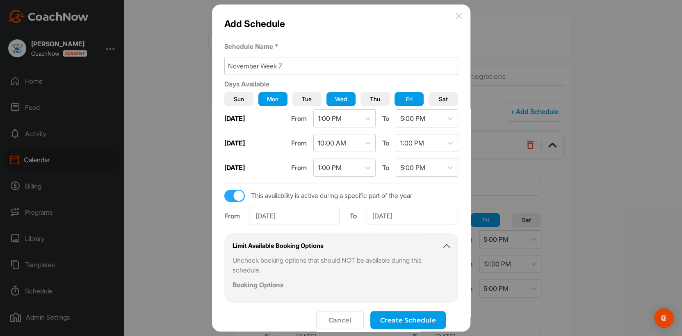
click at [407, 259] on button "Create Schedule" at bounding box center [407, 320] width 75 height 18
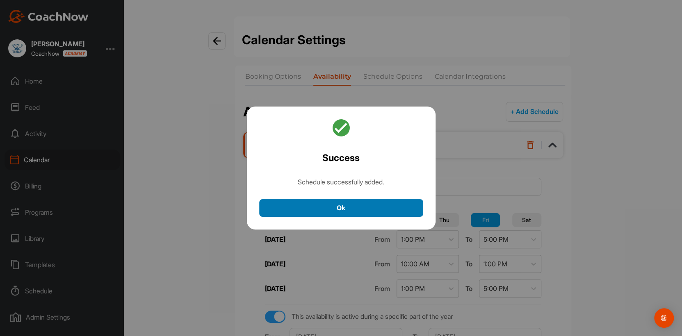
click at [365, 210] on button "Ok" at bounding box center [341, 208] width 164 height 18
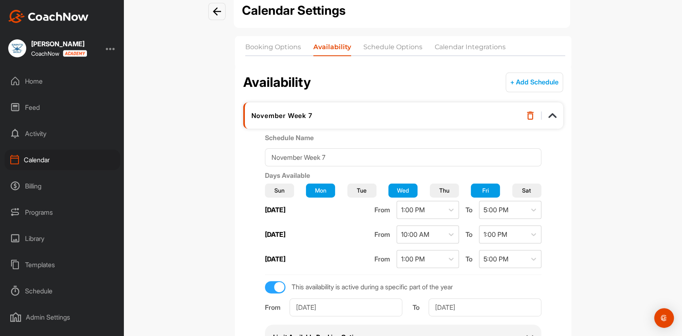
scroll to position [0, 0]
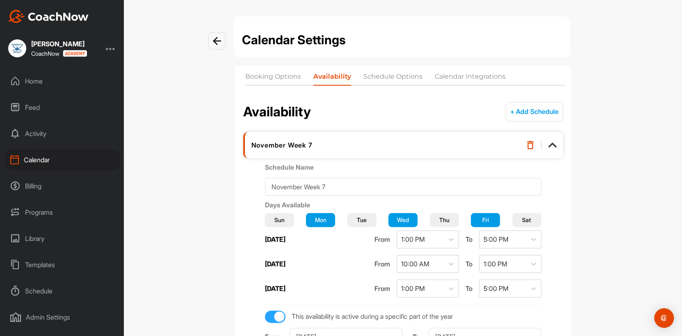
click at [516, 111] on button "+ Add Schedule" at bounding box center [534, 112] width 57 height 20
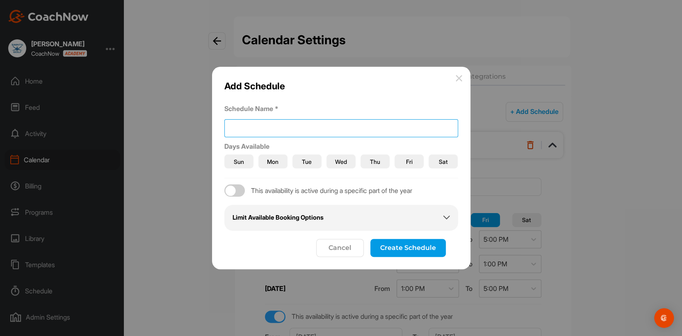
click at [235, 129] on input at bounding box center [341, 128] width 234 height 18
drag, startPoint x: 282, startPoint y: 128, endPoint x: 289, endPoint y: 129, distance: 7.0
click at [289, 129] on input "November Week 6" at bounding box center [341, 128] width 234 height 18
type input "November Week 8"
click at [269, 160] on span "Mon" at bounding box center [272, 161] width 11 height 9
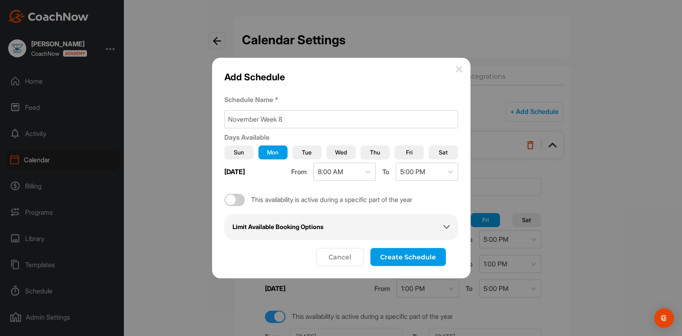
click at [335, 149] on span "Wed" at bounding box center [341, 152] width 12 height 9
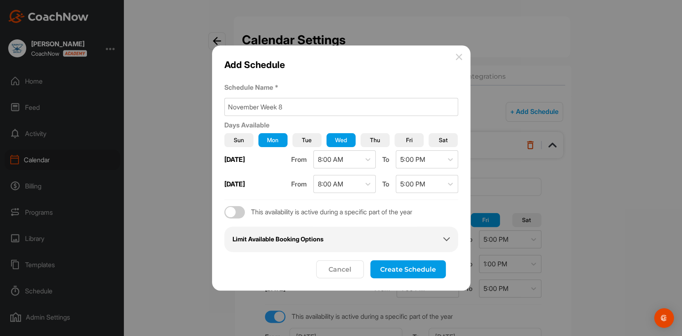
click at [409, 141] on span "Fri" at bounding box center [409, 140] width 7 height 9
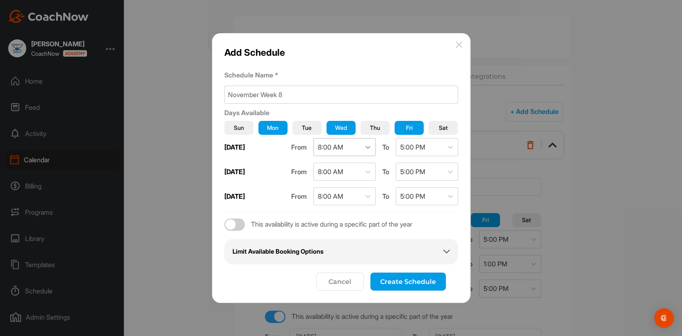
click at [369, 148] on icon at bounding box center [368, 147] width 8 height 8
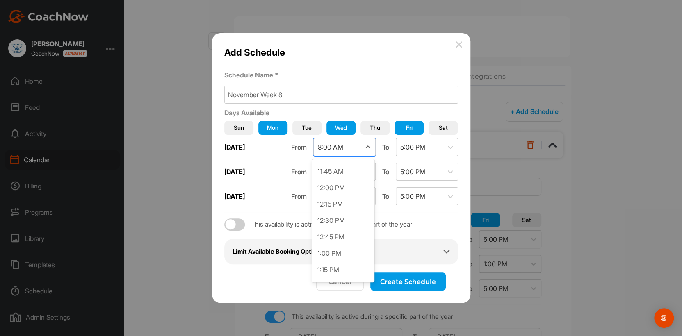
scroll to position [786, 0]
click at [352, 238] on div "1:00 PM" at bounding box center [343, 236] width 62 height 16
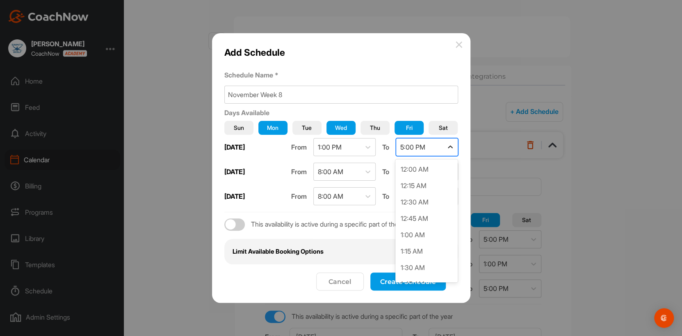
click at [450, 147] on icon at bounding box center [450, 147] width 8 height 8
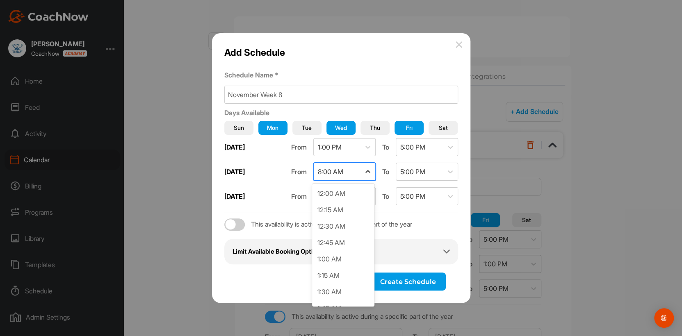
click at [367, 173] on icon at bounding box center [368, 172] width 8 height 8
click at [344, 257] on div "10:00 AM" at bounding box center [343, 260] width 62 height 16
click at [450, 170] on icon at bounding box center [450, 172] width 8 height 8
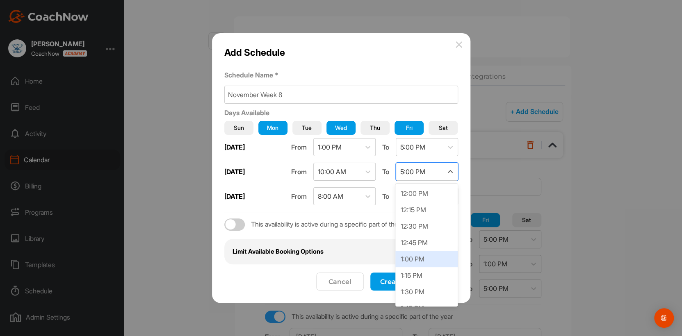
scroll to position [769, 0]
click at [418, 216] on div "12:00 PM" at bounding box center [426, 211] width 62 height 16
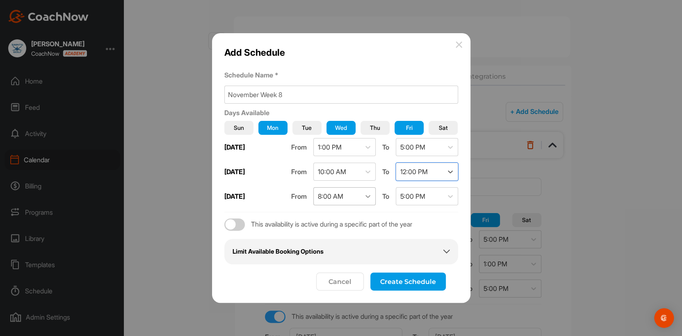
click at [366, 197] on icon at bounding box center [368, 196] width 8 height 8
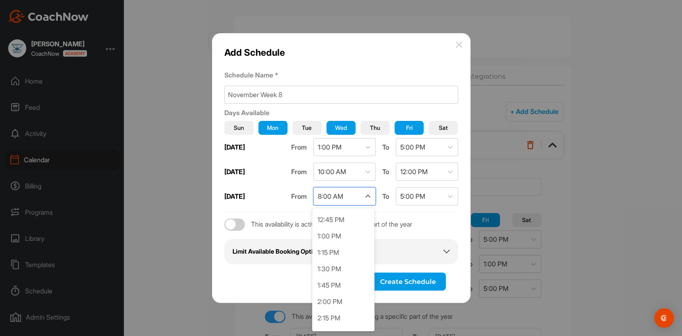
scroll to position [835, 0]
click at [348, 237] on div "1:00 PM" at bounding box center [343, 236] width 62 height 16
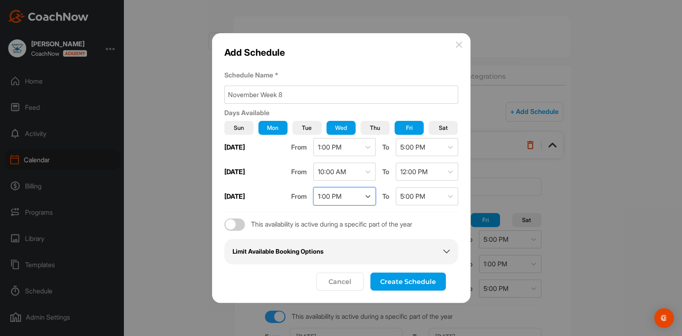
click at [239, 224] on div at bounding box center [234, 225] width 21 height 12
checkbox input "true"
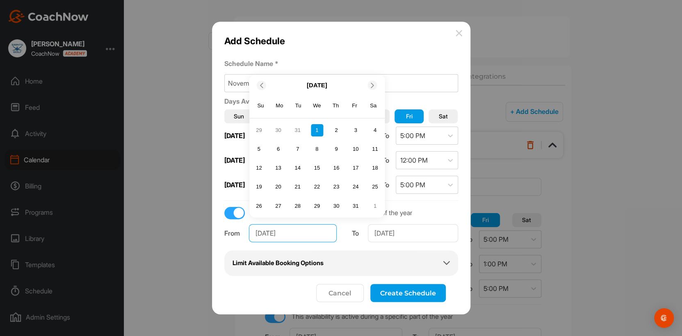
drag, startPoint x: 265, startPoint y: 232, endPoint x: 247, endPoint y: 233, distance: 18.5
click at [247, 233] on div "From Jan 1, 2025 January 2025 Su Mo Tu We Th Fr Sa 29 30 31 1 2 3 4 5 6 7 8 9 1…" at bounding box center [282, 230] width 117 height 23
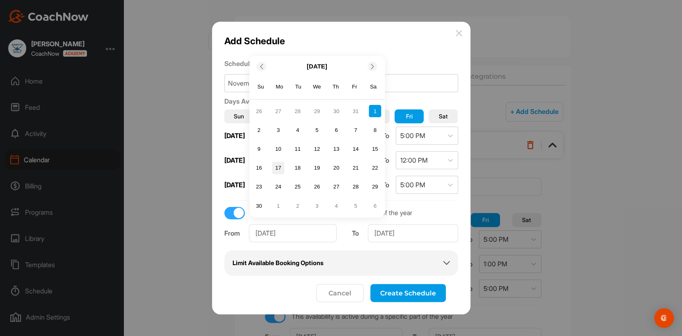
click at [279, 167] on div "17" at bounding box center [278, 168] width 12 height 12
type input "Nov 17, 2025"
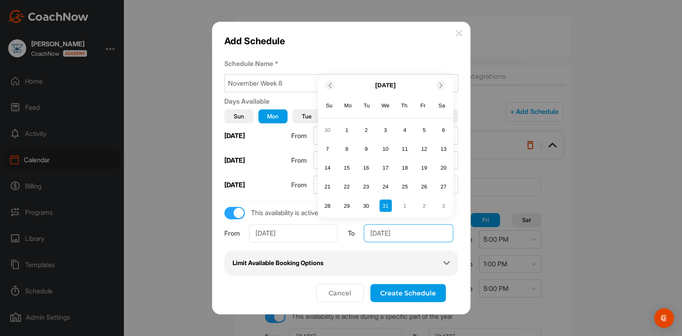
drag, startPoint x: 390, startPoint y: 233, endPoint x: 364, endPoint y: 229, distance: 26.5
click at [364, 229] on input "Dec 31, 2025" at bounding box center [408, 233] width 89 height 18
drag, startPoint x: 388, startPoint y: 232, endPoint x: 365, endPoint y: 232, distance: 23.0
click at [365, 232] on input "Dec 31, 2025" at bounding box center [408, 233] width 89 height 18
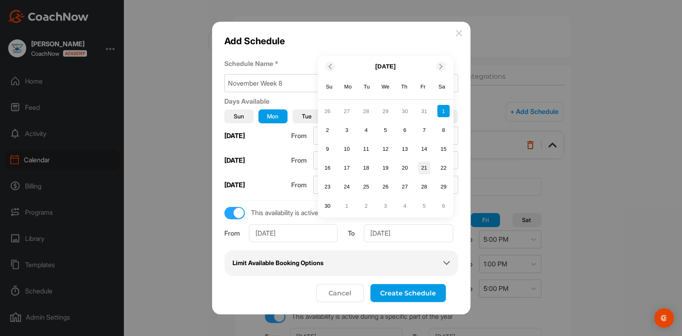
click at [420, 169] on div "21" at bounding box center [424, 168] width 12 height 12
type input "Nov 21, 2025"
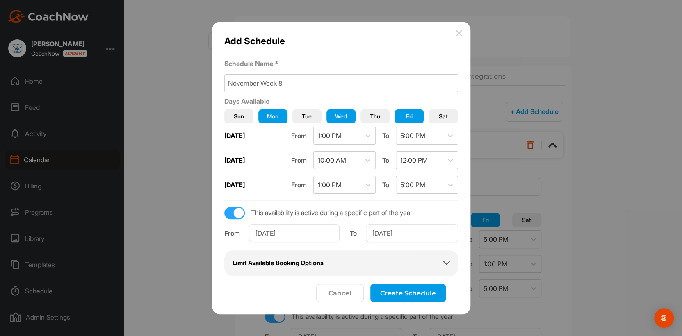
click at [413, 259] on button "Create Schedule" at bounding box center [407, 293] width 75 height 18
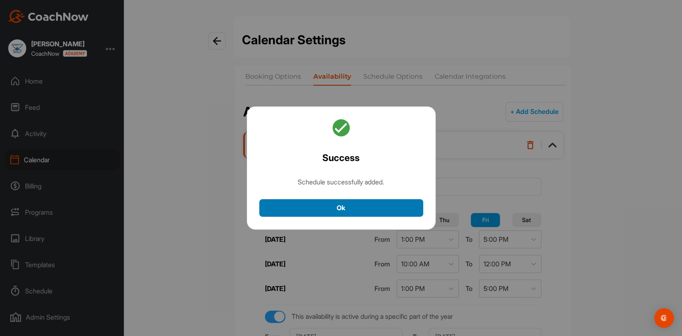
click at [345, 211] on button "Ok" at bounding box center [341, 208] width 164 height 18
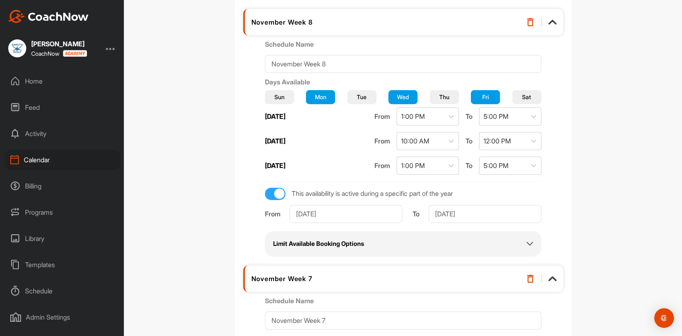
scroll to position [0, 0]
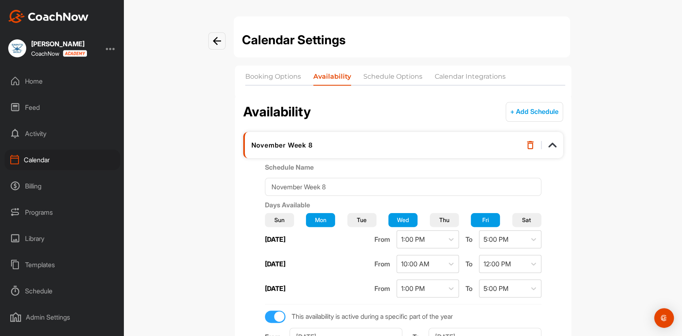
click at [511, 114] on button "+ Add Schedule" at bounding box center [534, 112] width 57 height 20
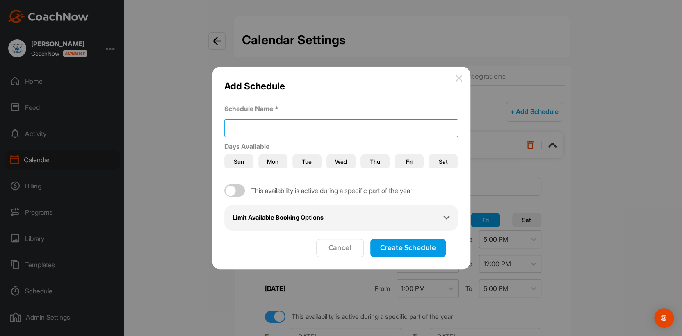
click at [234, 125] on input at bounding box center [341, 128] width 234 height 18
drag, startPoint x: 281, startPoint y: 127, endPoint x: 290, endPoint y: 128, distance: 9.0
click at [290, 128] on input "November Week 6" at bounding box center [341, 128] width 234 height 18
type input "November Week 9"
click at [275, 159] on span "Mon" at bounding box center [272, 161] width 11 height 9
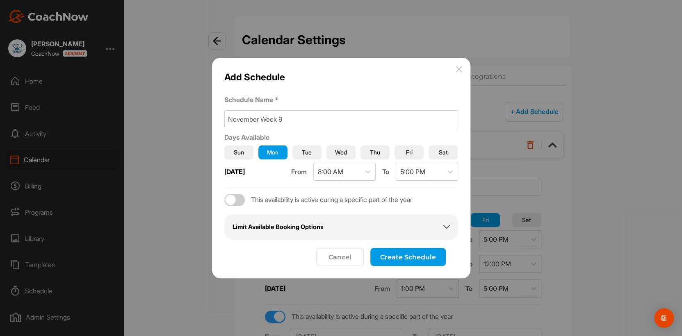
click at [339, 151] on span "Wed" at bounding box center [341, 152] width 12 height 9
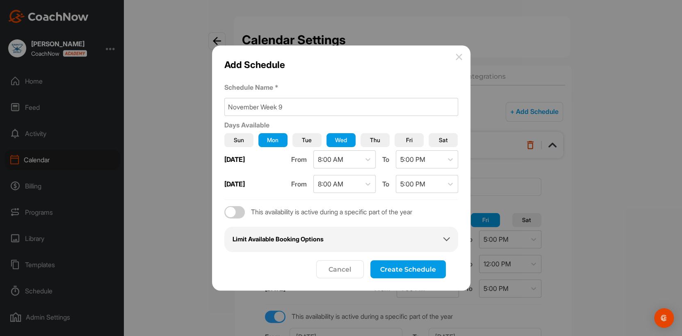
click at [411, 141] on span "Fri" at bounding box center [409, 140] width 7 height 9
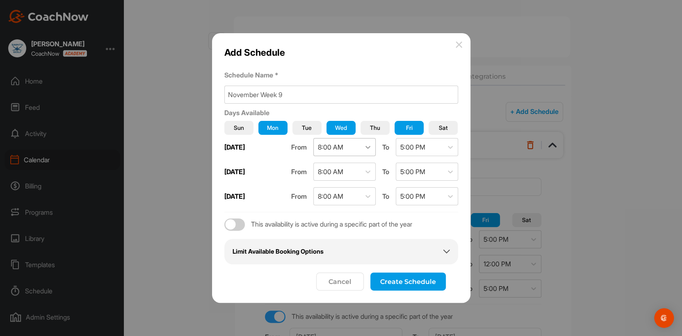
click at [368, 147] on icon at bounding box center [367, 147] width 5 height 3
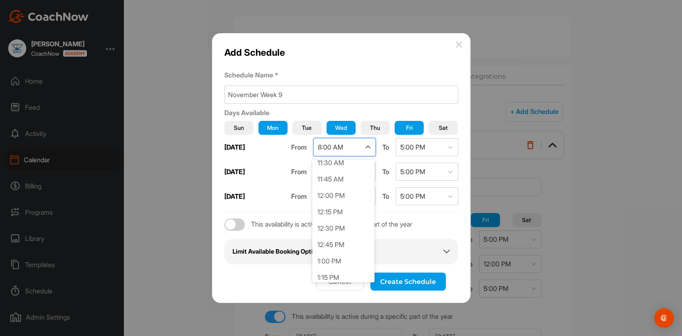
scroll to position [775, 0]
click at [349, 247] on div "1:00 PM" at bounding box center [343, 247] width 62 height 16
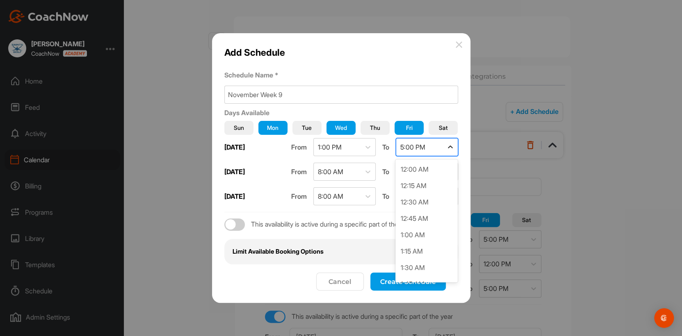
click at [452, 146] on icon at bounding box center [450, 147] width 8 height 8
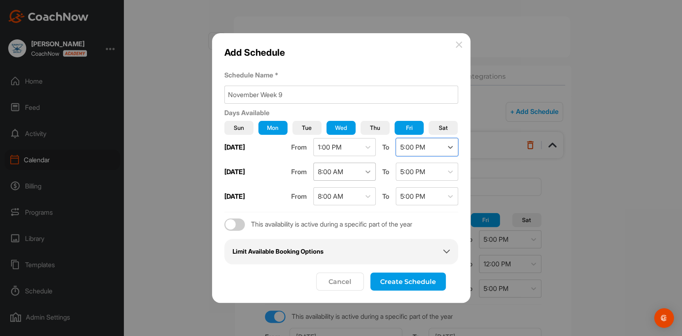
click at [365, 171] on icon at bounding box center [368, 172] width 8 height 8
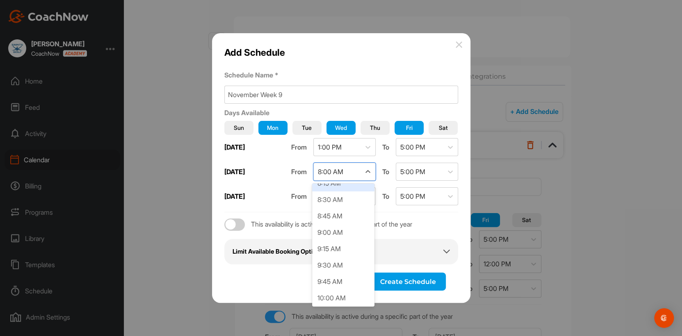
scroll to position [557, 0]
click at [356, 259] on div "10:00 AM" at bounding box center [343, 293] width 62 height 16
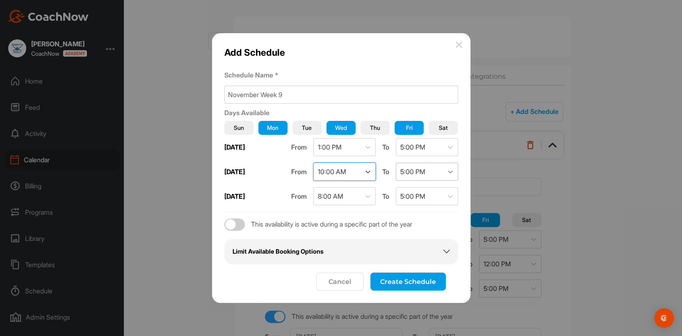
click at [450, 171] on icon at bounding box center [450, 172] width 8 height 8
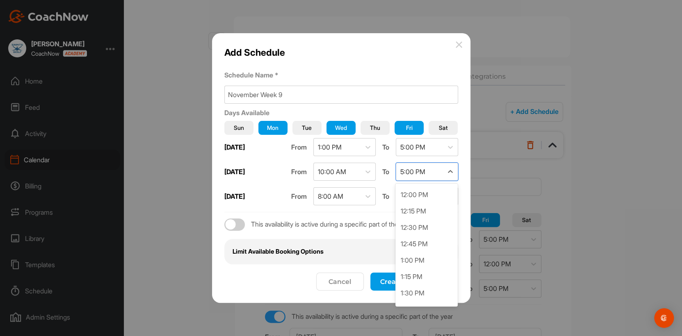
scroll to position [786, 0]
click at [416, 192] on div "12:00 PM" at bounding box center [426, 195] width 62 height 16
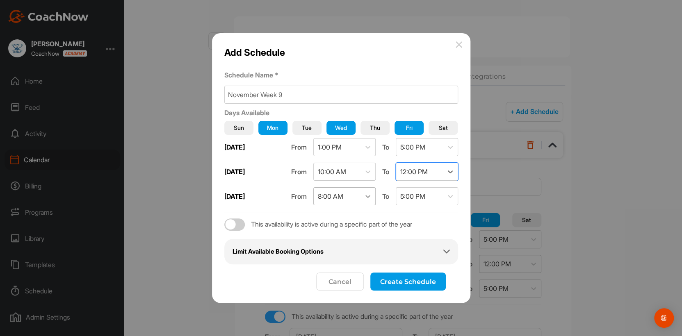
click at [365, 197] on icon at bounding box center [368, 196] width 8 height 8
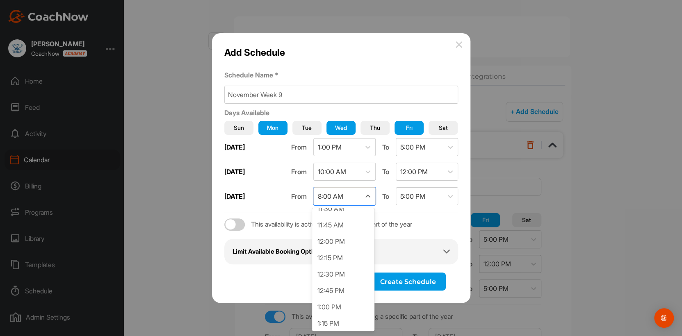
scroll to position [781, 0]
click at [332, 259] on div "1:00 PM" at bounding box center [343, 291] width 62 height 16
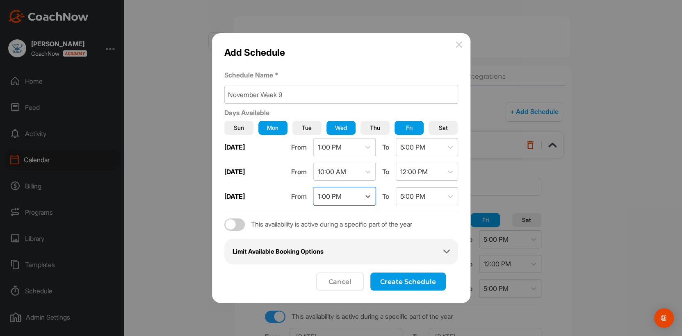
click at [340, 253] on div "Limit Available Booking Options" at bounding box center [341, 251] width 217 height 9
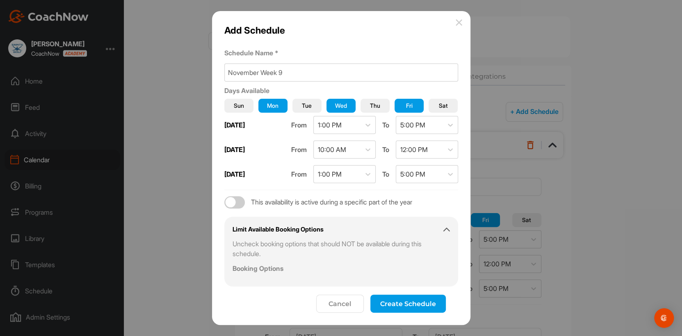
click at [237, 202] on div at bounding box center [234, 202] width 21 height 12
checkbox input "true"
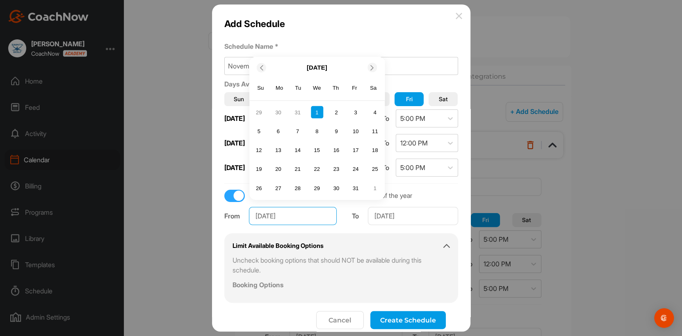
drag, startPoint x: 271, startPoint y: 216, endPoint x: 251, endPoint y: 214, distance: 20.2
click at [251, 214] on input "Jan 1, 2025" at bounding box center [293, 216] width 88 height 18
click at [280, 167] on div "24" at bounding box center [278, 169] width 12 height 12
type input "Nov 24, 2025"
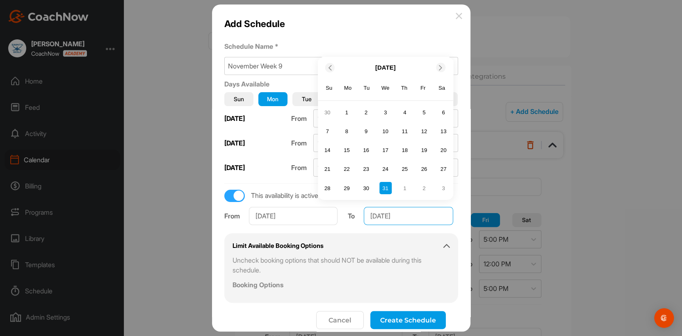
drag, startPoint x: 388, startPoint y: 215, endPoint x: 361, endPoint y: 214, distance: 26.3
click at [364, 214] on input "Dec 31, 2025" at bounding box center [408, 216] width 89 height 18
drag, startPoint x: 384, startPoint y: 214, endPoint x: 361, endPoint y: 213, distance: 23.4
click at [364, 213] on input "Dec 31, 2025" at bounding box center [408, 216] width 89 height 18
click at [418, 169] on div "28" at bounding box center [424, 169] width 12 height 12
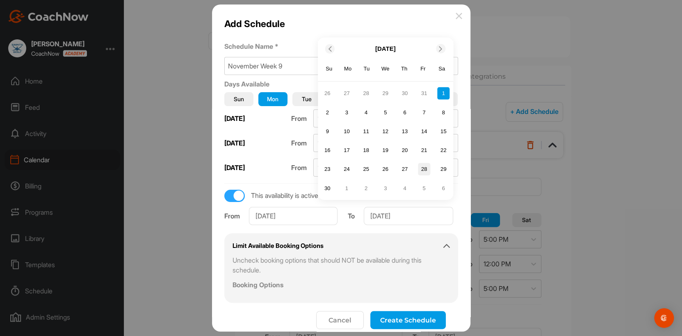
type input "Nov 28, 2025"
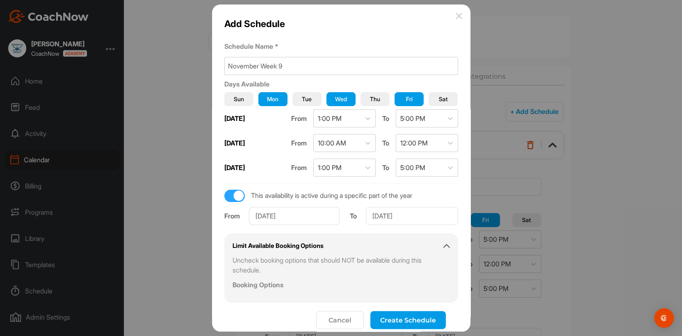
click at [390, 259] on button "Create Schedule" at bounding box center [407, 320] width 75 height 18
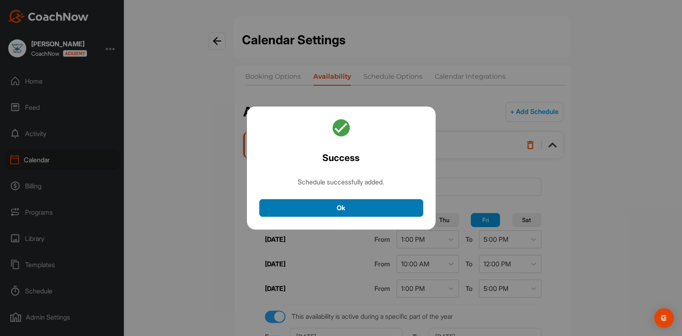
click at [354, 205] on button "Ok" at bounding box center [341, 208] width 164 height 18
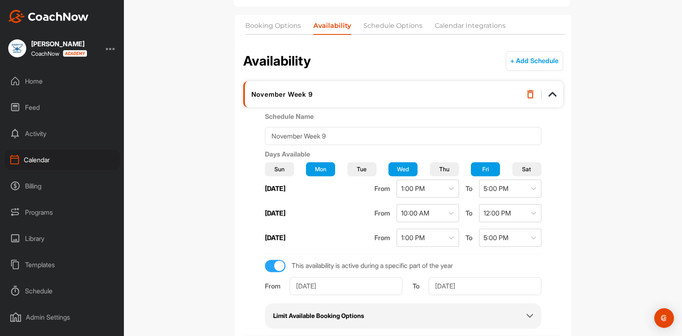
scroll to position [41, 0]
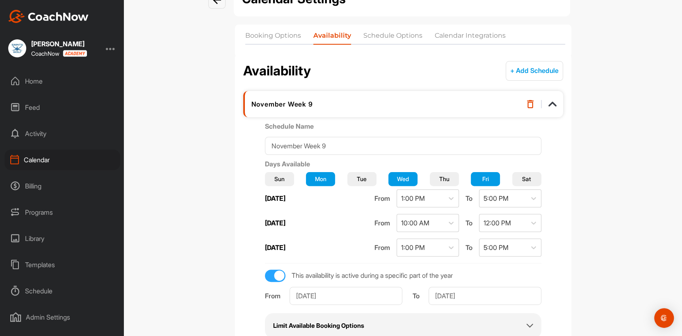
click at [516, 70] on button "+ Add Schedule" at bounding box center [534, 71] width 57 height 20
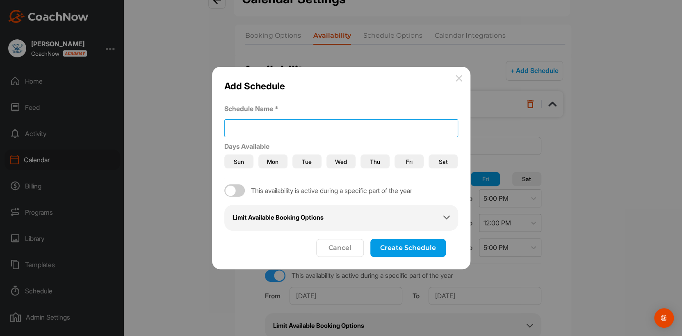
click at [236, 132] on input at bounding box center [341, 128] width 234 height 18
type input "December Week 10"
click at [269, 155] on button "Mon" at bounding box center [272, 162] width 29 height 14
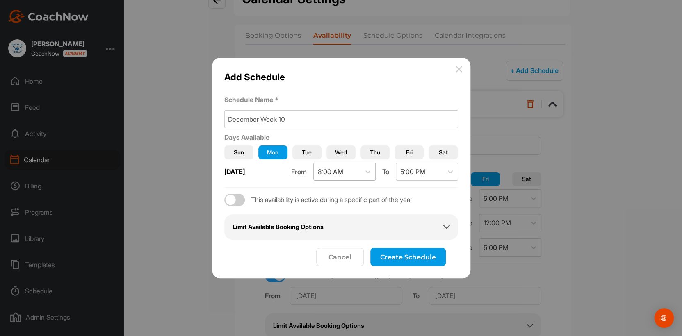
drag, startPoint x: 337, startPoint y: 153, endPoint x: 352, endPoint y: 152, distance: 14.8
click at [338, 153] on span "Wed" at bounding box center [341, 152] width 12 height 9
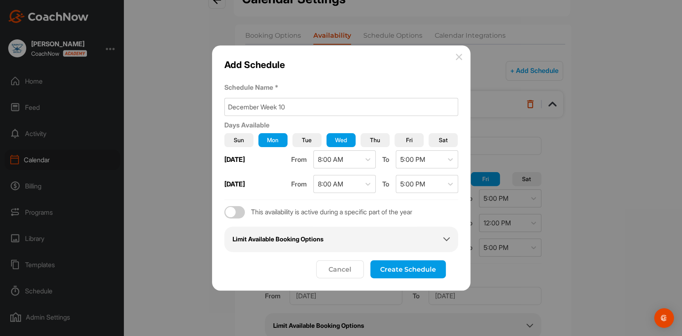
click at [405, 141] on button "Fri" at bounding box center [409, 140] width 29 height 14
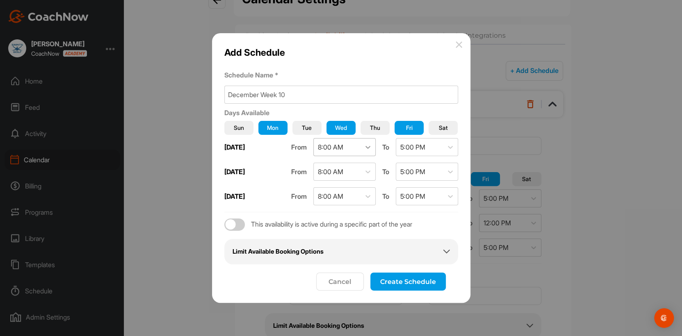
click at [369, 144] on icon at bounding box center [368, 147] width 8 height 8
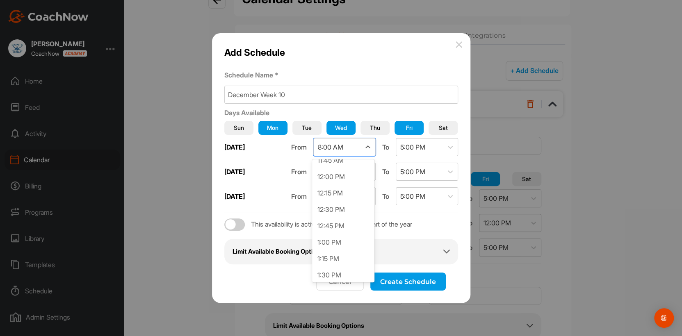
scroll to position [781, 0]
click at [341, 240] on div "1:00 PM" at bounding box center [343, 242] width 62 height 16
click at [453, 145] on icon at bounding box center [450, 147] width 8 height 8
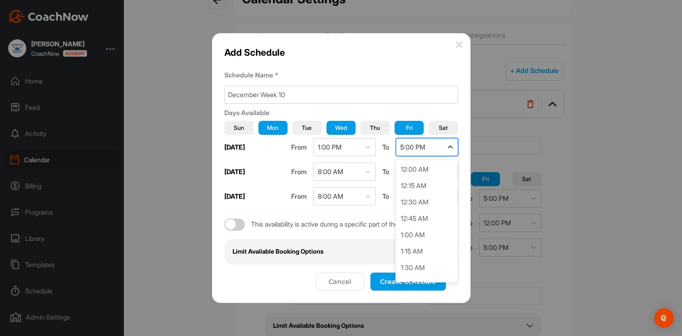
scroll to position [1016, 0]
click at [453, 145] on icon at bounding box center [450, 147] width 8 height 8
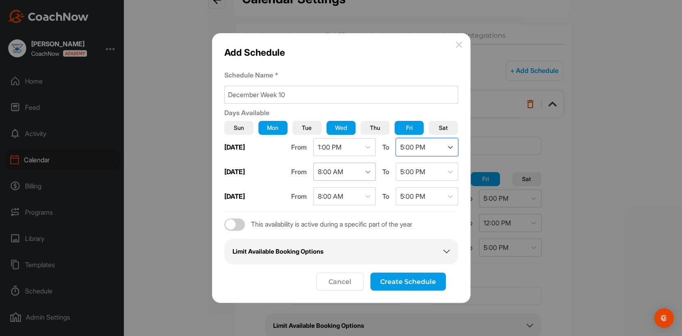
click at [367, 171] on icon at bounding box center [368, 172] width 8 height 8
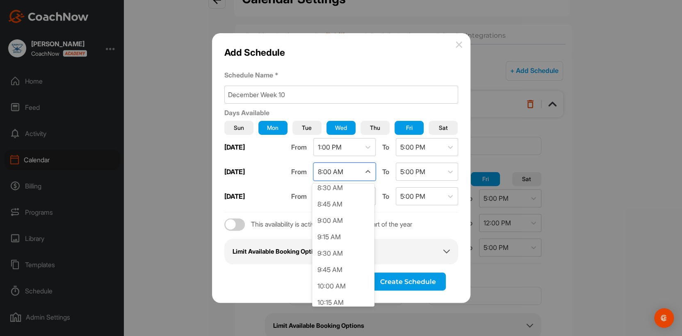
scroll to position [580, 0]
click at [343, 259] on div "10:00 AM" at bounding box center [343, 270] width 62 height 16
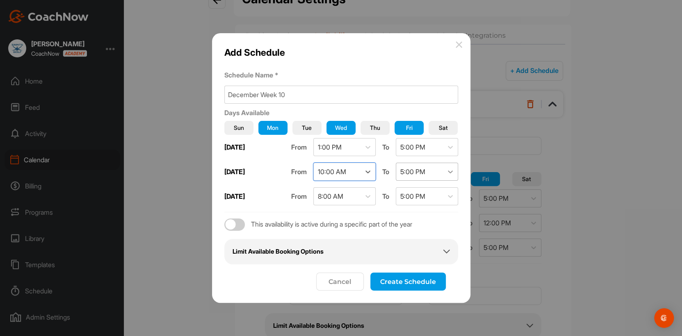
click at [450, 171] on icon at bounding box center [450, 172] width 8 height 8
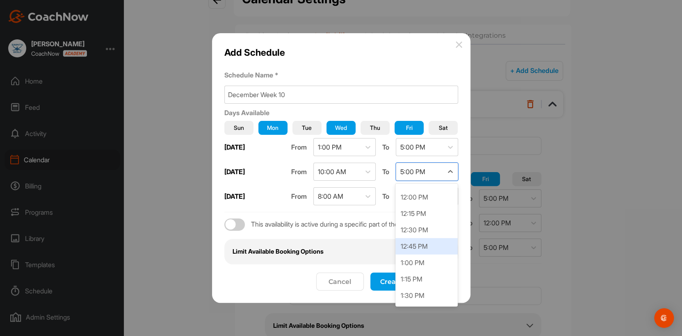
scroll to position [769, 0]
click at [424, 212] on div "12:00 PM" at bounding box center [426, 211] width 62 height 16
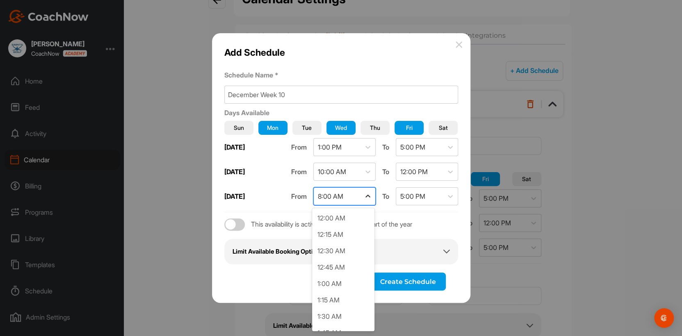
click at [368, 198] on icon at bounding box center [368, 196] width 8 height 8
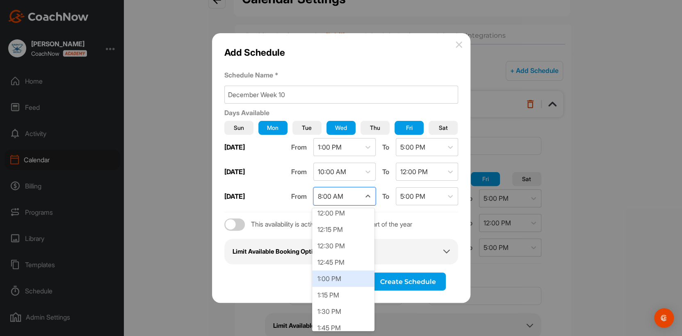
click at [348, 259] on div "1:00 PM" at bounding box center [343, 279] width 62 height 16
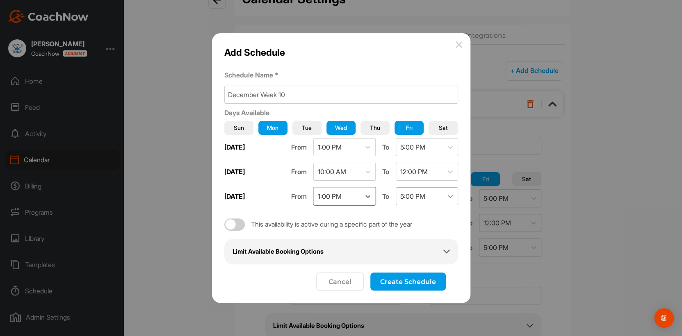
click at [452, 197] on icon at bounding box center [450, 196] width 8 height 8
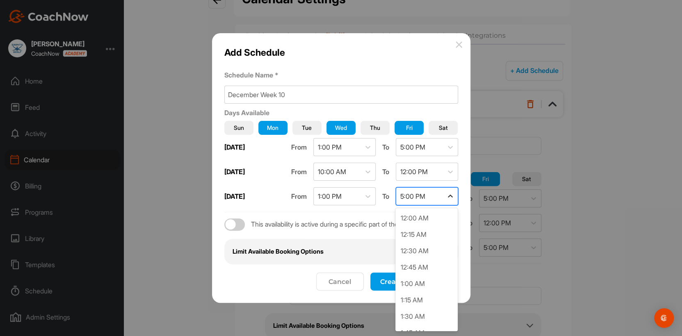
scroll to position [1016, 0]
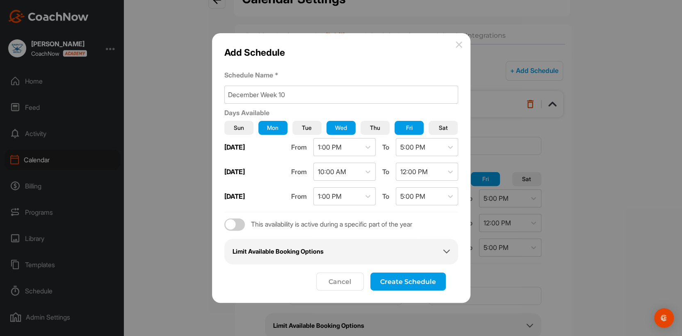
click at [387, 259] on button "Create Schedule" at bounding box center [407, 282] width 75 height 18
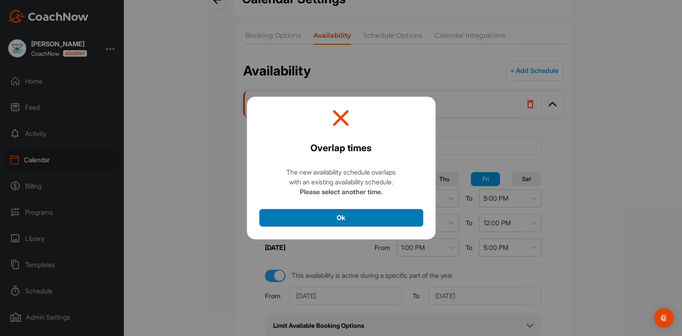
click at [359, 219] on button "Ok" at bounding box center [341, 218] width 164 height 18
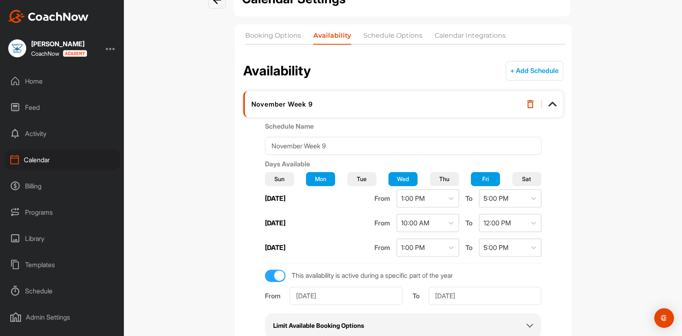
click at [529, 70] on button "+ Add Schedule" at bounding box center [534, 71] width 57 height 20
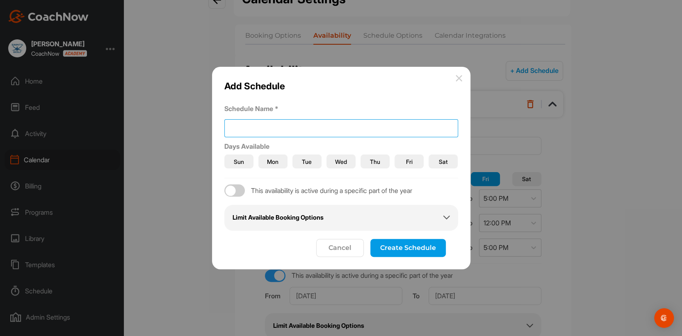
click at [250, 127] on input at bounding box center [341, 128] width 234 height 18
type input "December Week 10"
click at [275, 161] on span "Mon" at bounding box center [272, 161] width 11 height 9
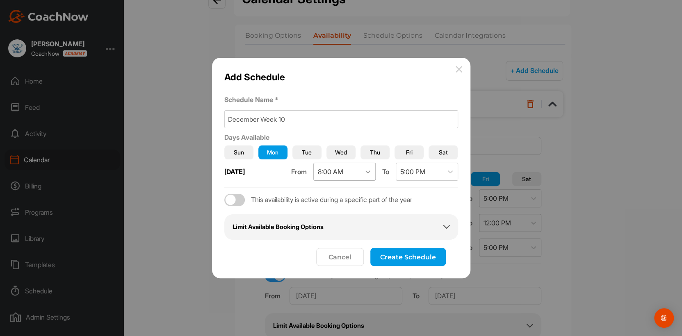
drag, startPoint x: 341, startPoint y: 153, endPoint x: 370, endPoint y: 152, distance: 28.7
click at [341, 153] on span "Wed" at bounding box center [341, 152] width 12 height 9
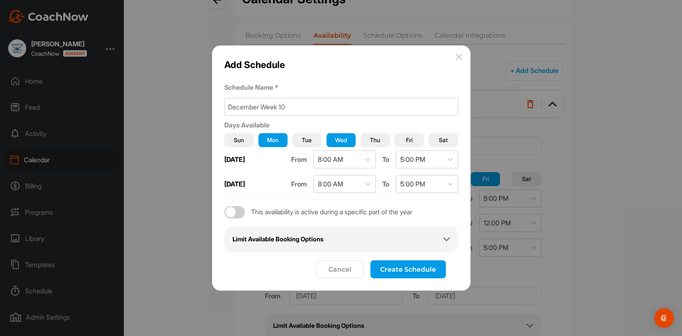
click at [413, 142] on button "Fri" at bounding box center [409, 140] width 29 height 14
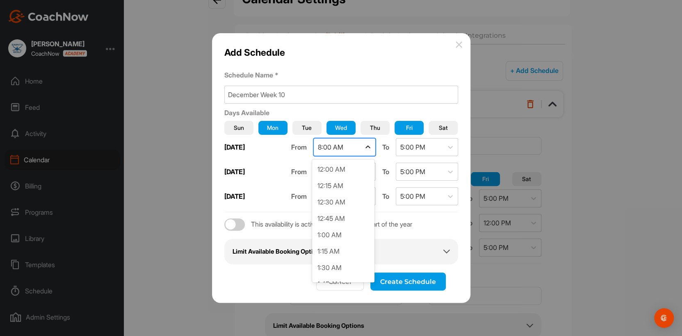
click at [367, 148] on icon at bounding box center [368, 147] width 8 height 8
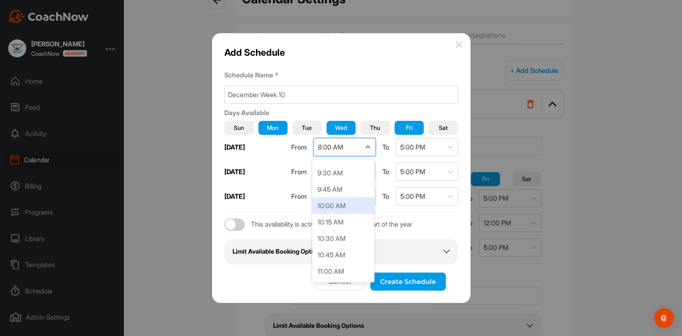
click at [356, 205] on div "10:00 AM" at bounding box center [343, 206] width 62 height 16
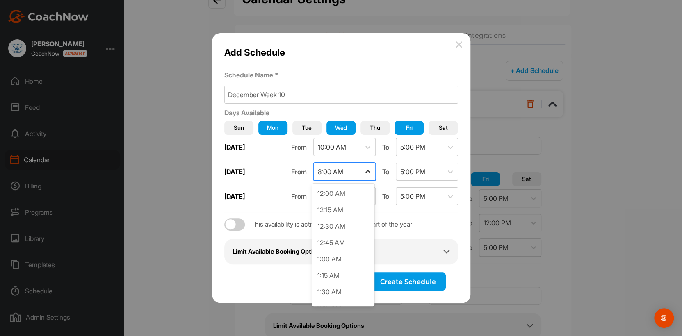
click at [367, 172] on icon at bounding box center [368, 172] width 8 height 8
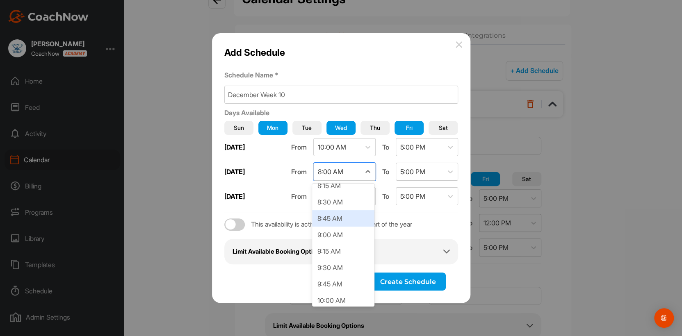
scroll to position [589, 0]
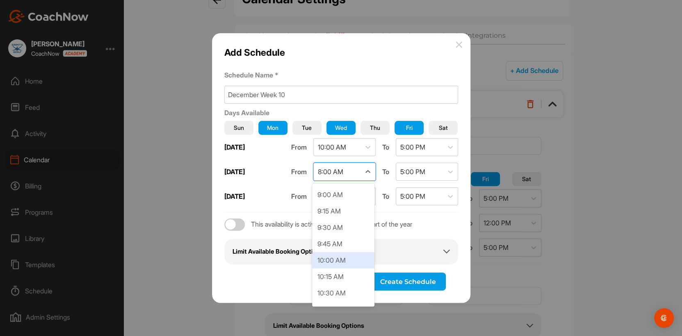
click at [353, 259] on div "10:00 AM" at bounding box center [343, 260] width 62 height 16
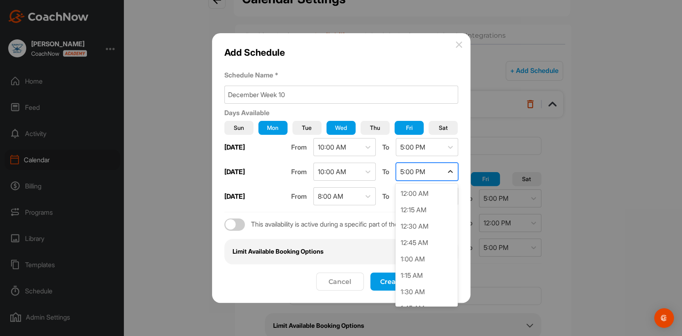
click at [451, 169] on icon at bounding box center [450, 172] width 8 height 8
click at [410, 259] on div "12:00 PM" at bounding box center [426, 293] width 62 height 16
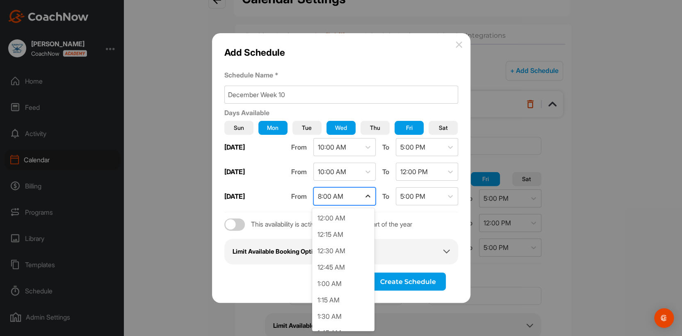
click at [368, 196] on icon at bounding box center [368, 196] width 8 height 8
click at [348, 237] on div "1:00 PM" at bounding box center [343, 236] width 62 height 16
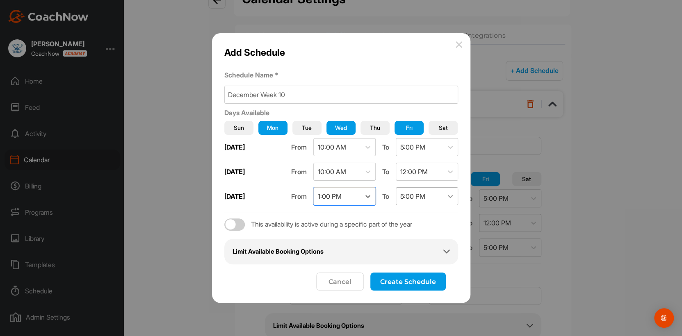
click at [453, 196] on icon at bounding box center [450, 196] width 8 height 8
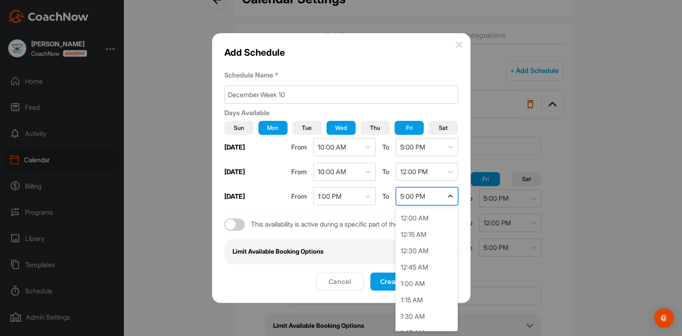
scroll to position [1016, 0]
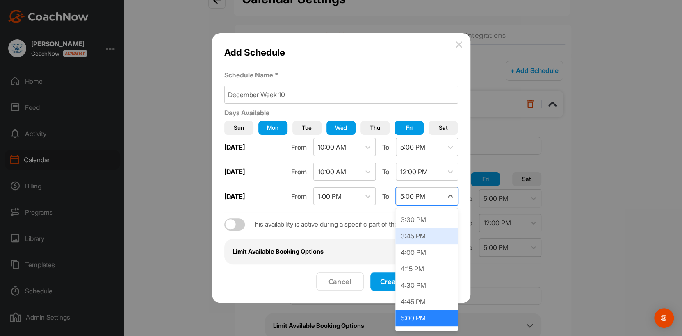
click at [377, 231] on div "Days Available Sun Mon Tue Wed Thu Fri Sat Monday From 10:00 AM To 5:00 PM Wedn…" at bounding box center [341, 186] width 234 height 157
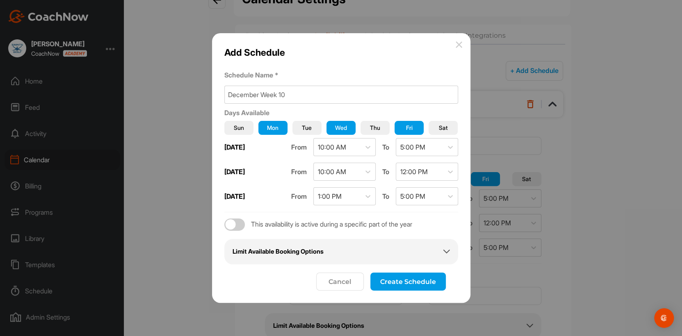
click at [240, 226] on div at bounding box center [234, 225] width 21 height 12
checkbox input "true"
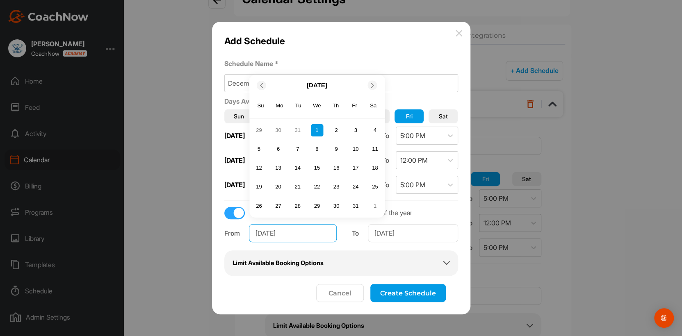
drag, startPoint x: 272, startPoint y: 233, endPoint x: 254, endPoint y: 233, distance: 17.6
click at [254, 233] on input "Jan 1, 2025" at bounding box center [293, 233] width 88 height 18
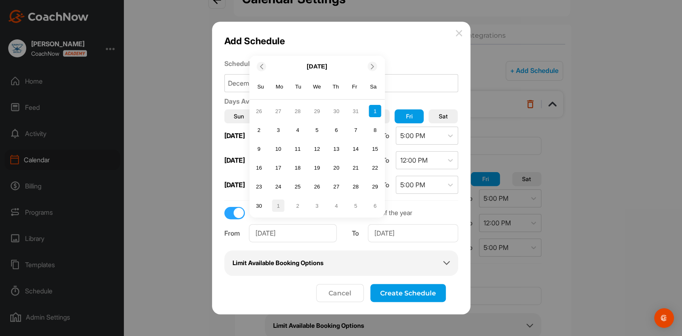
click at [278, 205] on div "1" at bounding box center [278, 206] width 12 height 12
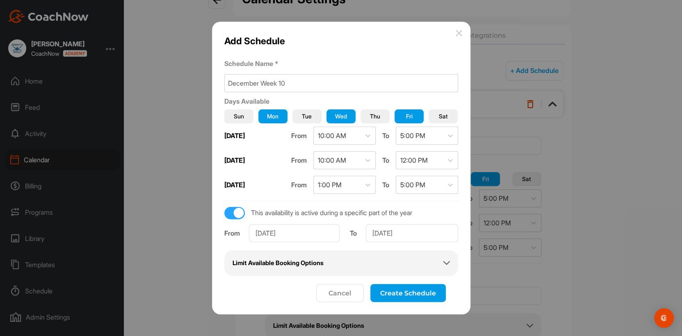
type input "Dec 1, 2025"
click at [392, 233] on input "Dec 31, 2025" at bounding box center [412, 233] width 92 height 18
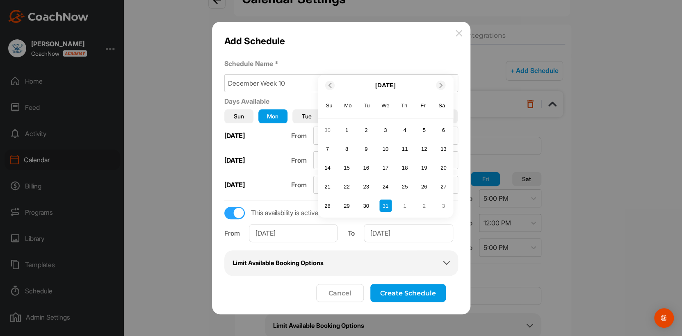
click at [439, 84] on icon at bounding box center [440, 85] width 5 height 5
click at [327, 86] on icon at bounding box center [329, 85] width 5 height 5
click at [425, 131] on div "5" at bounding box center [424, 130] width 12 height 12
type input "Dec 5, 2025"
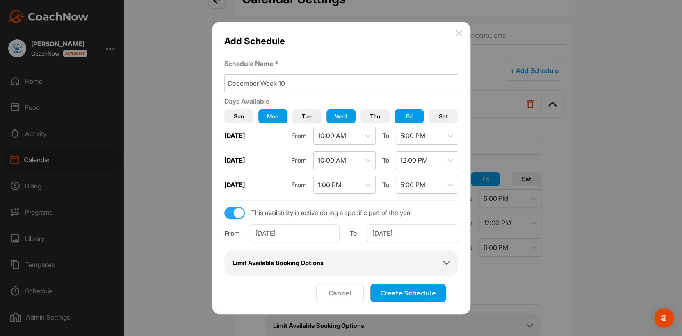
click at [405, 259] on button "Create Schedule" at bounding box center [407, 293] width 75 height 18
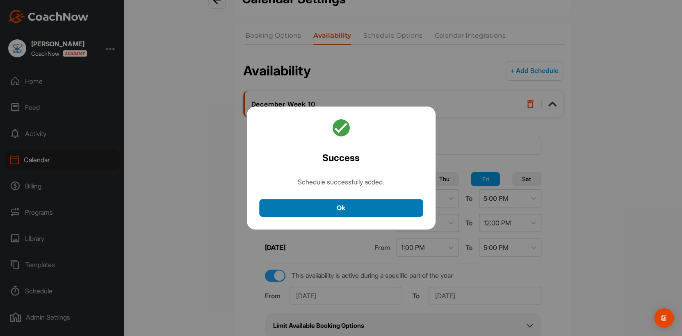
click at [351, 205] on button "Ok" at bounding box center [341, 208] width 164 height 18
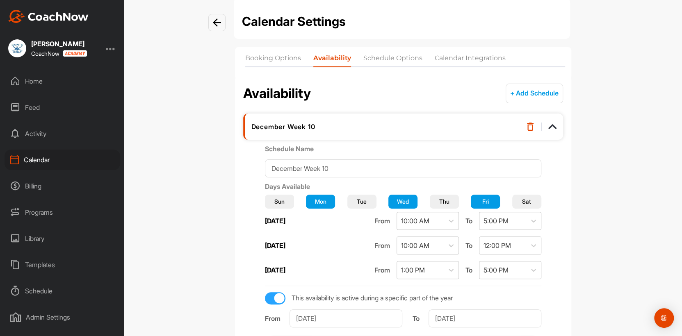
scroll to position [0, 0]
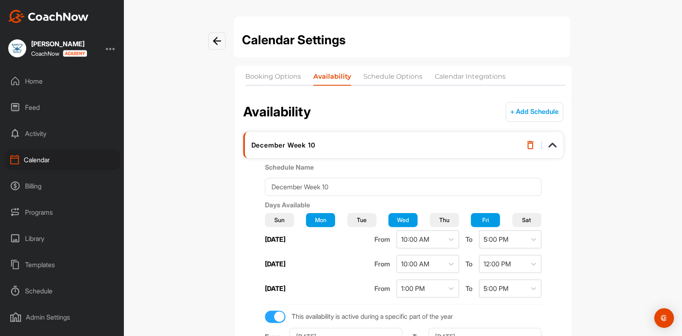
click at [404, 79] on li "Schedule Options" at bounding box center [392, 78] width 59 height 13
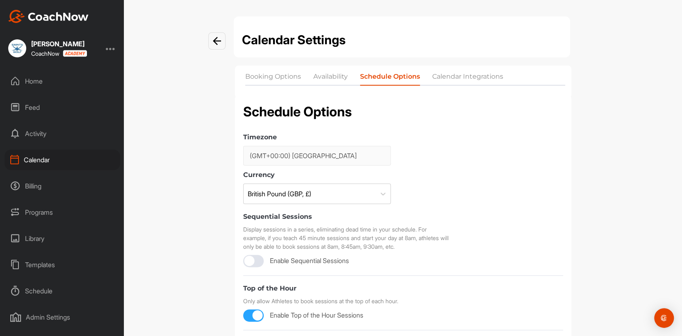
click at [255, 259] on div at bounding box center [253, 261] width 21 height 12
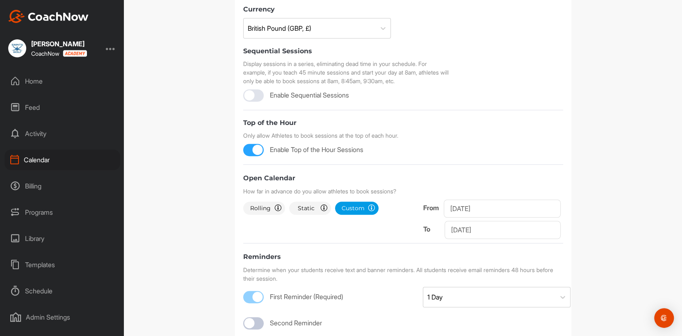
scroll to position [205, 0]
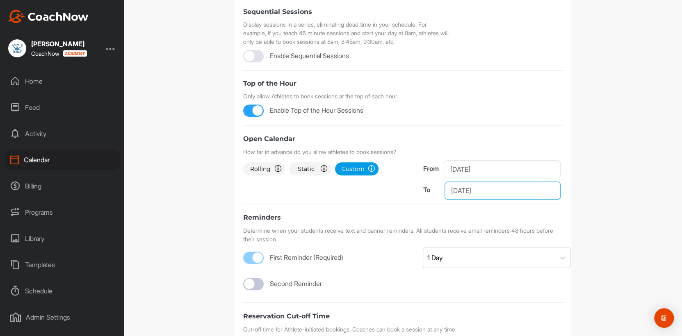
click at [468, 191] on input "Sep 19, 2025" at bounding box center [503, 191] width 116 height 18
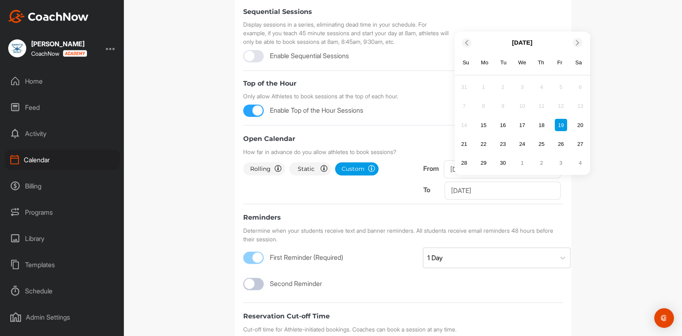
click at [544, 42] on icon at bounding box center [577, 42] width 5 height 5
click at [544, 42] on div "Sa" at bounding box center [578, 44] width 11 height 11
drag, startPoint x: 574, startPoint y: 42, endPoint x: 573, endPoint y: 24, distance: 18.5
click at [544, 24] on icon at bounding box center [577, 23] width 5 height 5
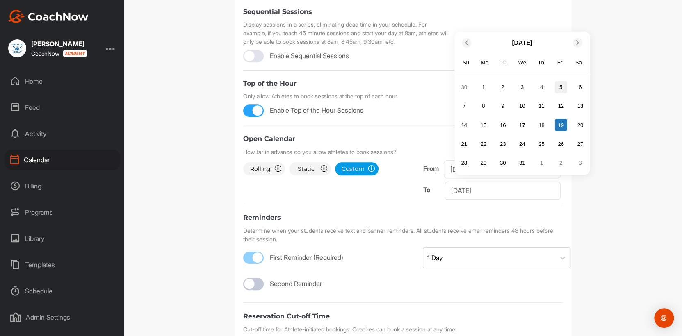
click at [544, 85] on div "5" at bounding box center [561, 87] width 12 height 12
type input "Dec 5, 2025"
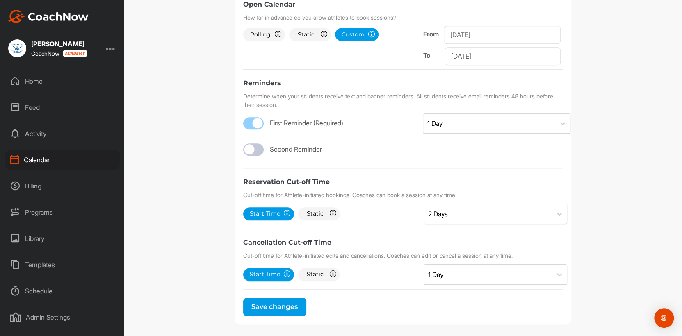
scroll to position [346, 0]
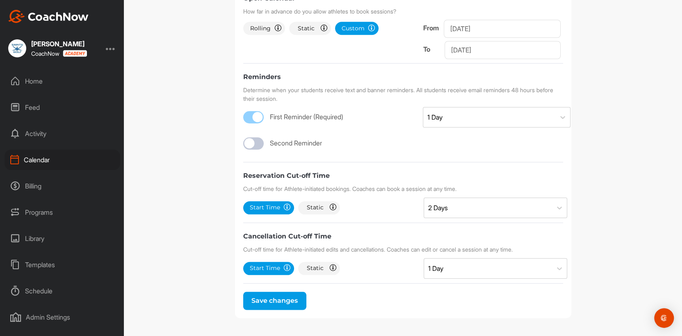
click at [265, 259] on button "Save changes" at bounding box center [274, 301] width 63 height 18
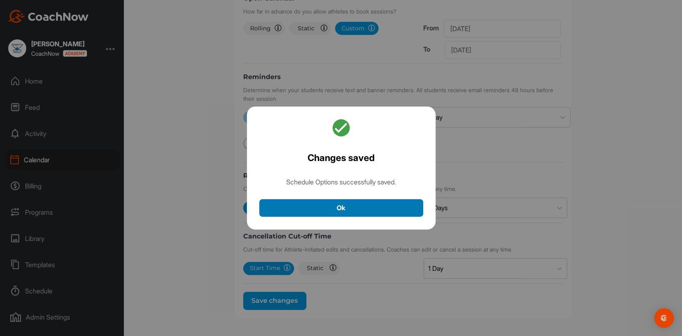
click at [359, 208] on button "Ok" at bounding box center [341, 208] width 164 height 18
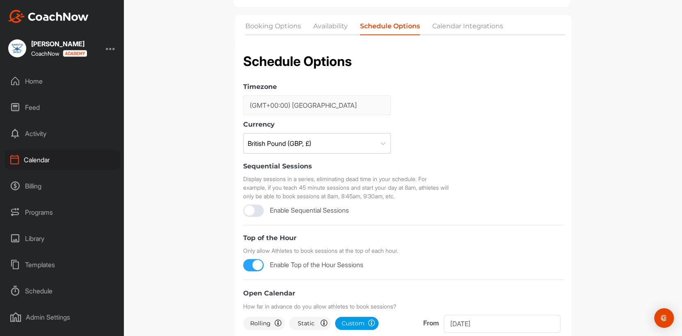
scroll to position [0, 0]
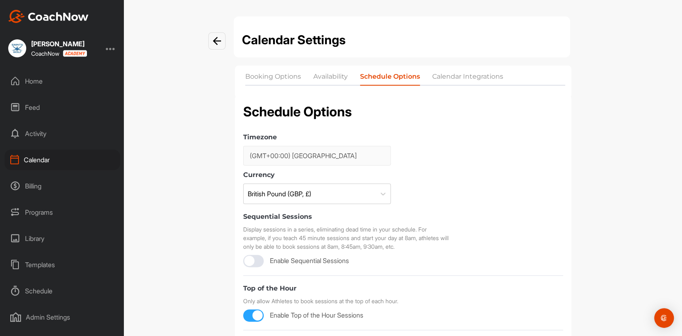
click at [463, 78] on li "Calendar Integrations" at bounding box center [467, 78] width 71 height 13
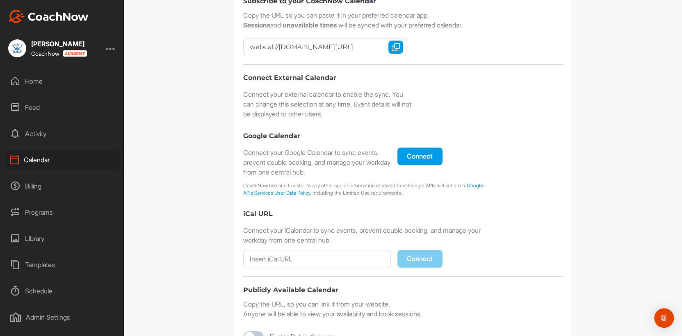
scroll to position [70, 0]
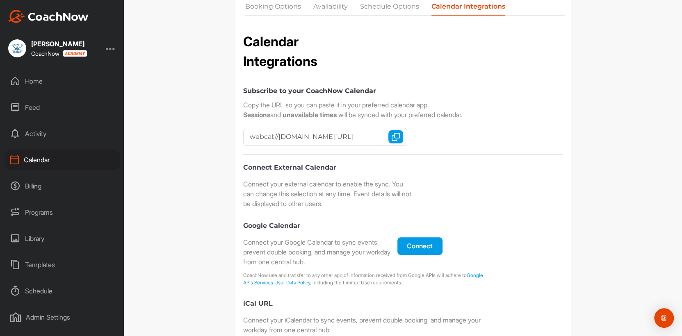
click at [318, 135] on input "webcal://cal.coachnow.io/api/v2/coach_profiles/88accc91363581447995bdc20c/calen…" at bounding box center [325, 137] width 164 height 18
click at [392, 135] on img "button" at bounding box center [396, 137] width 8 height 8
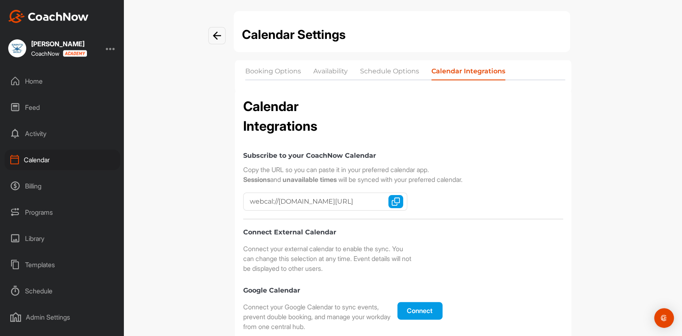
scroll to position [0, 0]
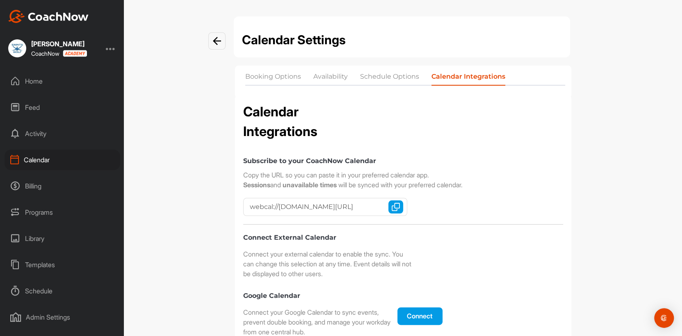
click at [274, 75] on li "Booking Options" at bounding box center [273, 78] width 56 height 13
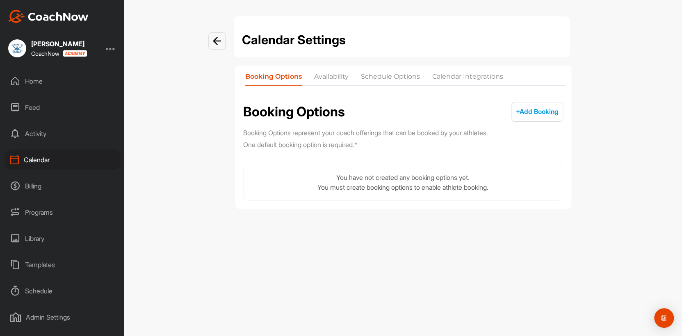
click at [532, 115] on span "+ Add Booking" at bounding box center [537, 111] width 43 height 8
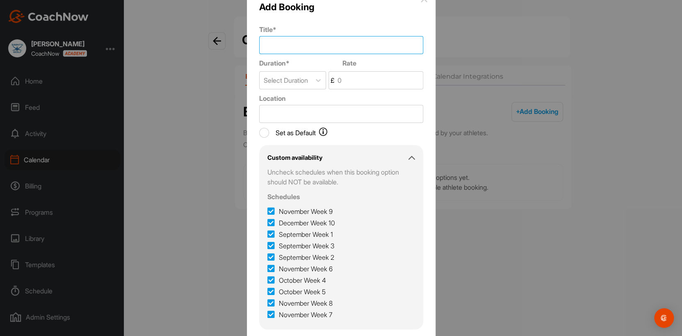
click at [273, 46] on input "Title *" at bounding box center [341, 45] width 164 height 18
type input "Golf Lesson"
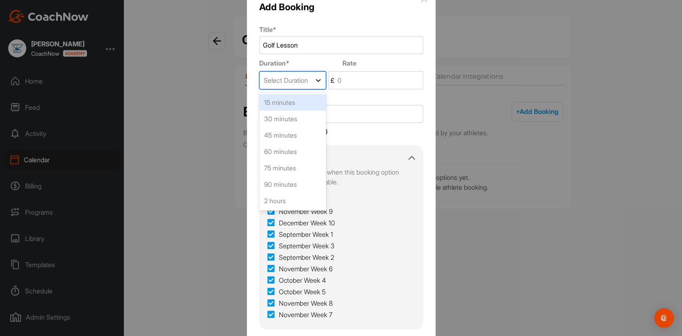
click at [322, 79] on icon at bounding box center [318, 80] width 8 height 8
click at [292, 147] on div "60 minutes" at bounding box center [292, 152] width 67 height 16
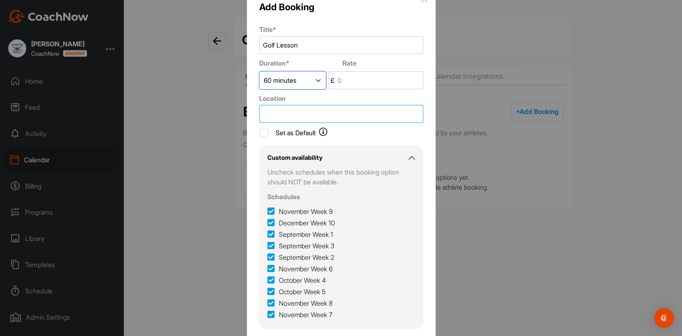
click at [273, 116] on input "Location" at bounding box center [341, 114] width 164 height 18
type input "St Andrews Links Range"
click at [259, 131] on input "Set as Default" at bounding box center [264, 133] width 10 height 10
checkbox input "true"
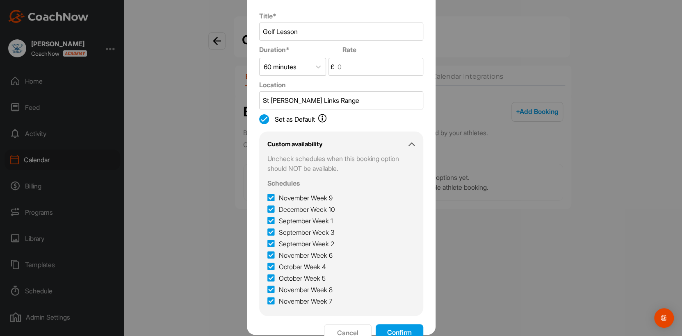
scroll to position [19, 0]
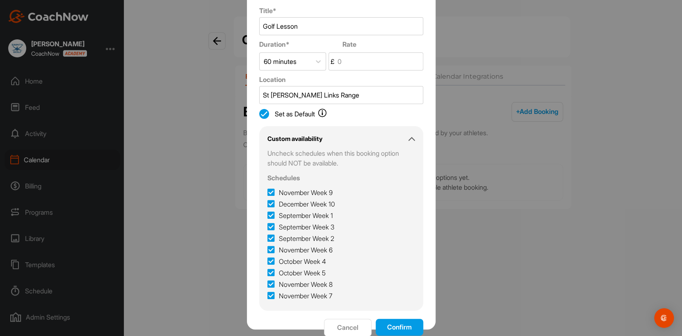
click at [389, 259] on button "Confirm" at bounding box center [400, 327] width 48 height 17
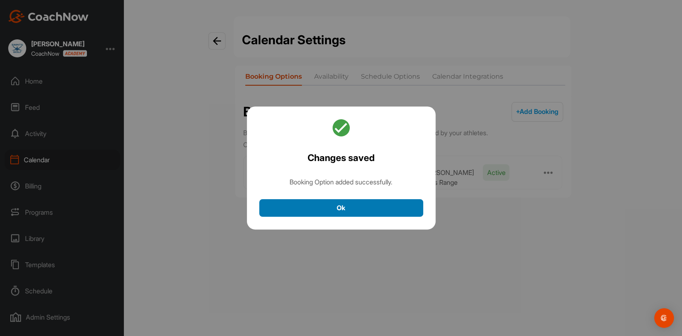
click at [299, 206] on button "Ok" at bounding box center [341, 208] width 164 height 18
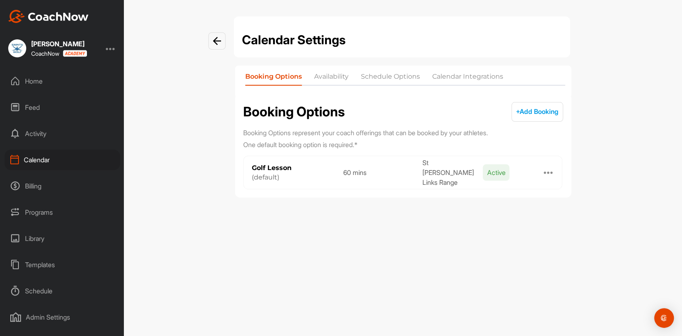
click at [41, 211] on div "Programs" at bounding box center [63, 212] width 116 height 21
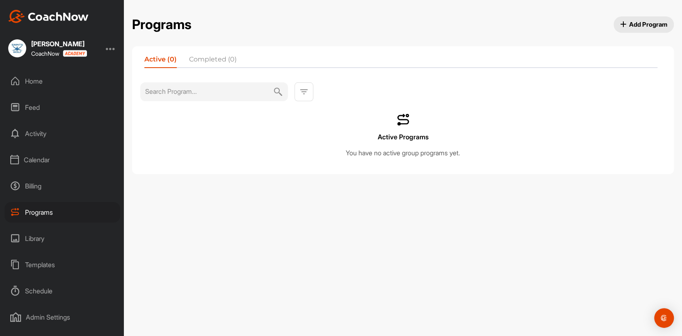
click at [31, 107] on div "Feed" at bounding box center [63, 107] width 116 height 21
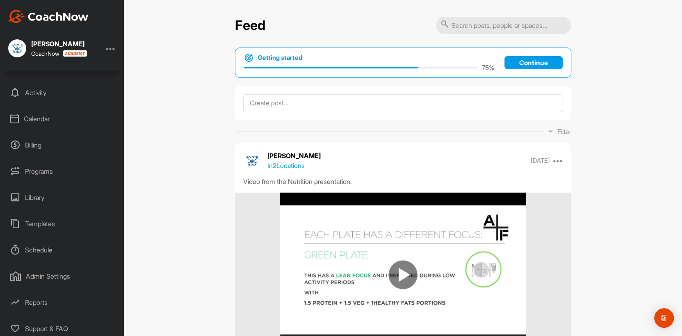
scroll to position [43, 0]
click at [38, 246] on div "Schedule" at bounding box center [63, 247] width 116 height 21
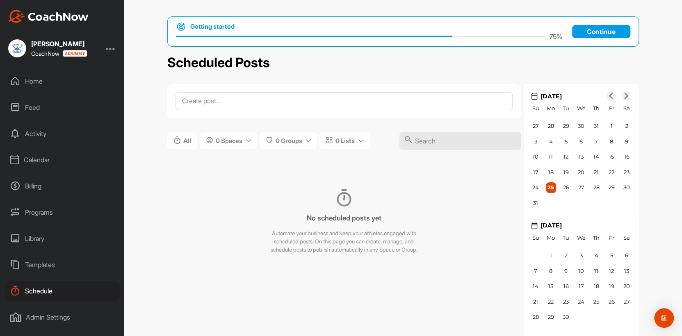
click at [35, 239] on div "Library" at bounding box center [63, 238] width 116 height 21
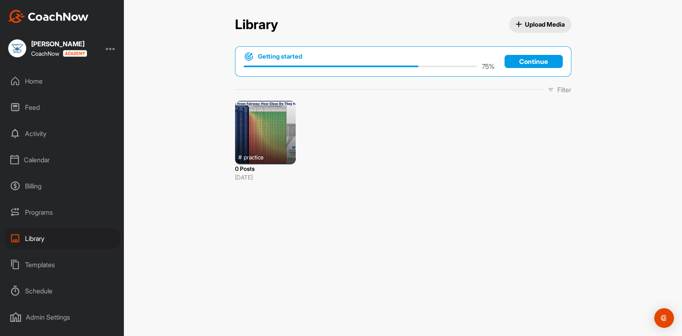
click at [36, 160] on div "Calendar" at bounding box center [63, 160] width 116 height 21
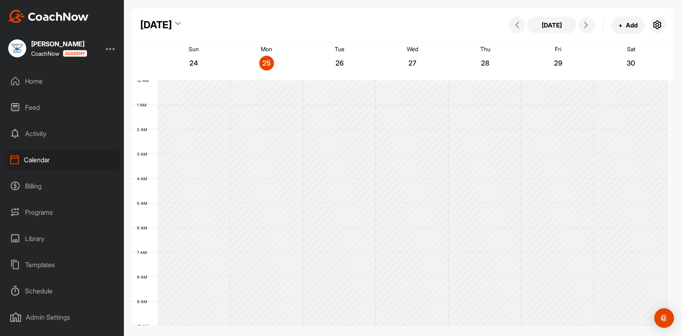
scroll to position [142, 0]
click at [544, 20] on button at bounding box center [586, 25] width 16 height 16
click at [544, 22] on icon at bounding box center [586, 25] width 7 height 7
click at [39, 134] on div "Activity" at bounding box center [63, 133] width 116 height 21
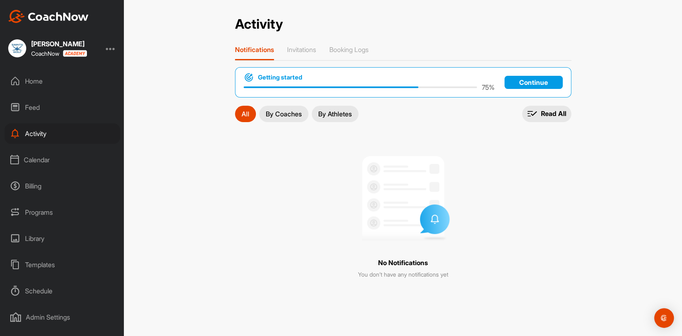
click at [334, 112] on p "By Athletes" at bounding box center [335, 114] width 34 height 7
click at [296, 112] on p "By Coaches" at bounding box center [284, 114] width 36 height 7
click at [361, 49] on p "Booking Logs" at bounding box center [348, 50] width 39 height 8
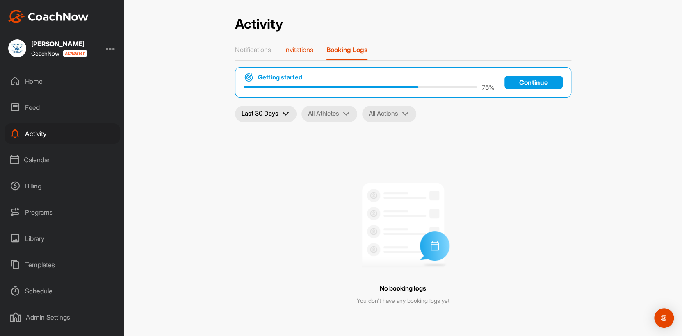
click at [308, 49] on p "Invitations" at bounding box center [298, 50] width 29 height 8
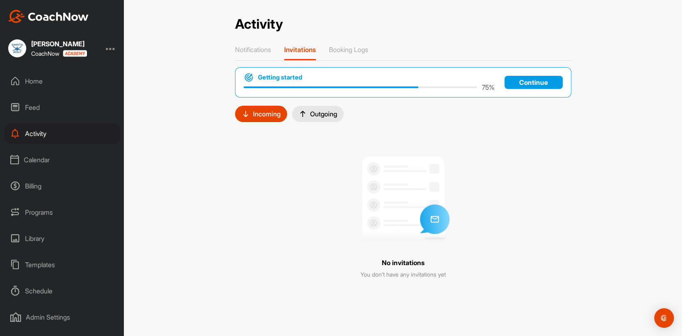
click at [514, 80] on p "Continue" at bounding box center [533, 82] width 58 height 13
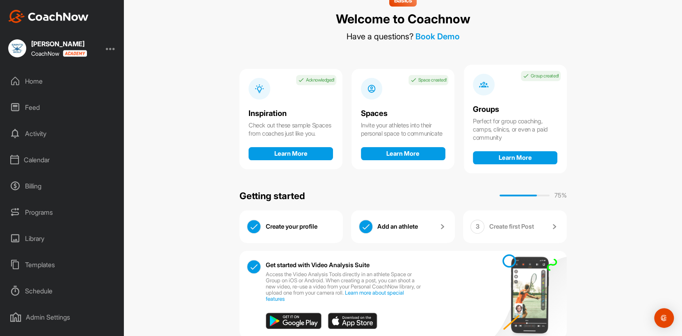
scroll to position [43, 0]
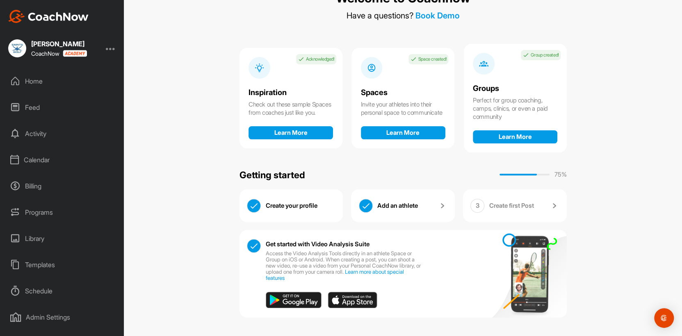
click at [53, 259] on div "Templates" at bounding box center [63, 265] width 116 height 21
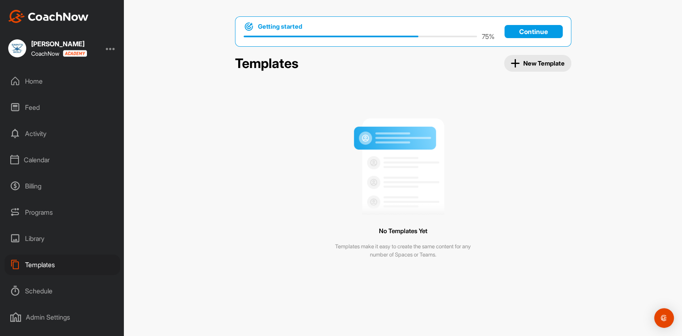
click at [43, 259] on div "Schedule" at bounding box center [63, 291] width 116 height 21
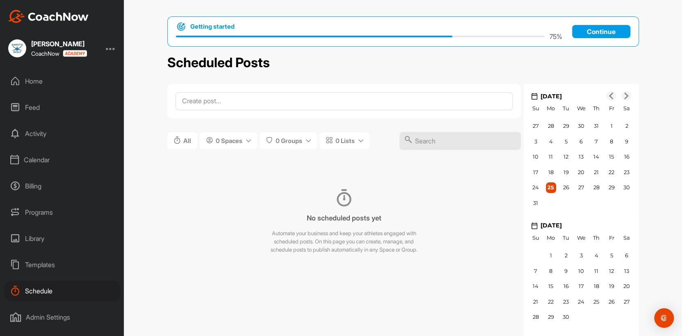
click at [50, 259] on div "Admin Settings" at bounding box center [63, 317] width 116 height 21
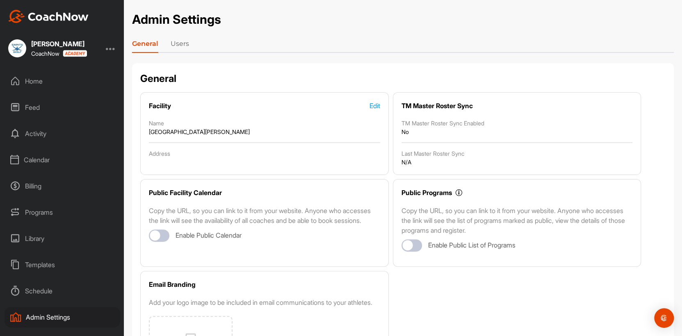
click at [183, 46] on link "Users" at bounding box center [180, 45] width 18 height 13
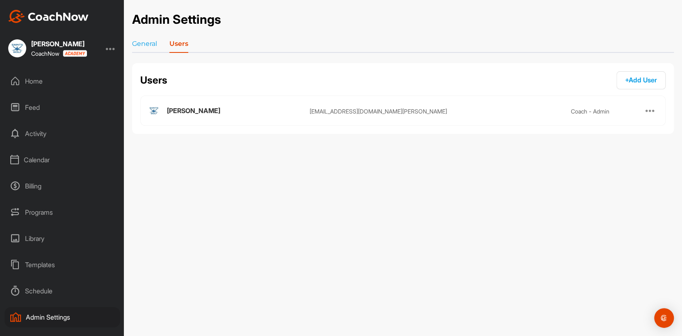
click at [544, 110] on div at bounding box center [651, 111] width 10 height 10
click at [544, 186] on div "Admin Settings General Users Users + Add User + Add Ian Muir ism20@st-andrews.a…" at bounding box center [403, 168] width 558 height 336
click at [143, 43] on link "General" at bounding box center [144, 45] width 25 height 13
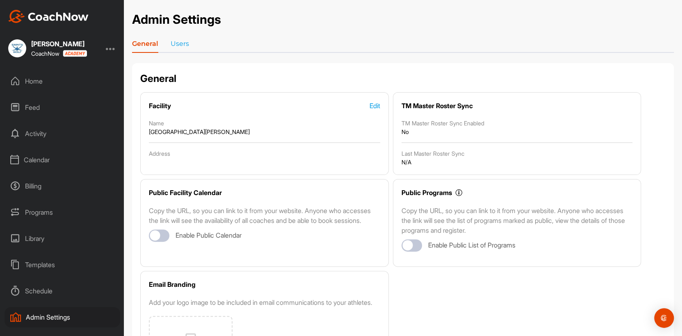
click at [373, 105] on div "Edit" at bounding box center [375, 106] width 11 height 10
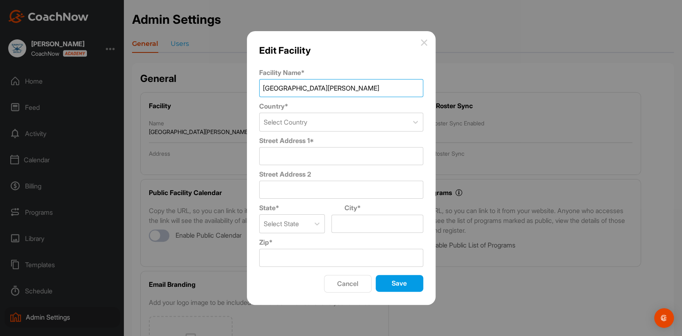
drag, startPoint x: 337, startPoint y: 89, endPoint x: 262, endPoint y: 86, distance: 74.7
click at [262, 86] on input "St Andrews University" at bounding box center [341, 88] width 164 height 18
type input "University of St Andrews"
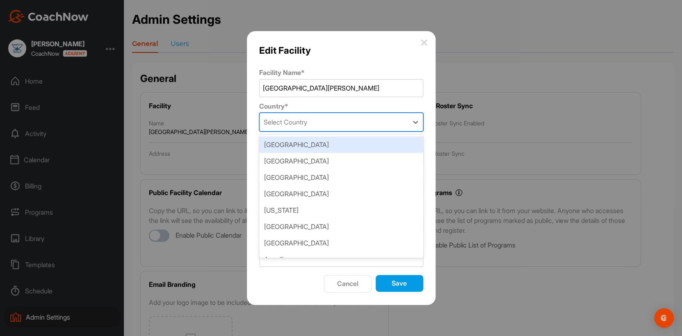
click at [326, 120] on div "Select Country" at bounding box center [334, 122] width 148 height 18
type input "u"
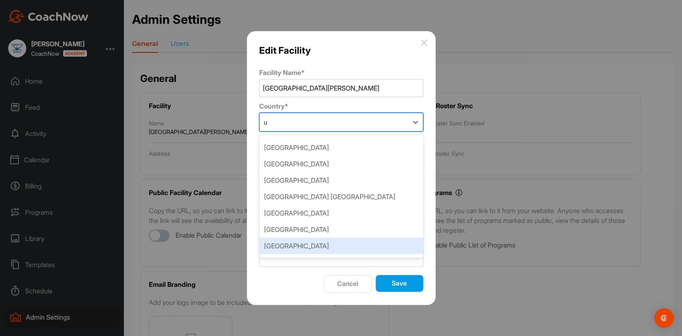
scroll to position [1175, 0]
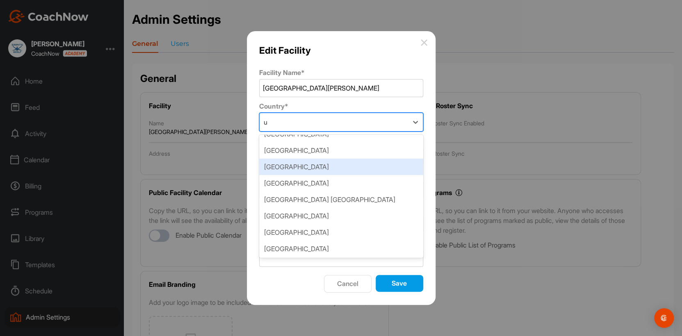
click at [320, 168] on div "United Kingdom" at bounding box center [341, 167] width 164 height 16
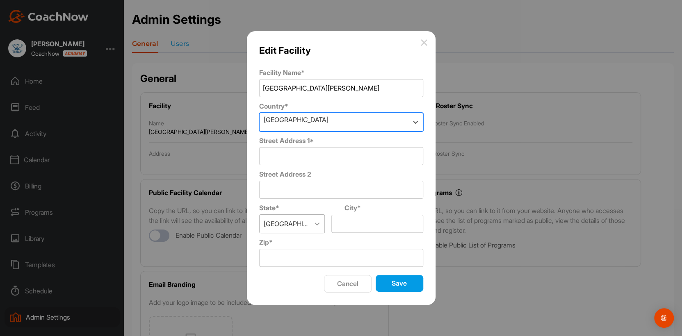
scroll to position [0, 0]
click at [318, 224] on icon at bounding box center [317, 224] width 5 height 3
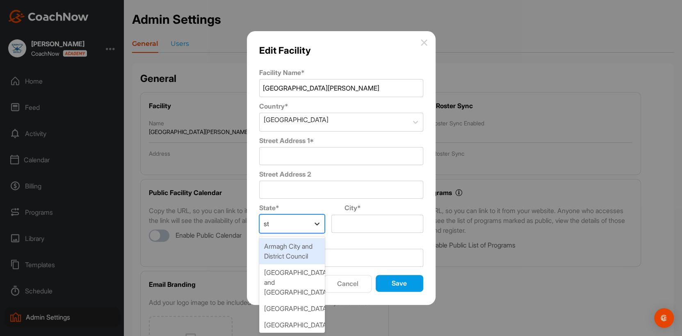
type input "s"
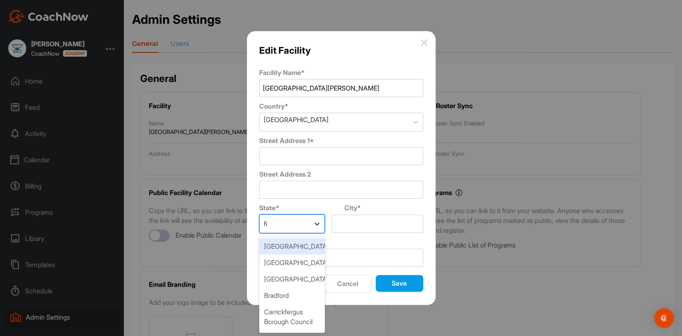
type input "fif"
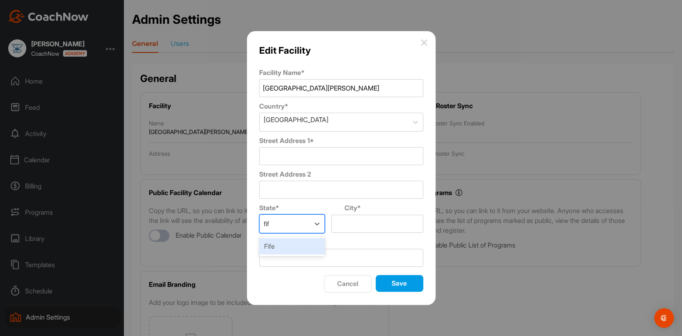
click at [277, 251] on div "Fife" at bounding box center [292, 246] width 66 height 16
click at [349, 225] on input "City *" at bounding box center [376, 224] width 91 height 18
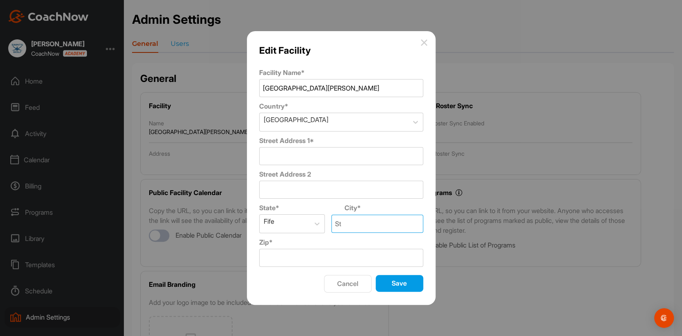
type input "St Andrews"
type input "University Park, St Leonards Road"
type input "KY16 9DY"
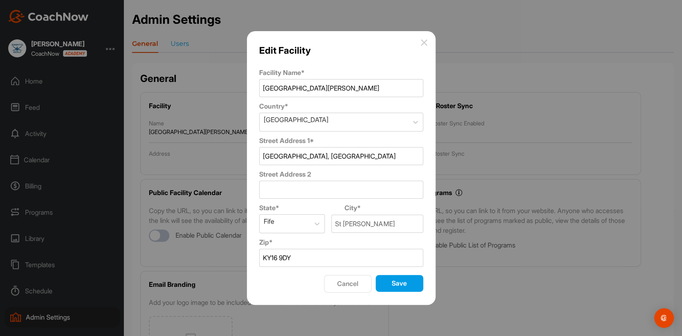
click at [399, 259] on button "Save" at bounding box center [400, 283] width 48 height 17
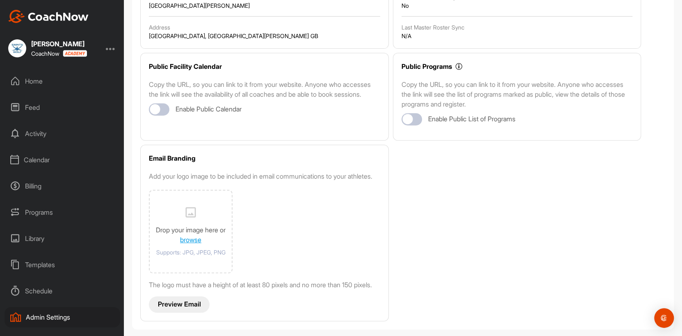
scroll to position [145, 0]
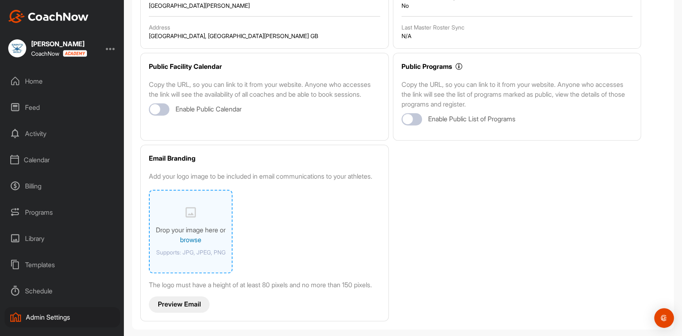
click at [190, 236] on link "browse" at bounding box center [190, 240] width 21 height 8
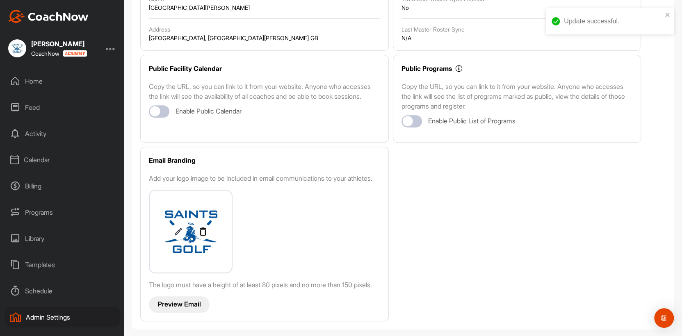
click at [165, 259] on p "Preview Email" at bounding box center [179, 304] width 43 height 9
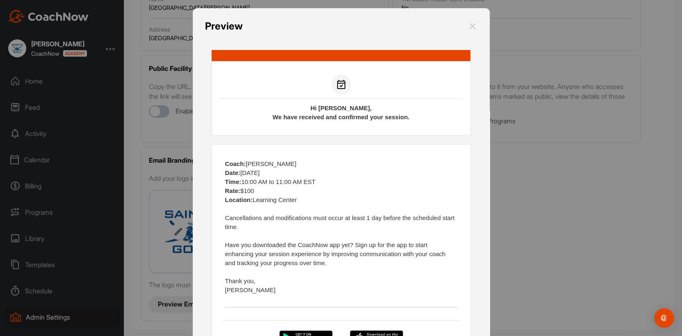
scroll to position [0, 0]
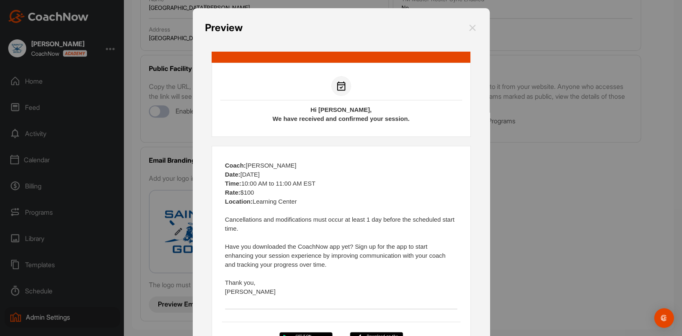
click at [468, 27] on img at bounding box center [473, 28] width 10 height 15
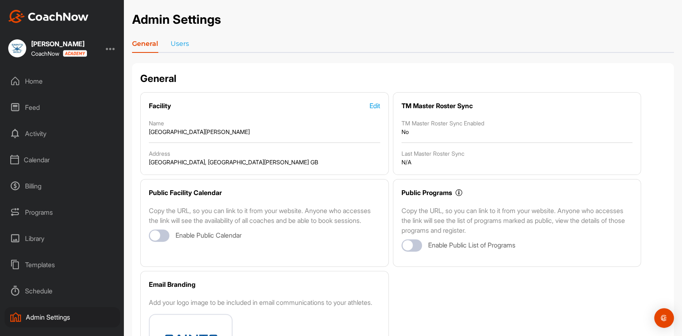
click at [41, 213] on div "Programs" at bounding box center [63, 212] width 116 height 21
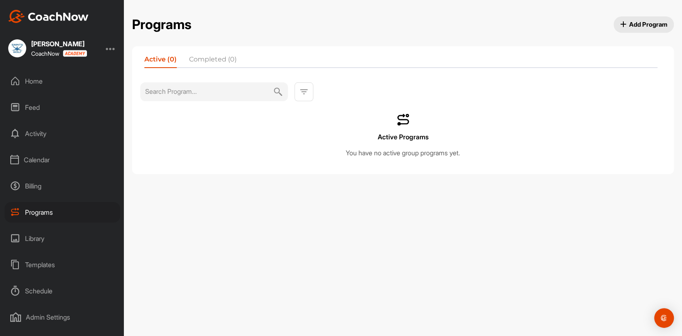
click at [43, 236] on div "Library" at bounding box center [63, 238] width 116 height 21
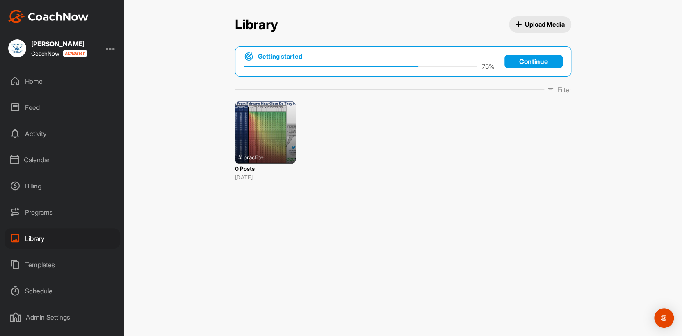
click at [43, 258] on div "Templates" at bounding box center [63, 265] width 116 height 21
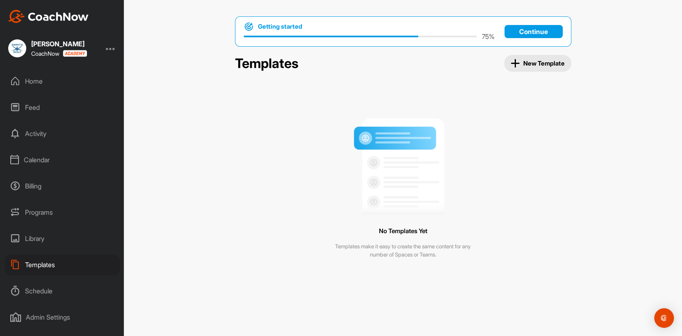
click at [46, 259] on div "Schedule" at bounding box center [63, 291] width 116 height 21
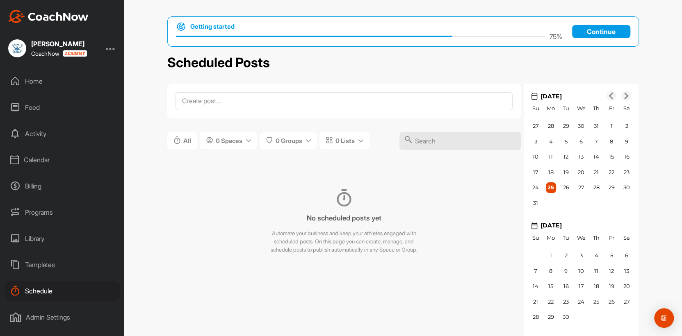
click at [39, 134] on div "Activity" at bounding box center [63, 133] width 116 height 21
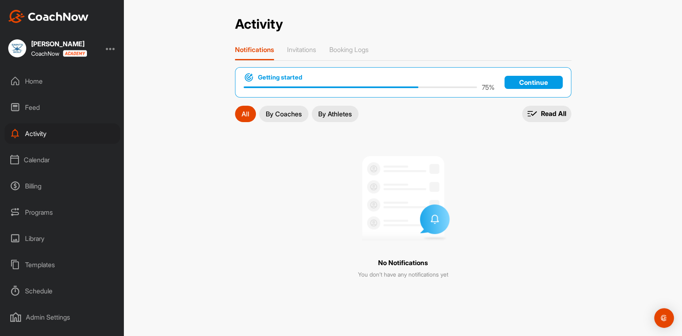
click at [34, 101] on div "Feed" at bounding box center [63, 107] width 116 height 21
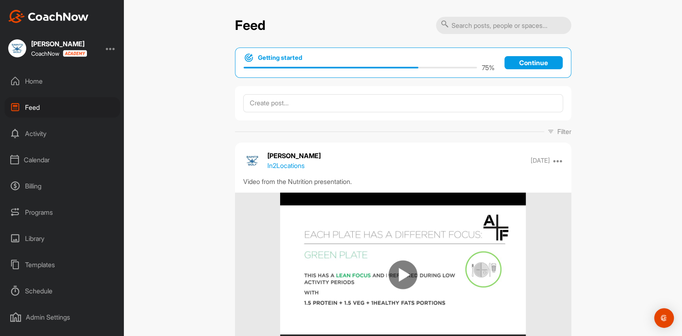
click at [38, 78] on div "Home" at bounding box center [63, 81] width 116 height 21
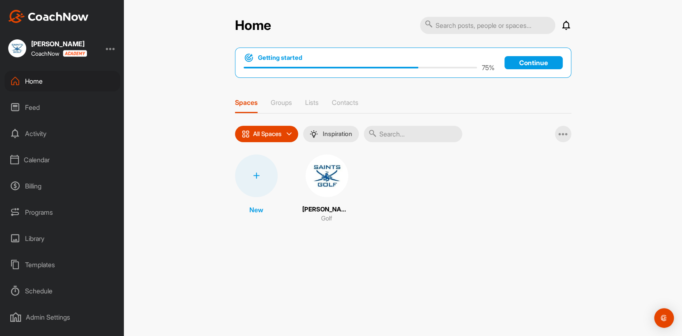
click at [112, 47] on div at bounding box center [111, 48] width 10 height 10
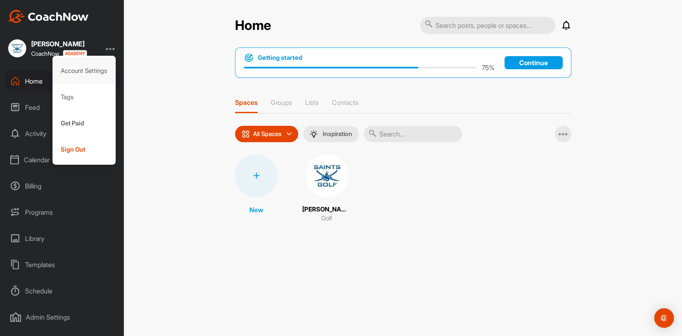
click at [96, 68] on div "Account Settings" at bounding box center [84, 71] width 64 height 26
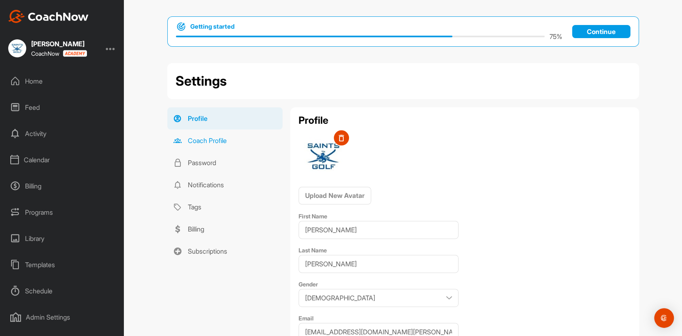
click at [200, 140] on link "Coach Profile" at bounding box center [224, 141] width 115 height 22
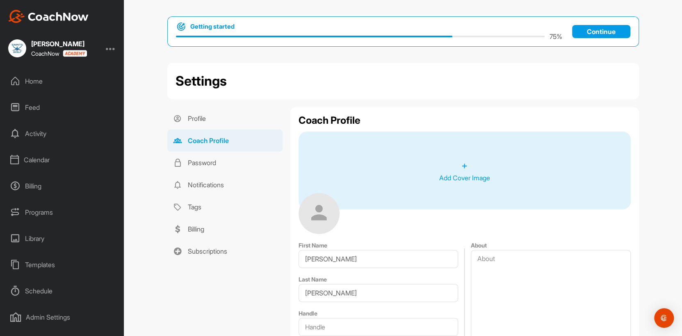
type textarea "I’m a performance-focused golf coach with over 20 years of experience developin…"
type textarea "UKCC Level 4 UKCC Level 3 PG Dip Sports Coaching Trackman Master Professional S…"
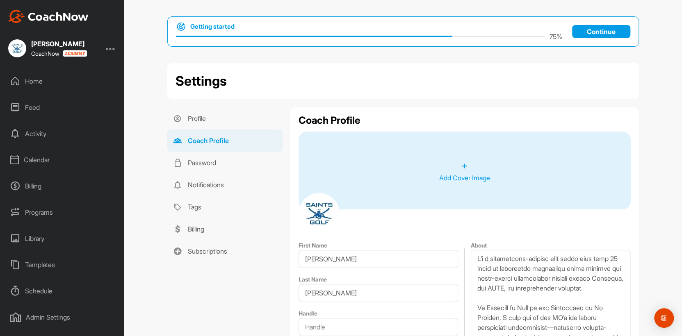
click at [42, 80] on div "Home" at bounding box center [63, 81] width 116 height 21
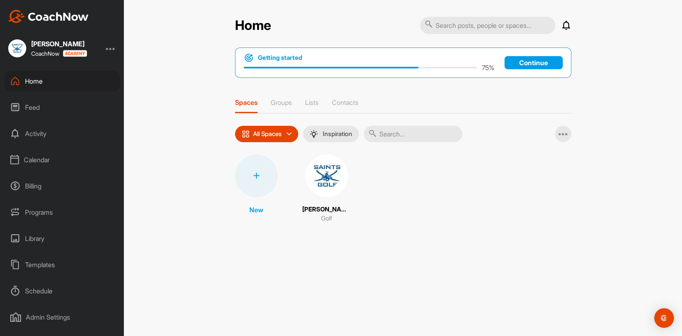
click at [43, 103] on div "Feed" at bounding box center [63, 107] width 116 height 21
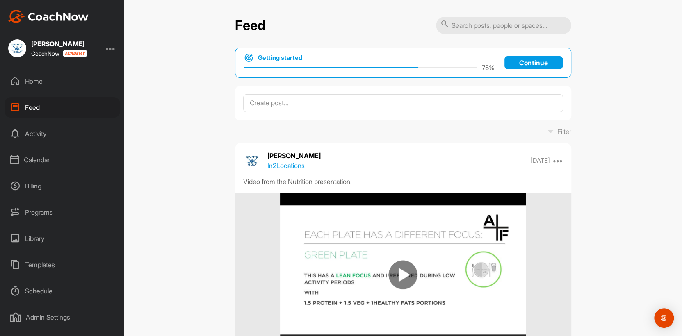
click at [37, 130] on div "Activity" at bounding box center [63, 133] width 116 height 21
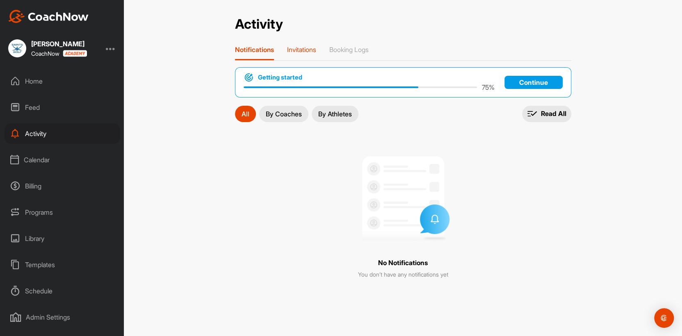
click at [297, 51] on p "Invitations" at bounding box center [301, 50] width 29 height 8
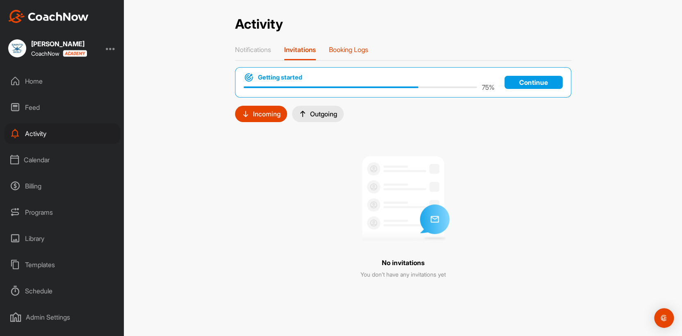
click at [341, 50] on p "Booking Logs" at bounding box center [348, 50] width 39 height 8
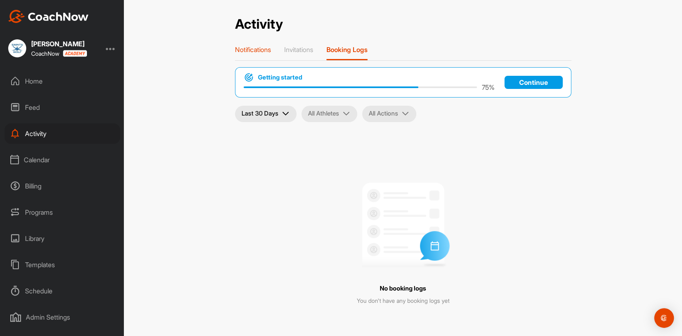
click at [249, 49] on p "Notifications" at bounding box center [253, 50] width 36 height 8
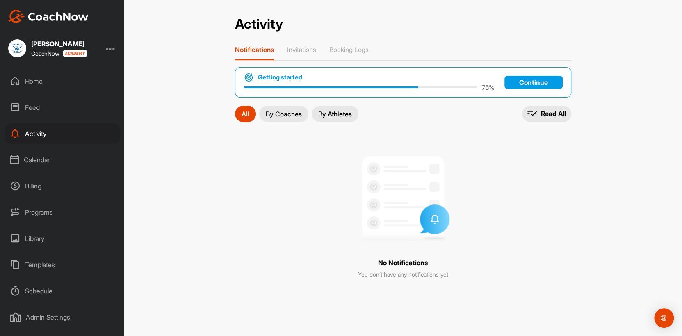
click at [35, 158] on div "Calendar" at bounding box center [63, 160] width 116 height 21
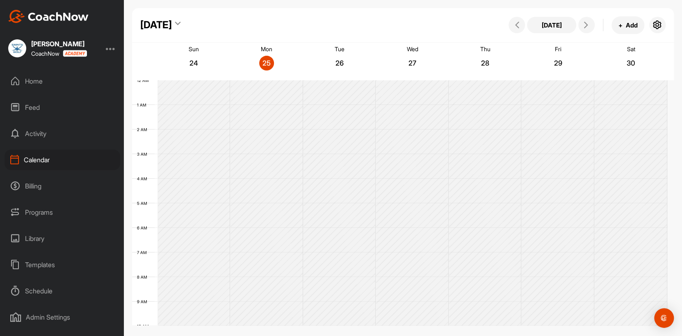
scroll to position [142, 0]
click at [42, 189] on div "Billing" at bounding box center [63, 186] width 116 height 21
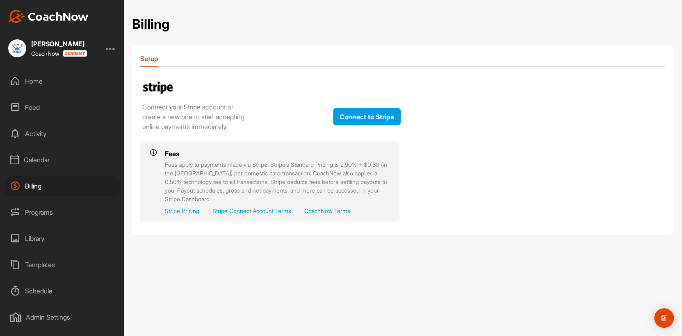
click at [40, 209] on div "Programs" at bounding box center [63, 212] width 116 height 21
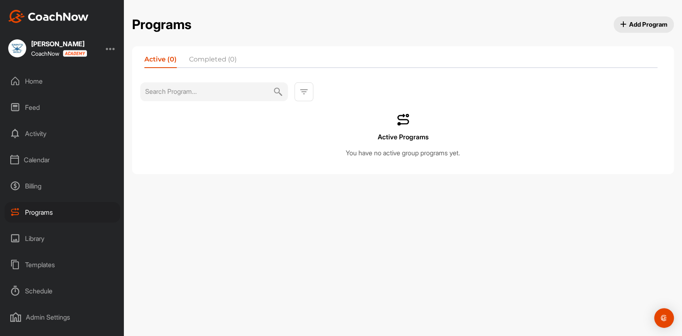
click at [39, 235] on div "Library" at bounding box center [63, 238] width 116 height 21
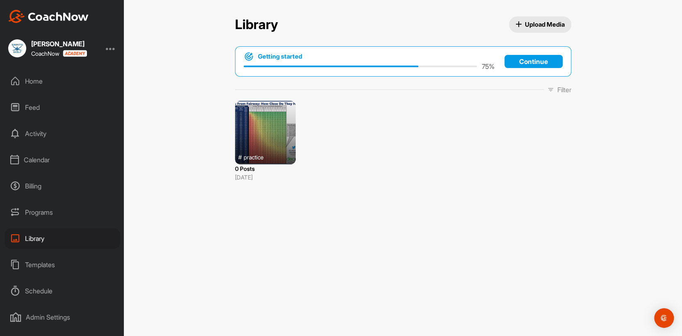
click at [37, 258] on div "Templates" at bounding box center [63, 265] width 116 height 21
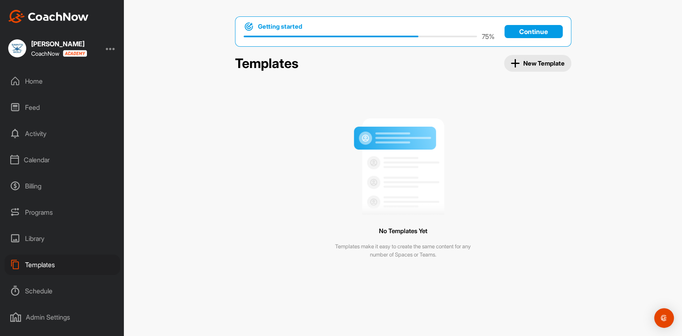
click at [41, 259] on div "Schedule" at bounding box center [63, 291] width 116 height 21
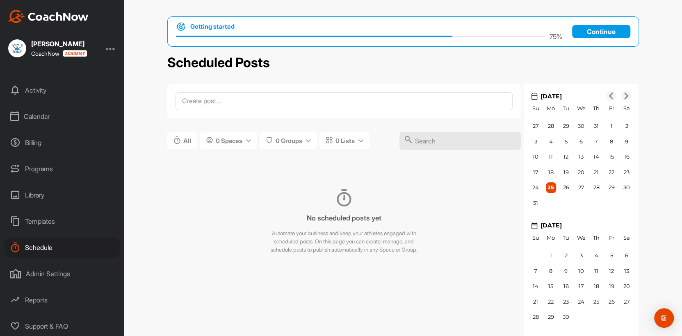
scroll to position [43, 0]
click at [50, 259] on div "Admin Settings" at bounding box center [63, 274] width 116 height 21
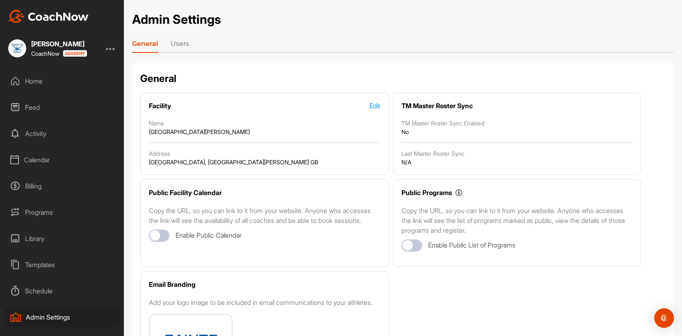
click at [180, 43] on link "Users" at bounding box center [180, 45] width 18 height 13
